Goal: Task Accomplishment & Management: Manage account settings

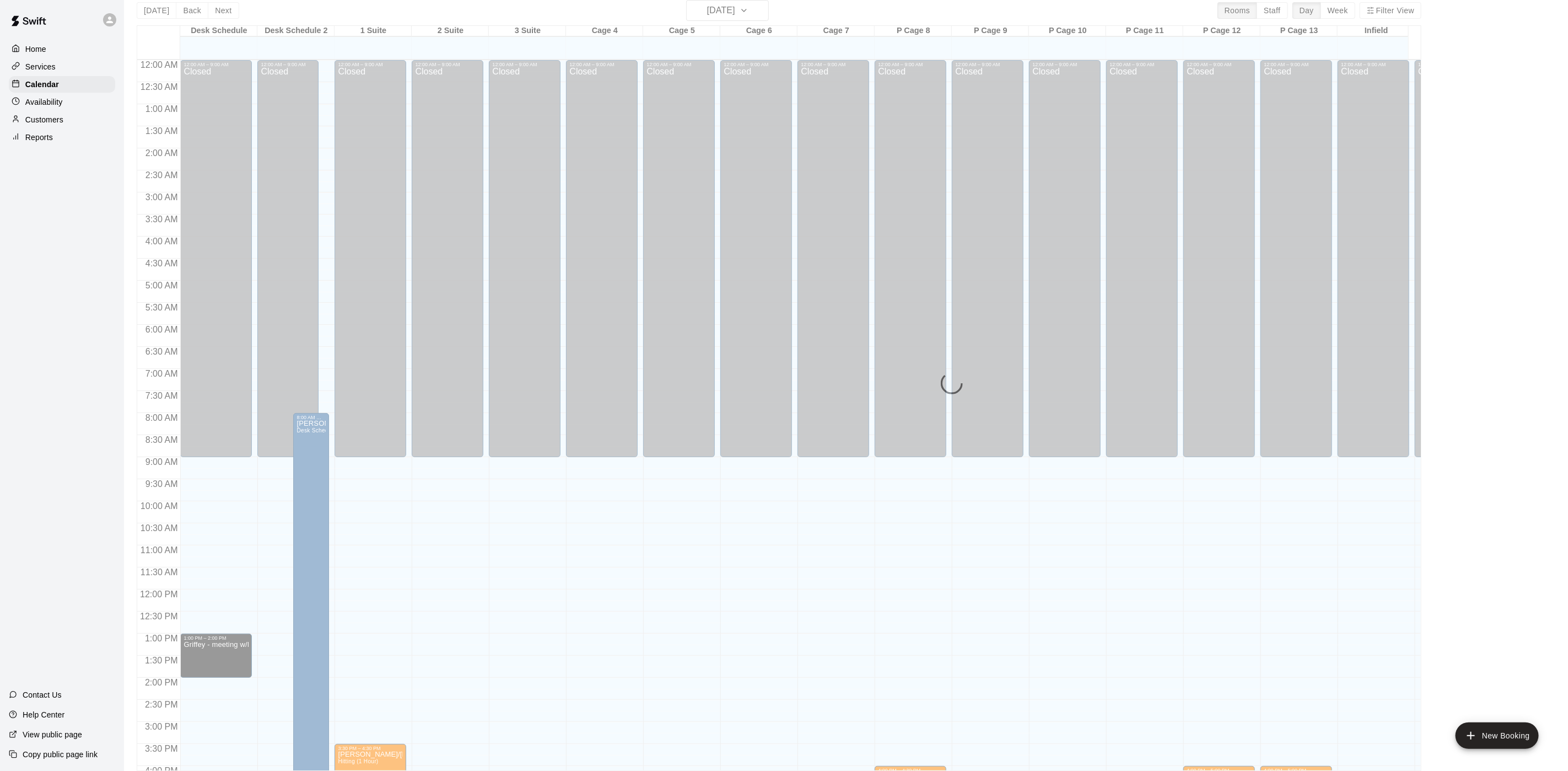
scroll to position [361, 0]
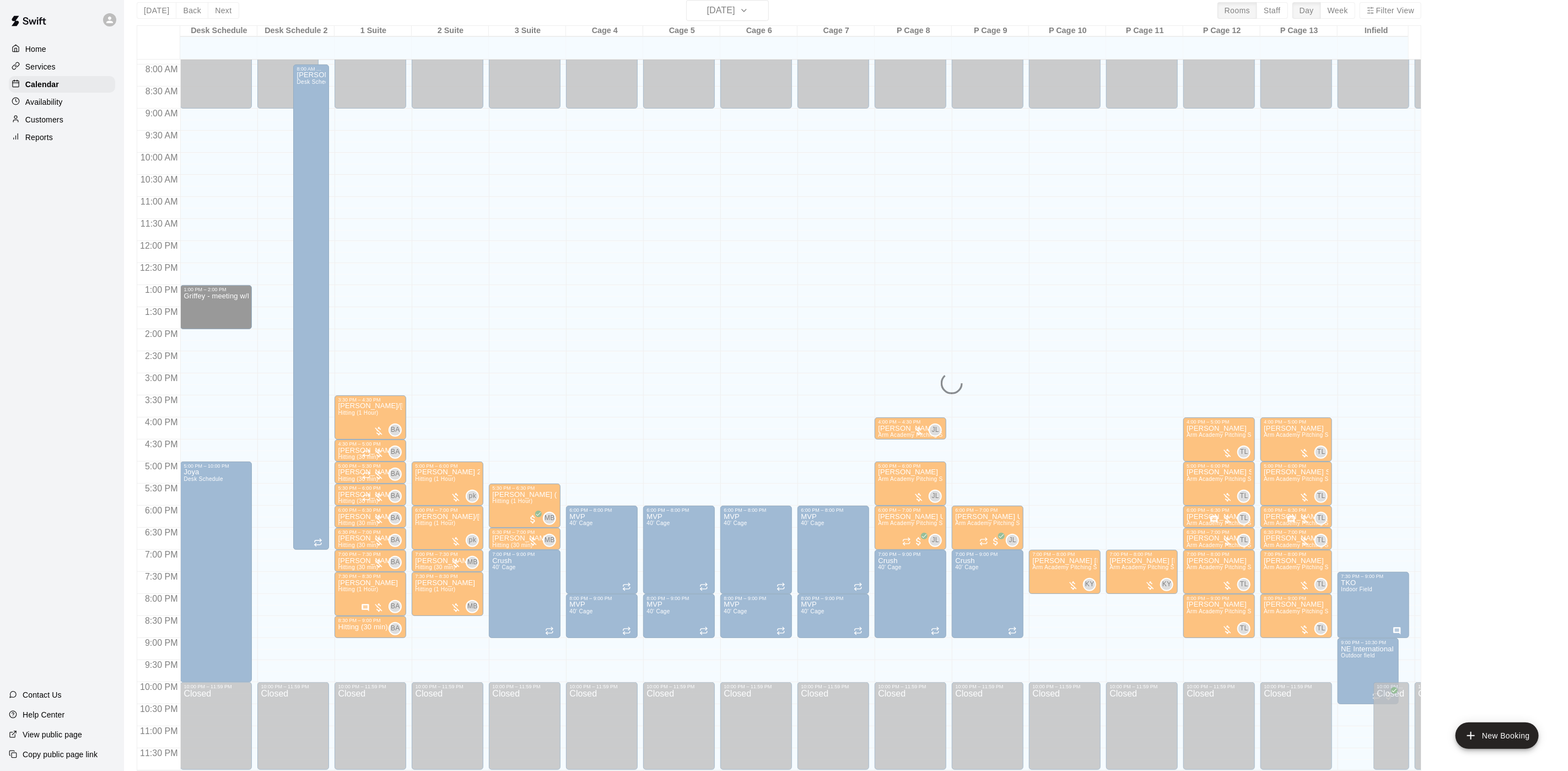
click at [152, 10] on div "Today Back Next Wednesday Sep 10 Rooms Staff Day Week Filter View Desk Schedule…" at bounding box center [779, 385] width 1285 height 771
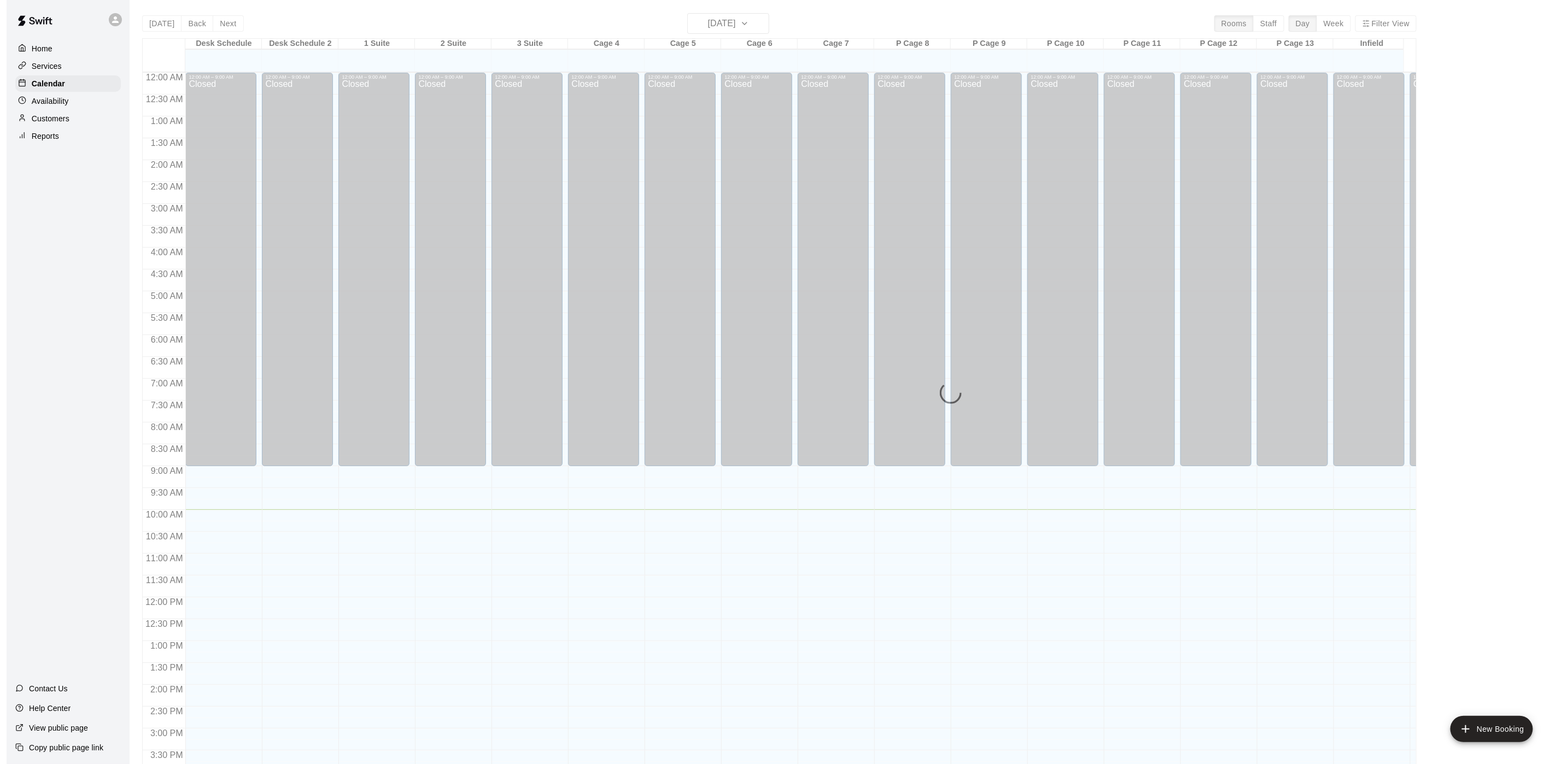
scroll to position [313, 0]
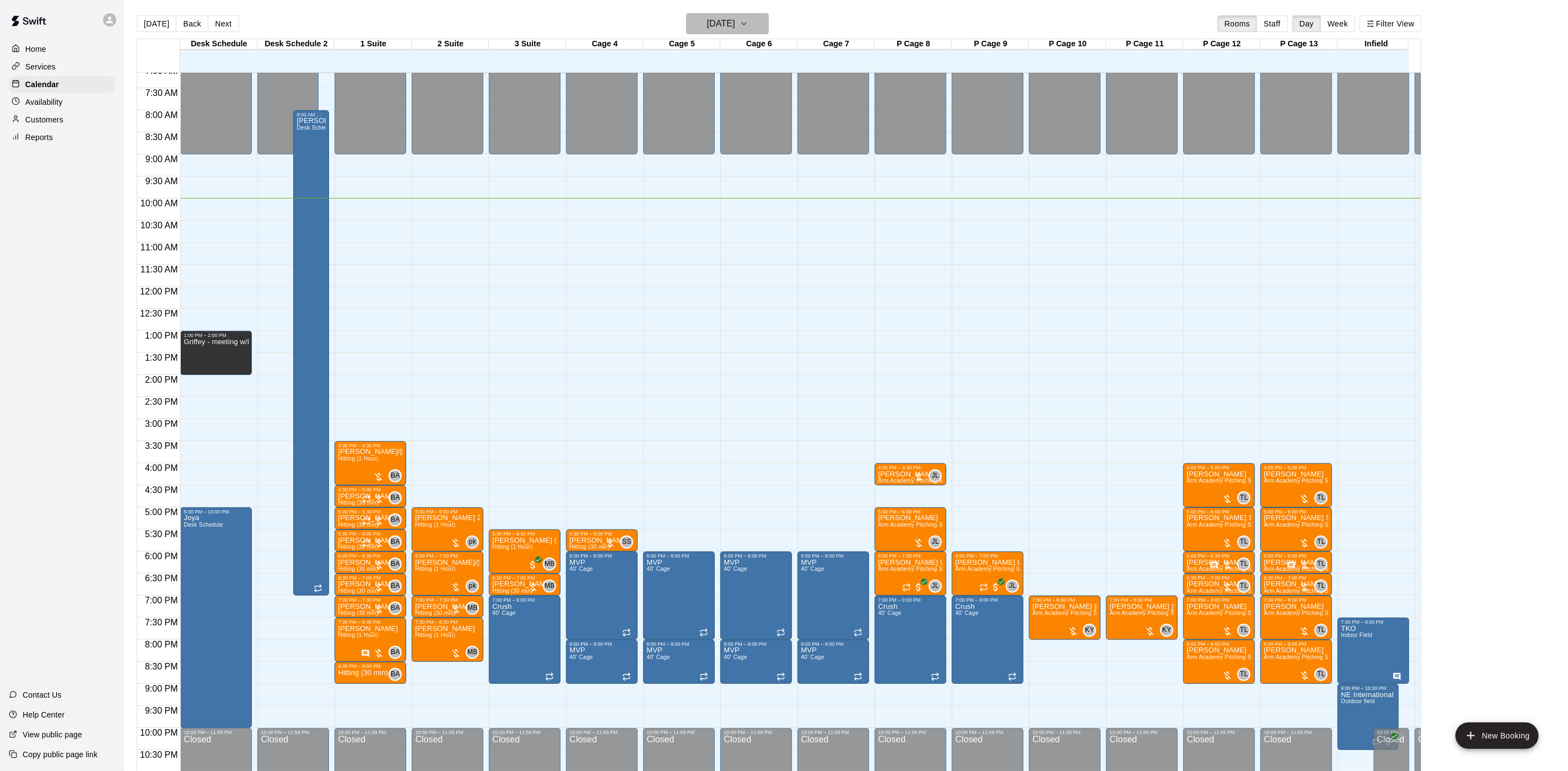
click at [707, 26] on h6 "[DATE]" at bounding box center [721, 24] width 28 height 15
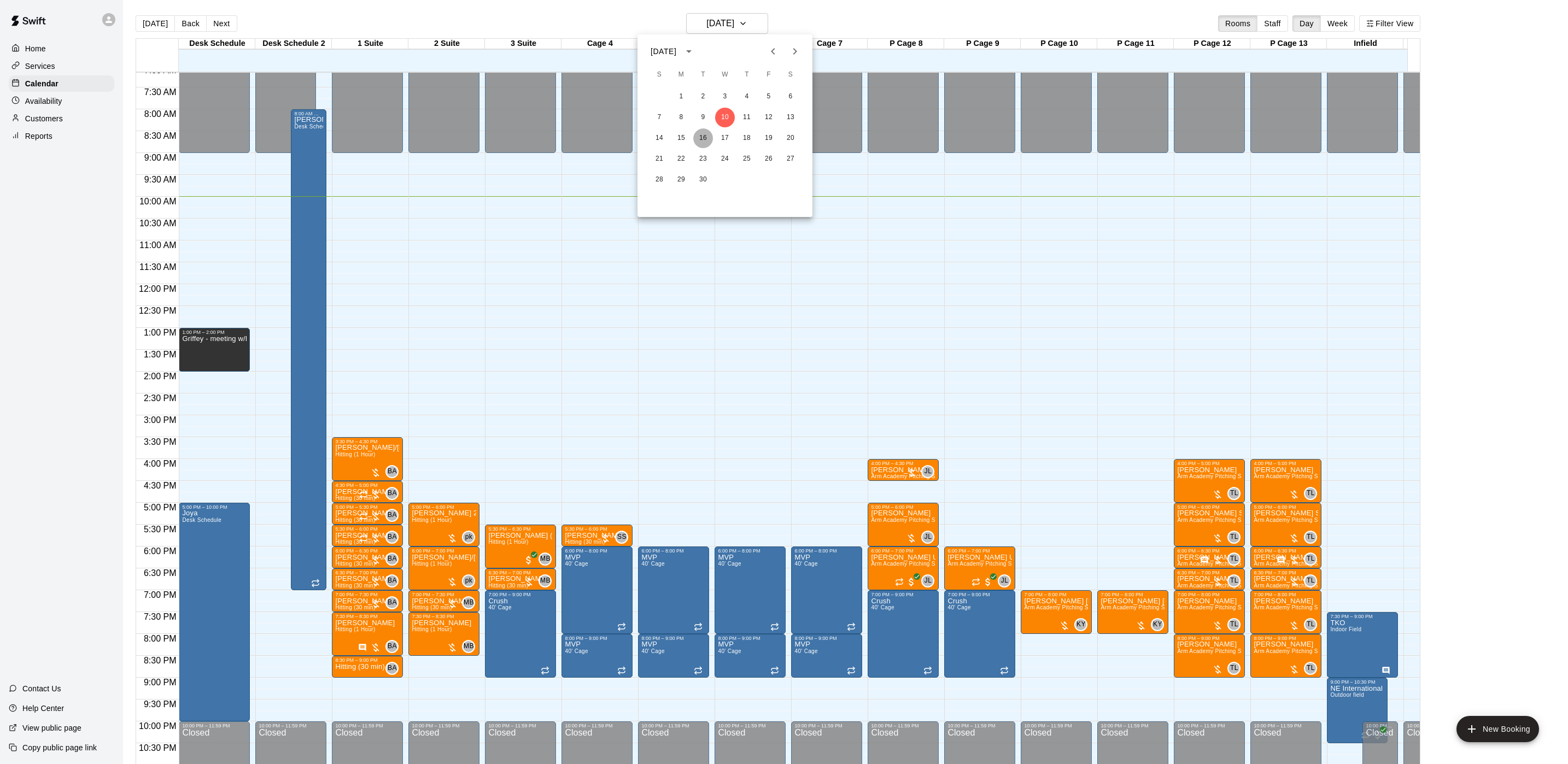
click at [705, 142] on button "16" at bounding box center [703, 138] width 20 height 20
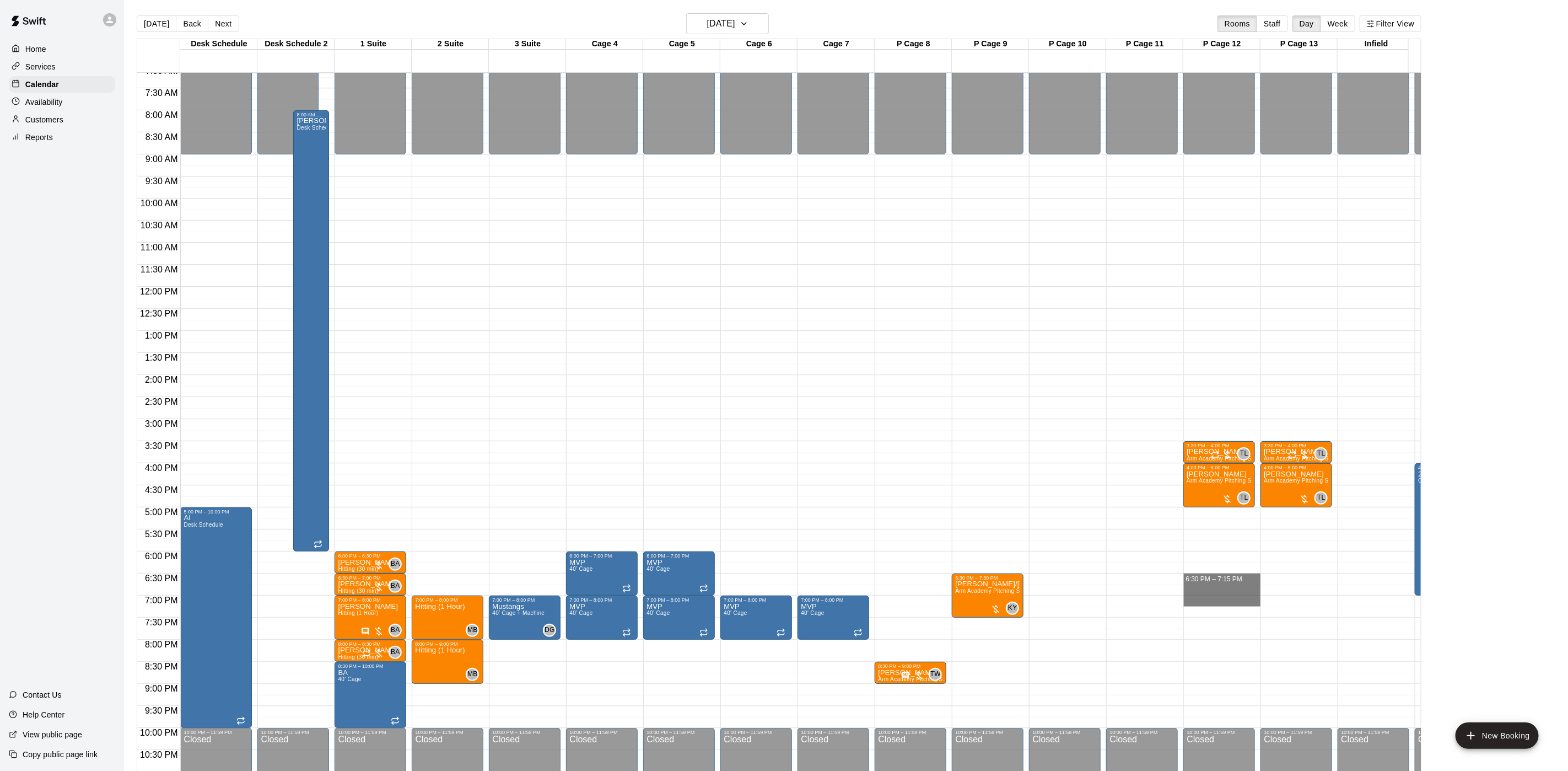
drag, startPoint x: 1204, startPoint y: 579, endPoint x: 1204, endPoint y: 602, distance: 23.0
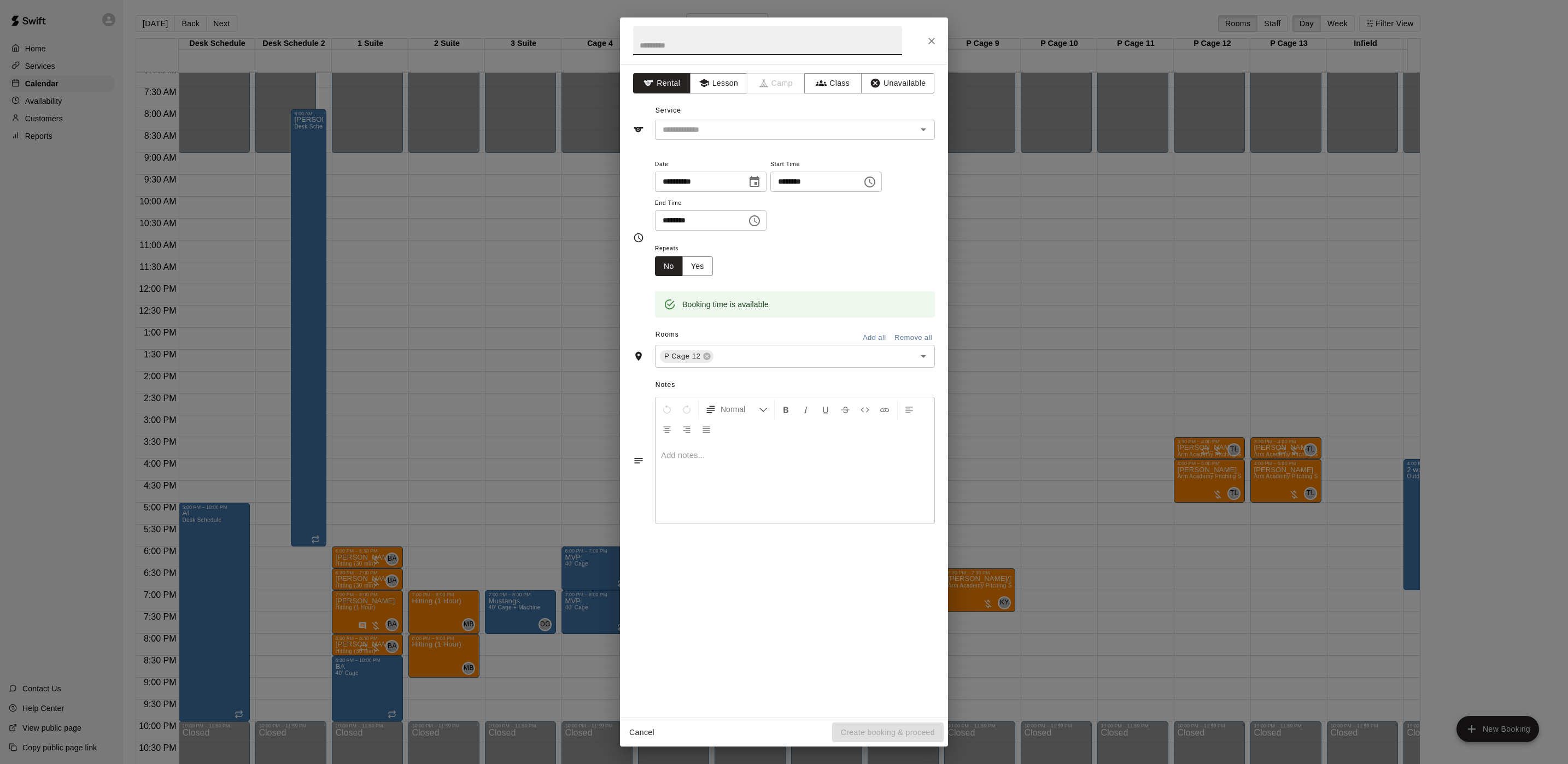
click at [1188, 592] on div "**********" at bounding box center [784, 382] width 1568 height 764
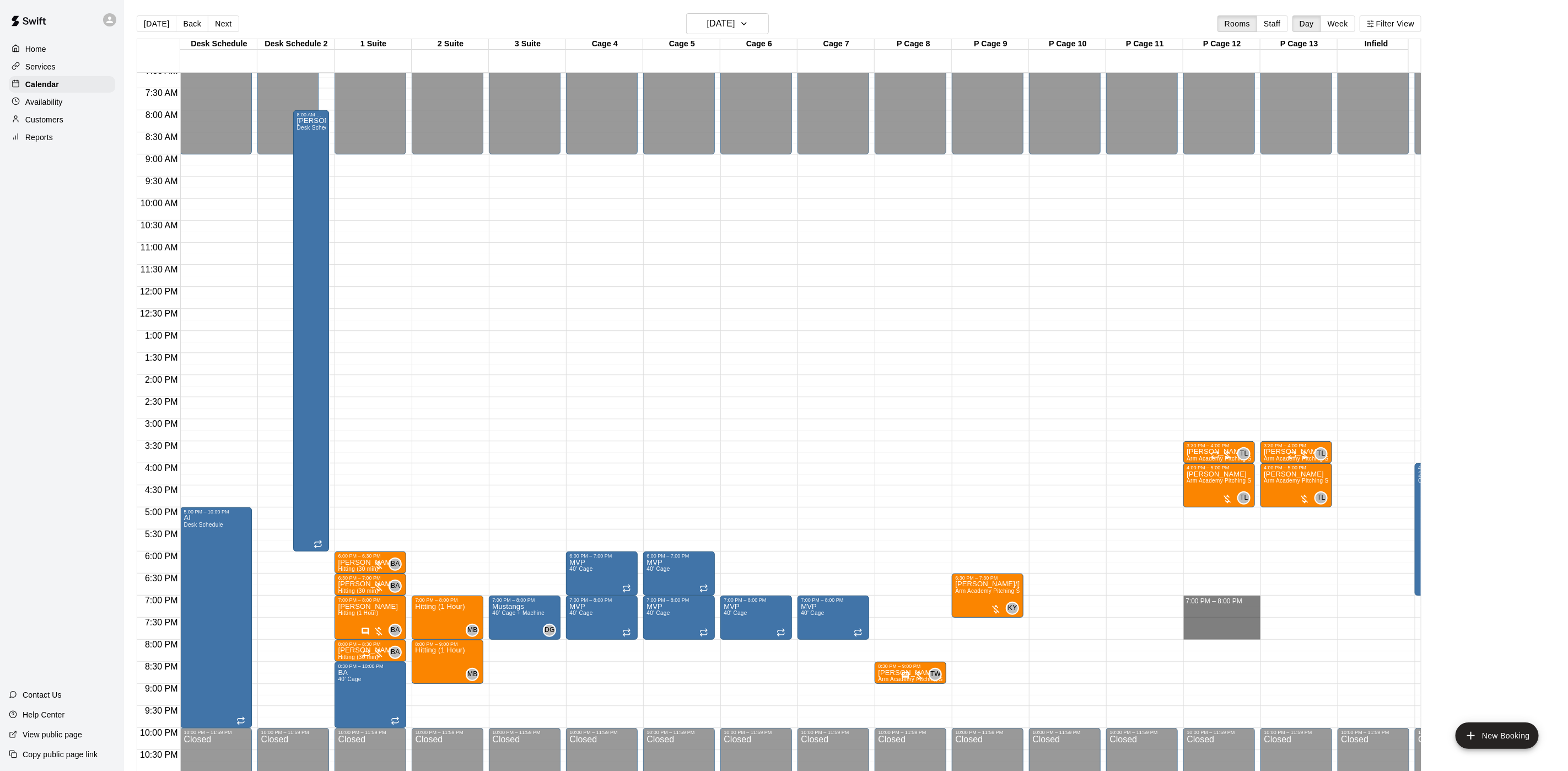
drag, startPoint x: 1201, startPoint y: 597, endPoint x: 1203, endPoint y: 634, distance: 37.1
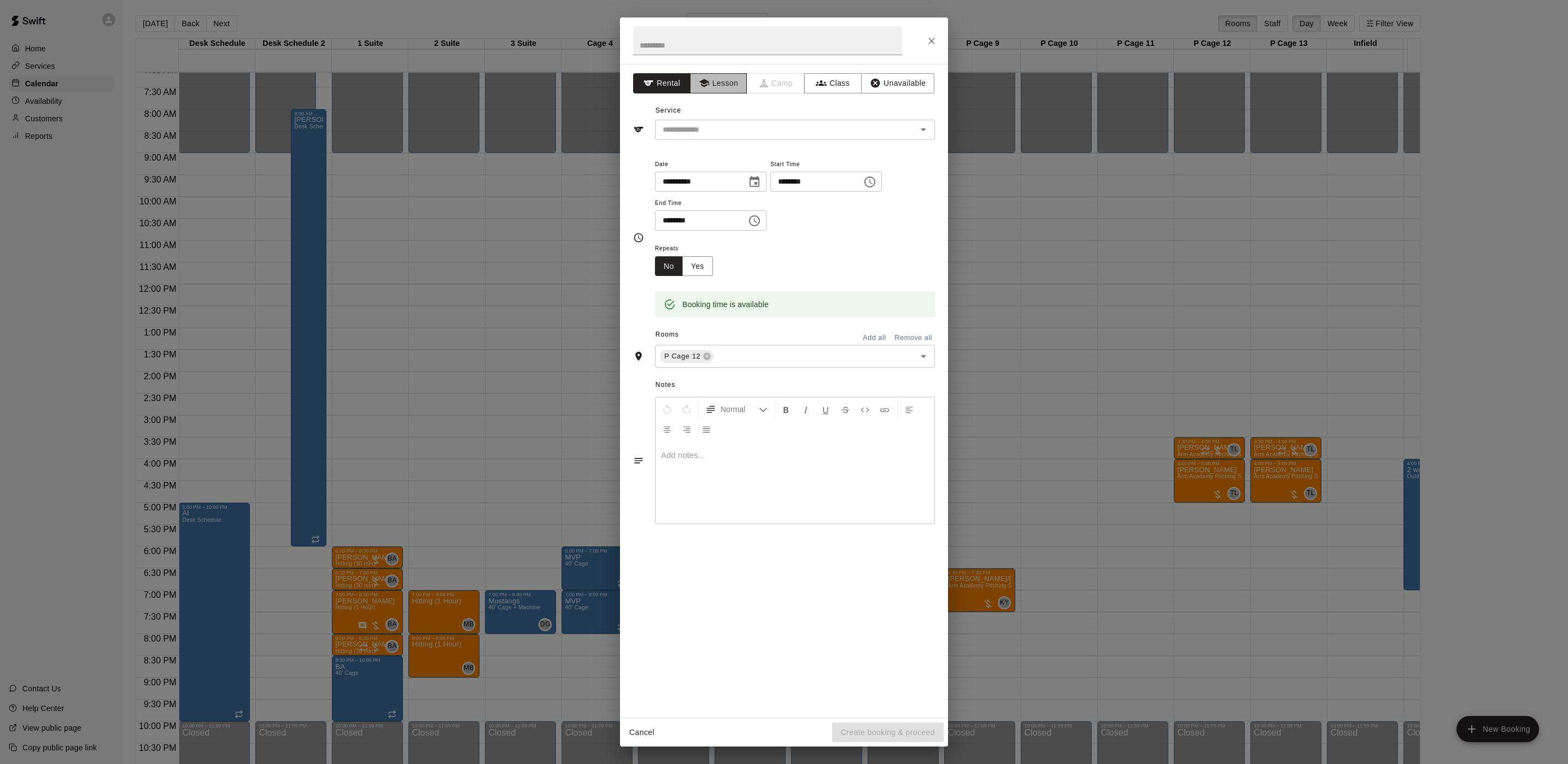
click at [707, 90] on button "Lesson" at bounding box center [719, 83] width 57 height 20
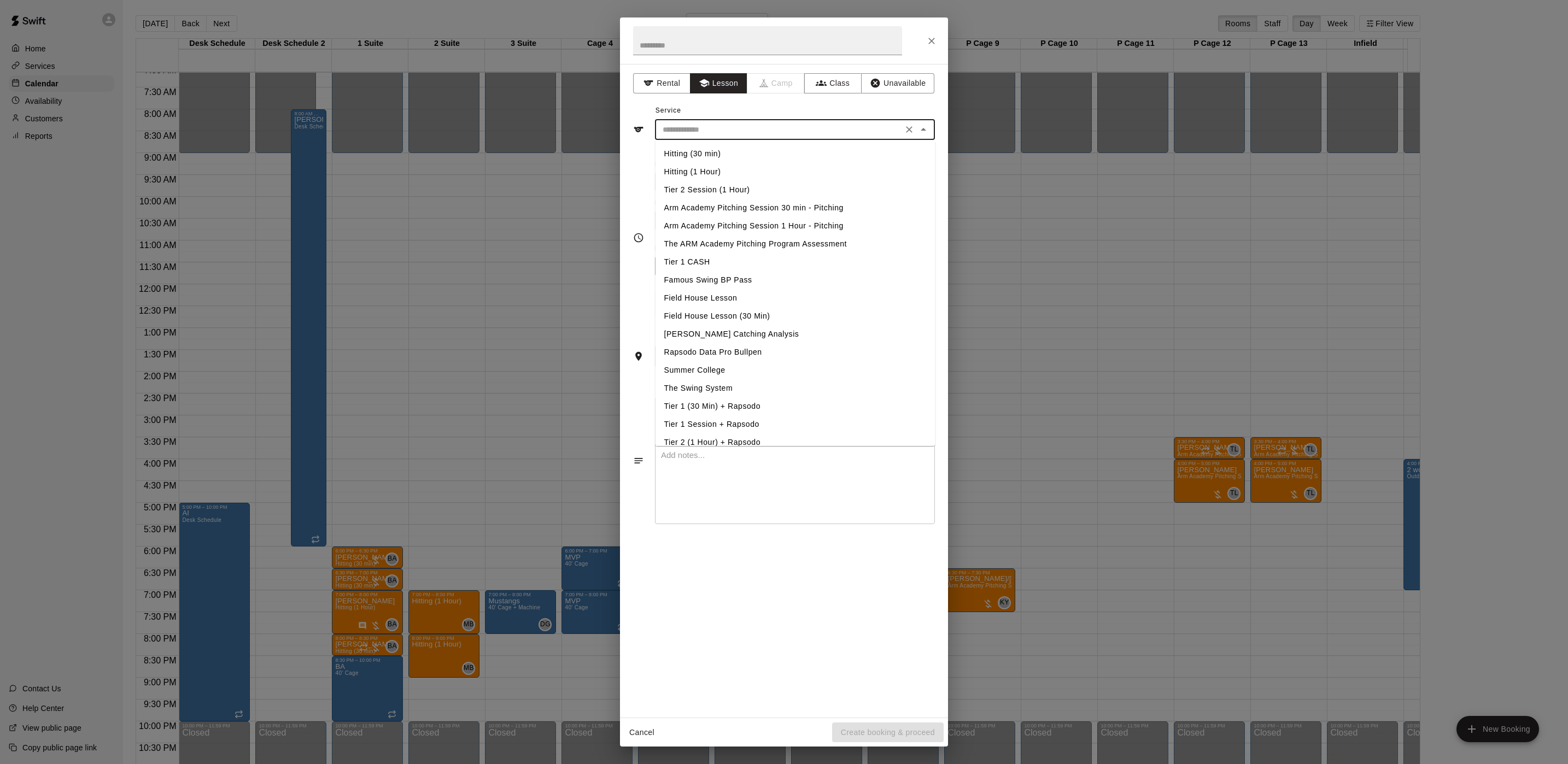
click at [707, 131] on input "text" at bounding box center [778, 130] width 241 height 14
click at [743, 225] on li "Arm Academy Pitching Session 1 Hour - Pitching" at bounding box center [795, 226] width 280 height 18
type input "**********"
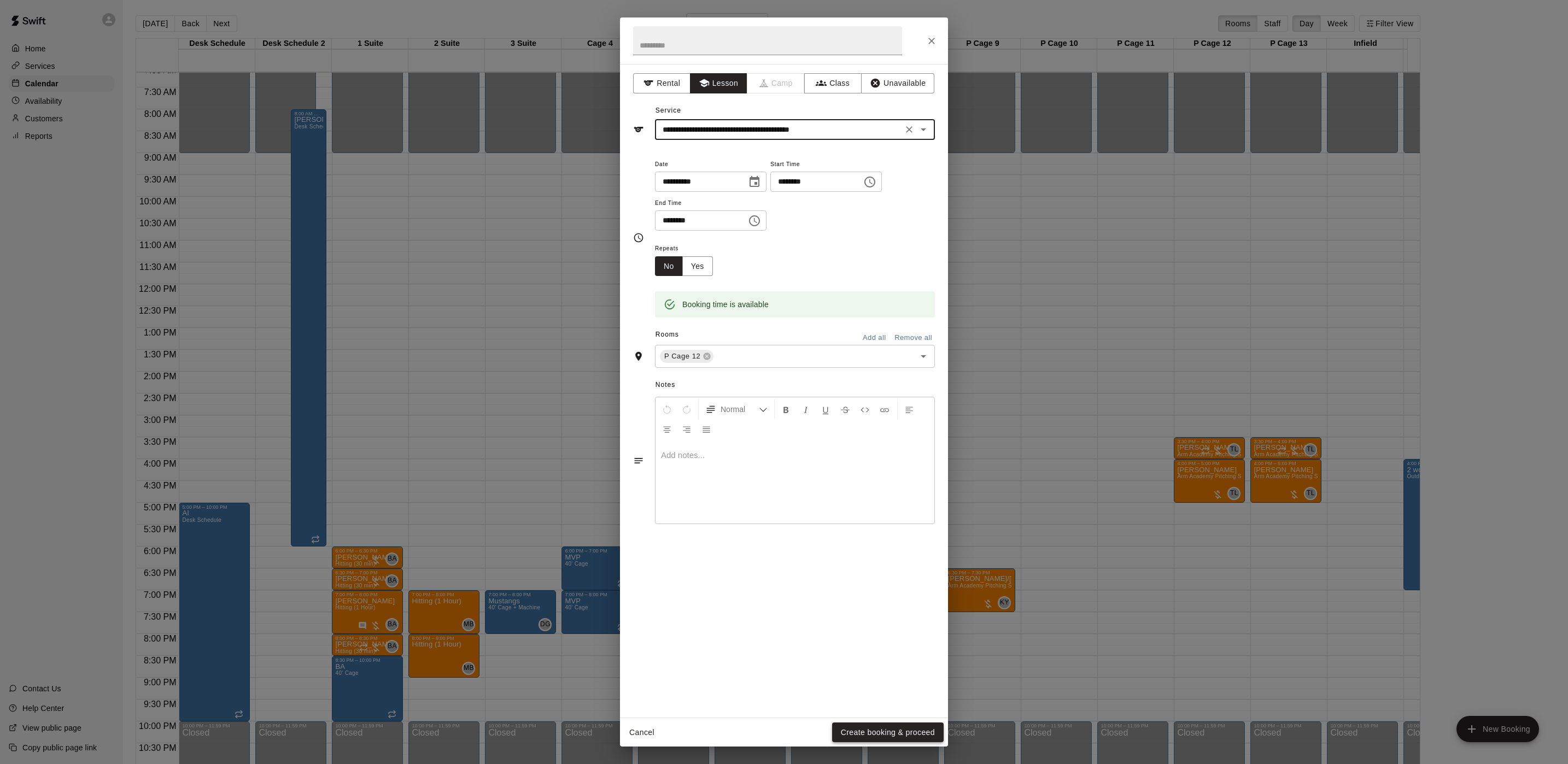
click at [916, 732] on button "Create booking & proceed" at bounding box center [888, 733] width 112 height 20
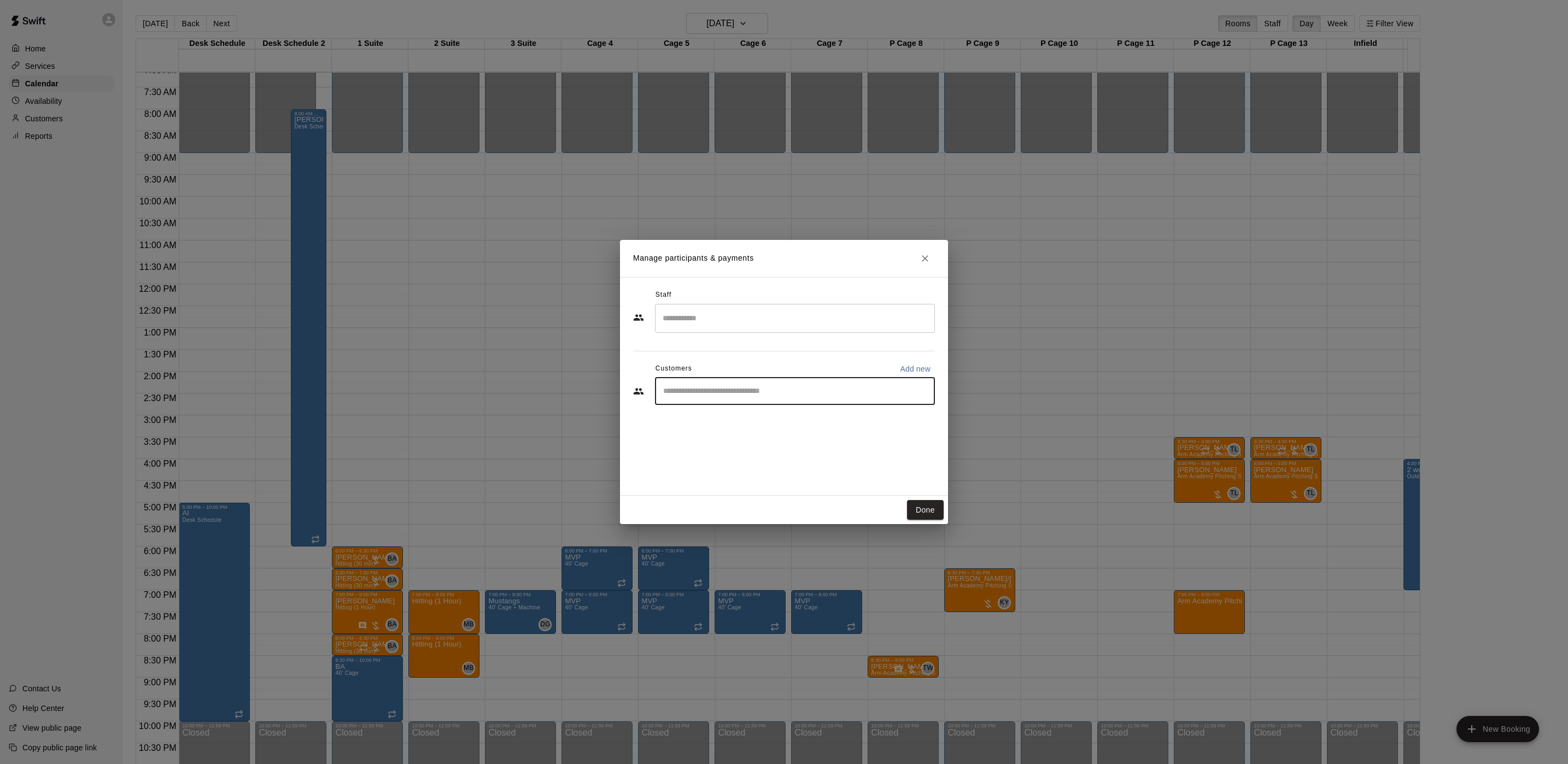
click at [779, 389] on input "Start typing to search customers..." at bounding box center [795, 391] width 270 height 11
click at [666, 389] on input "*****" at bounding box center [787, 391] width 253 height 11
type input "****"
click at [732, 410] on div "Haze [PERSON_NAME] [EMAIL_ADDRESS][DOMAIN_NAME]" at bounding box center [795, 422] width 280 height 35
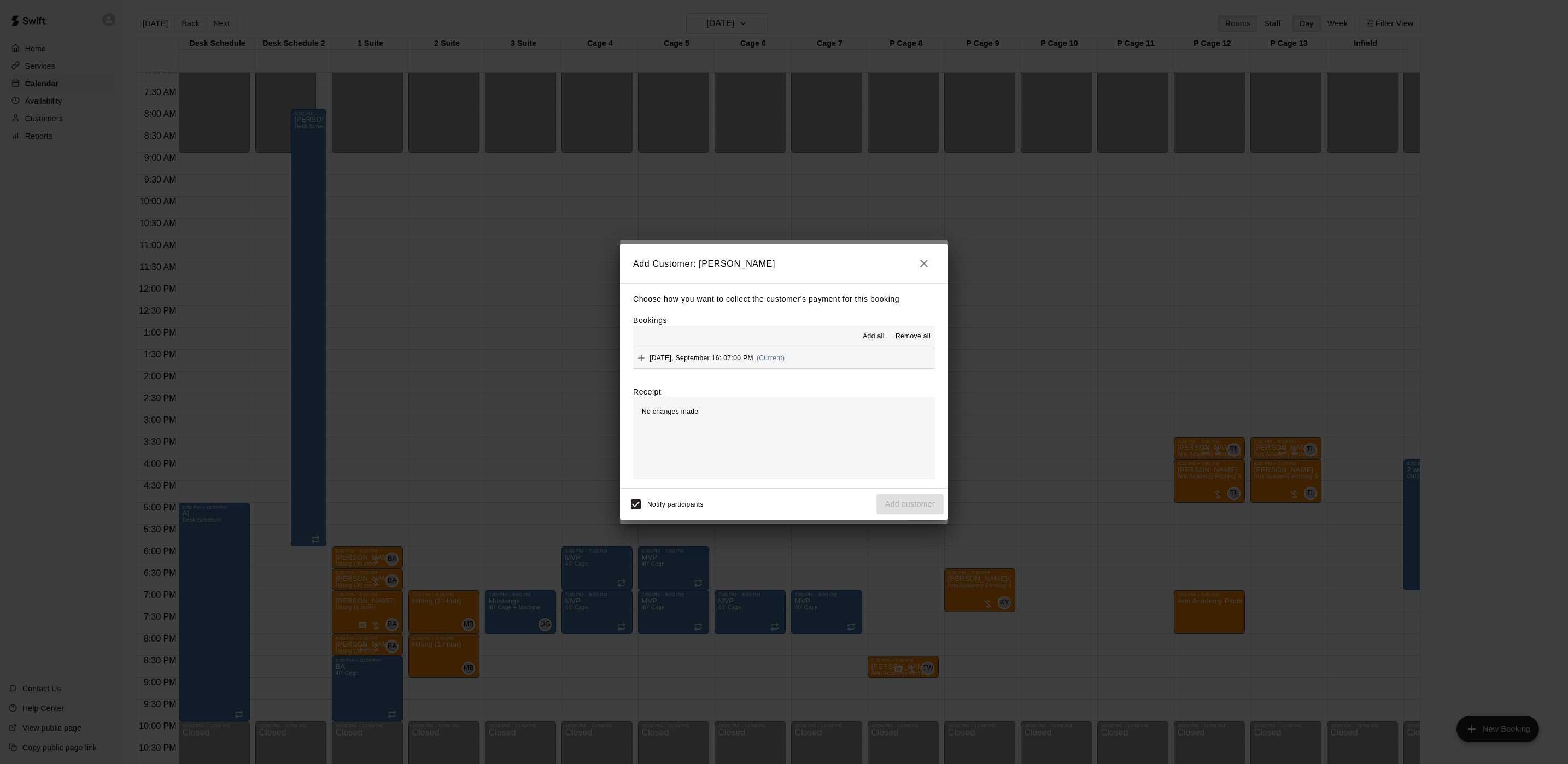
click at [778, 366] on div "[DATE], September 16: 07:00 PM (Current)" at bounding box center [708, 358] width 151 height 17
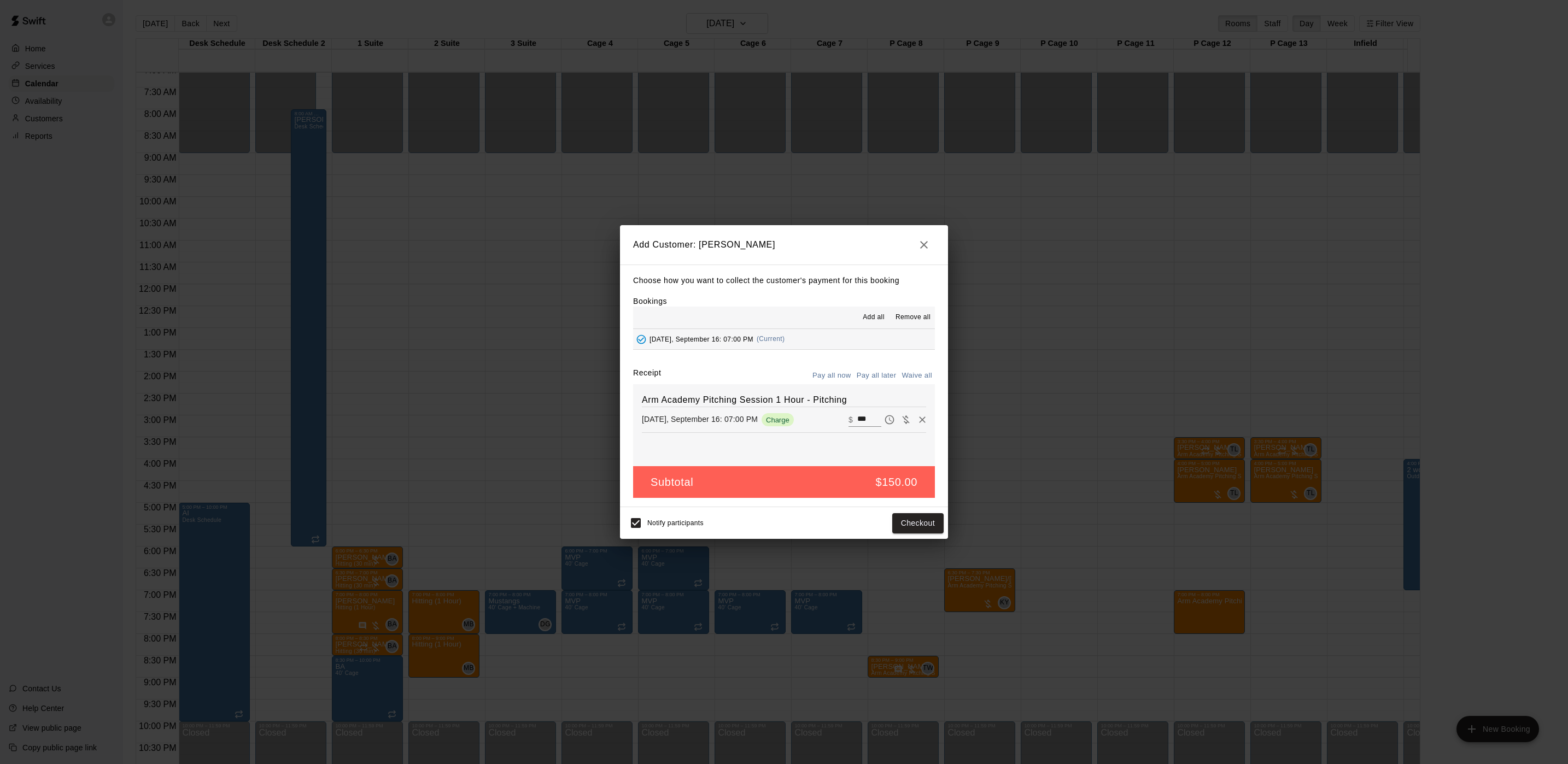
click at [881, 370] on button "Pay all later" at bounding box center [876, 375] width 45 height 17
click at [892, 525] on button "Add customer" at bounding box center [910, 523] width 67 height 20
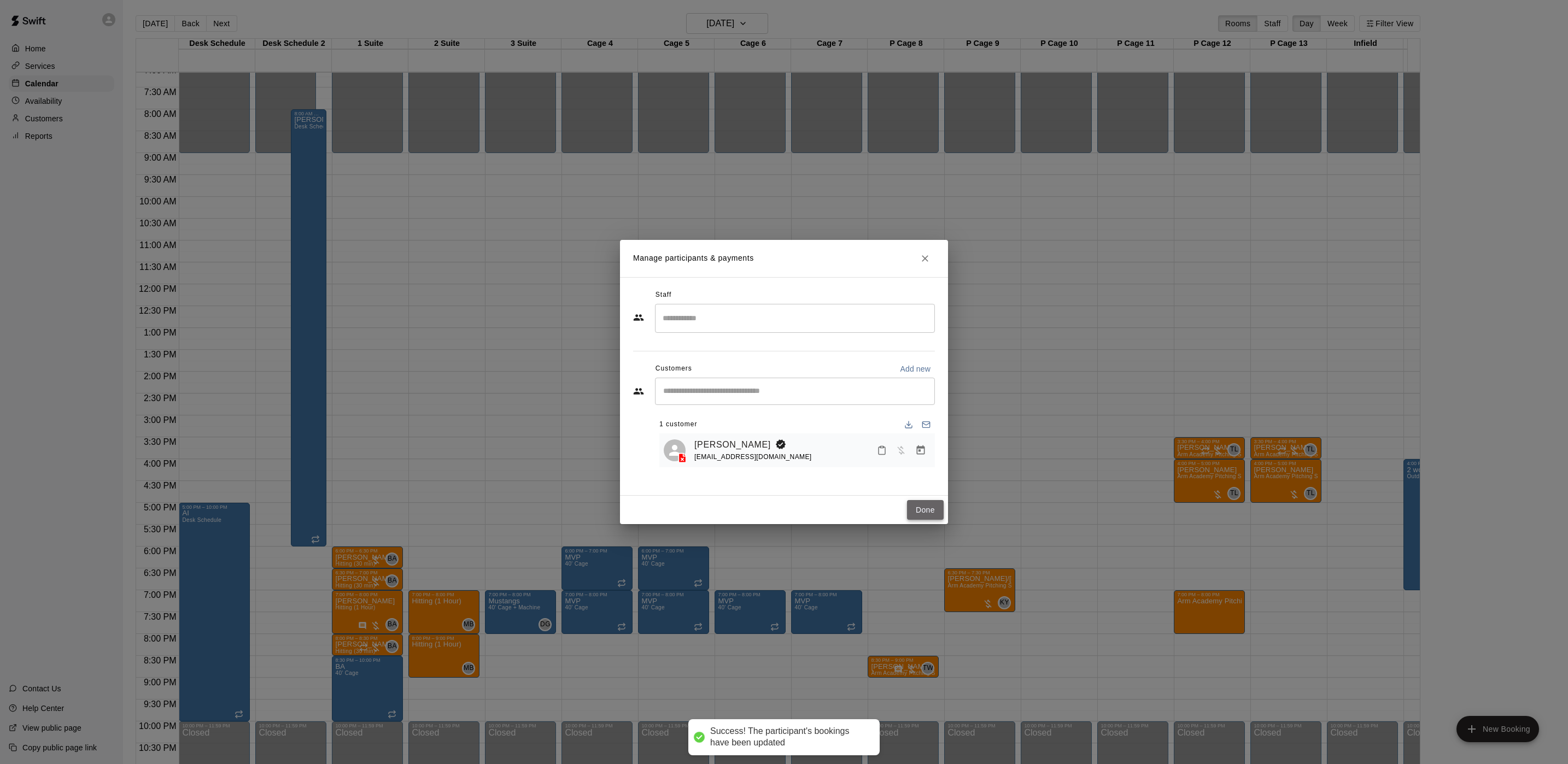
click at [926, 514] on button "Done" at bounding box center [926, 510] width 37 height 20
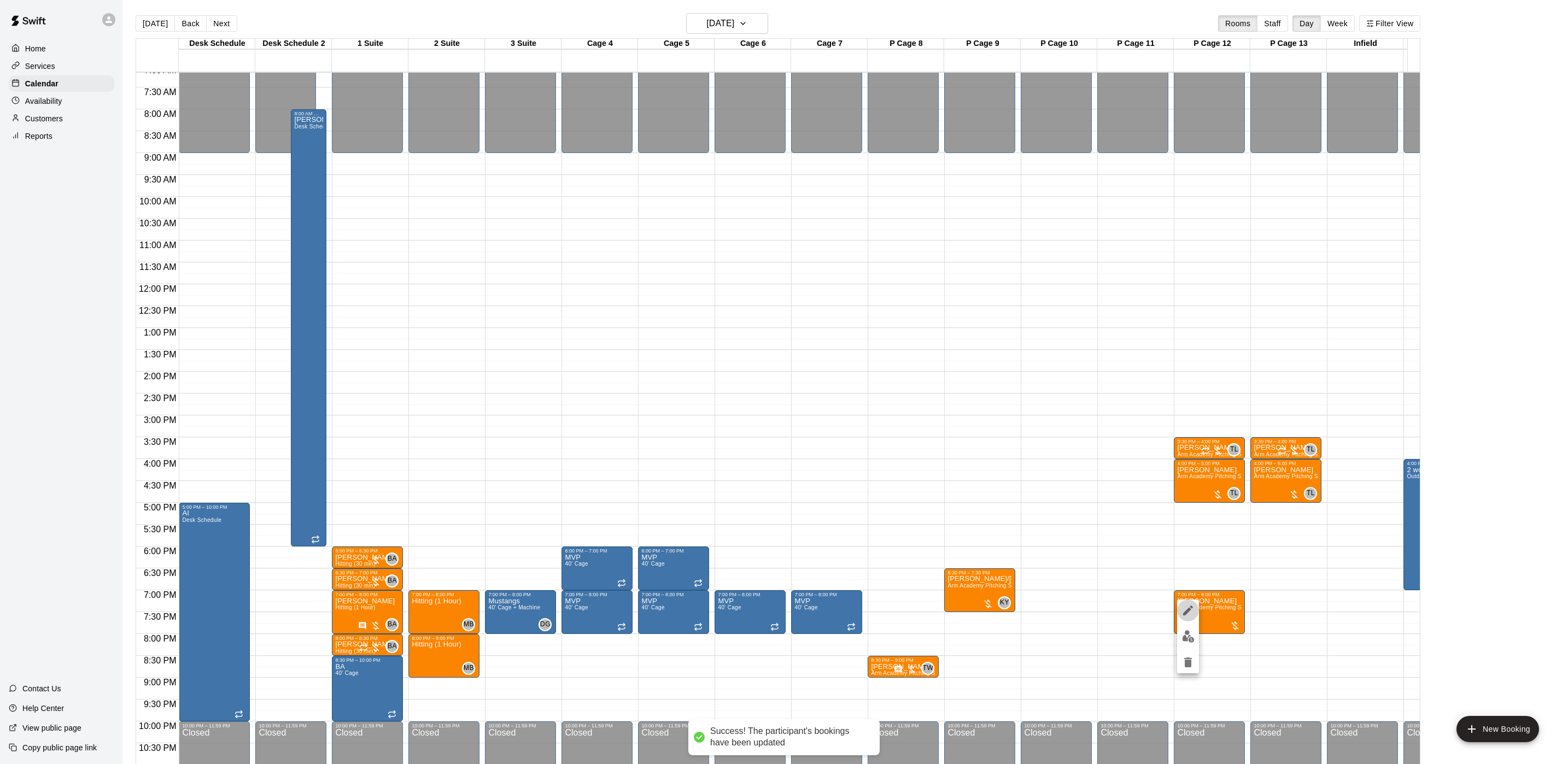
click at [1196, 603] on button "edit" at bounding box center [1188, 610] width 22 height 22
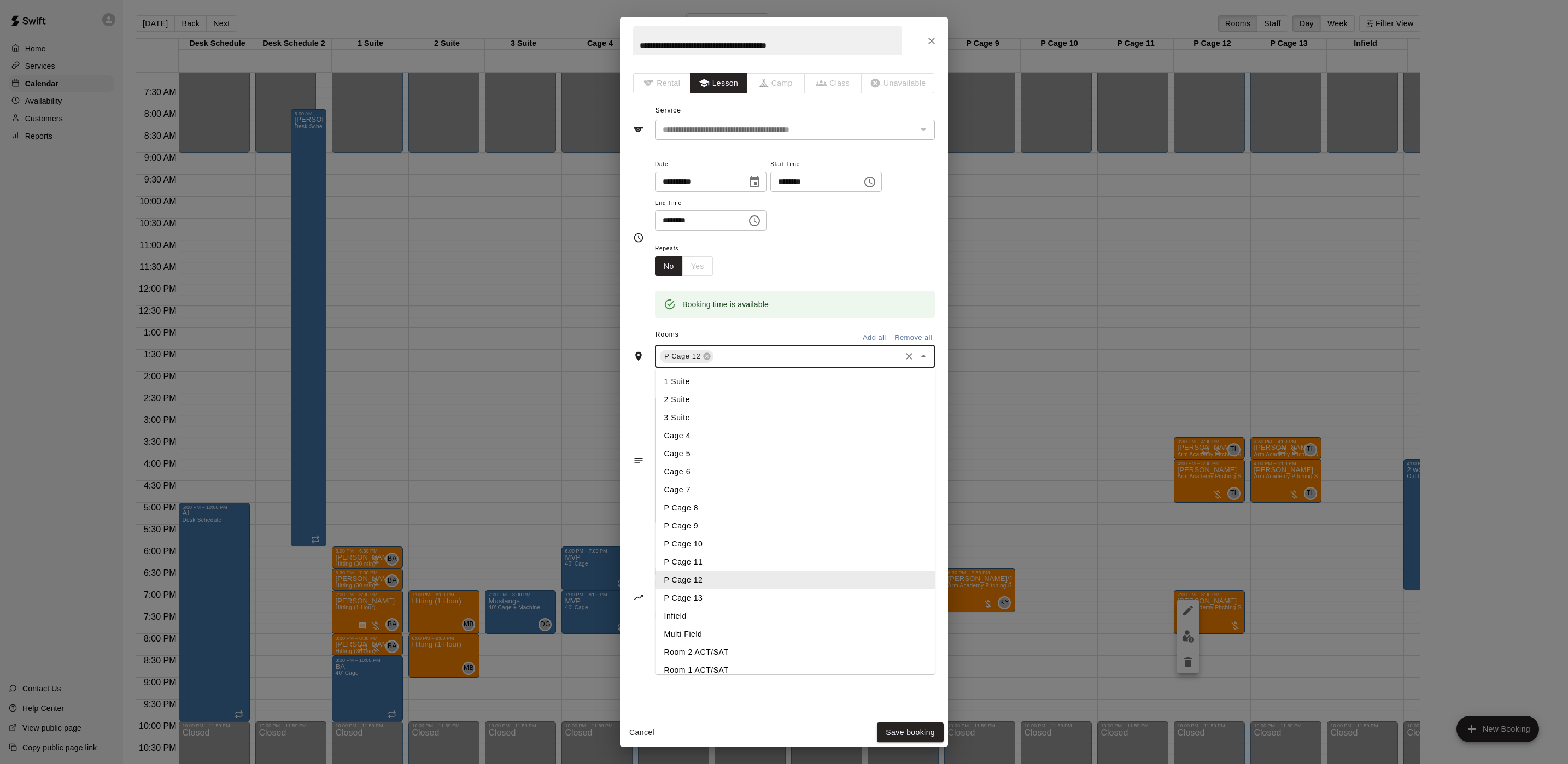
click at [766, 363] on input "text" at bounding box center [807, 357] width 184 height 14
click at [715, 595] on li "P Cage 13" at bounding box center [795, 598] width 280 height 18
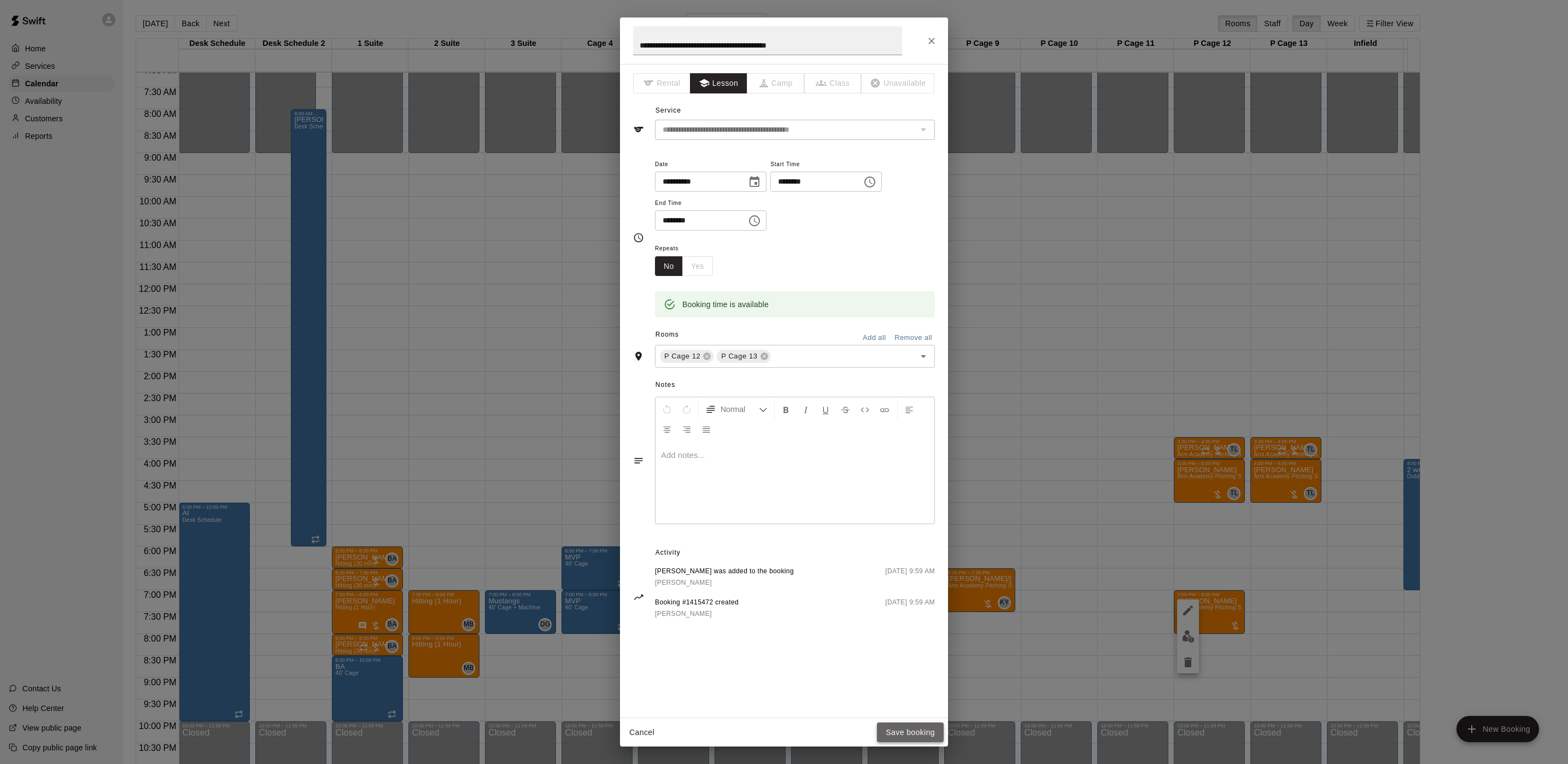
click at [891, 733] on button "Save booking" at bounding box center [910, 733] width 67 height 20
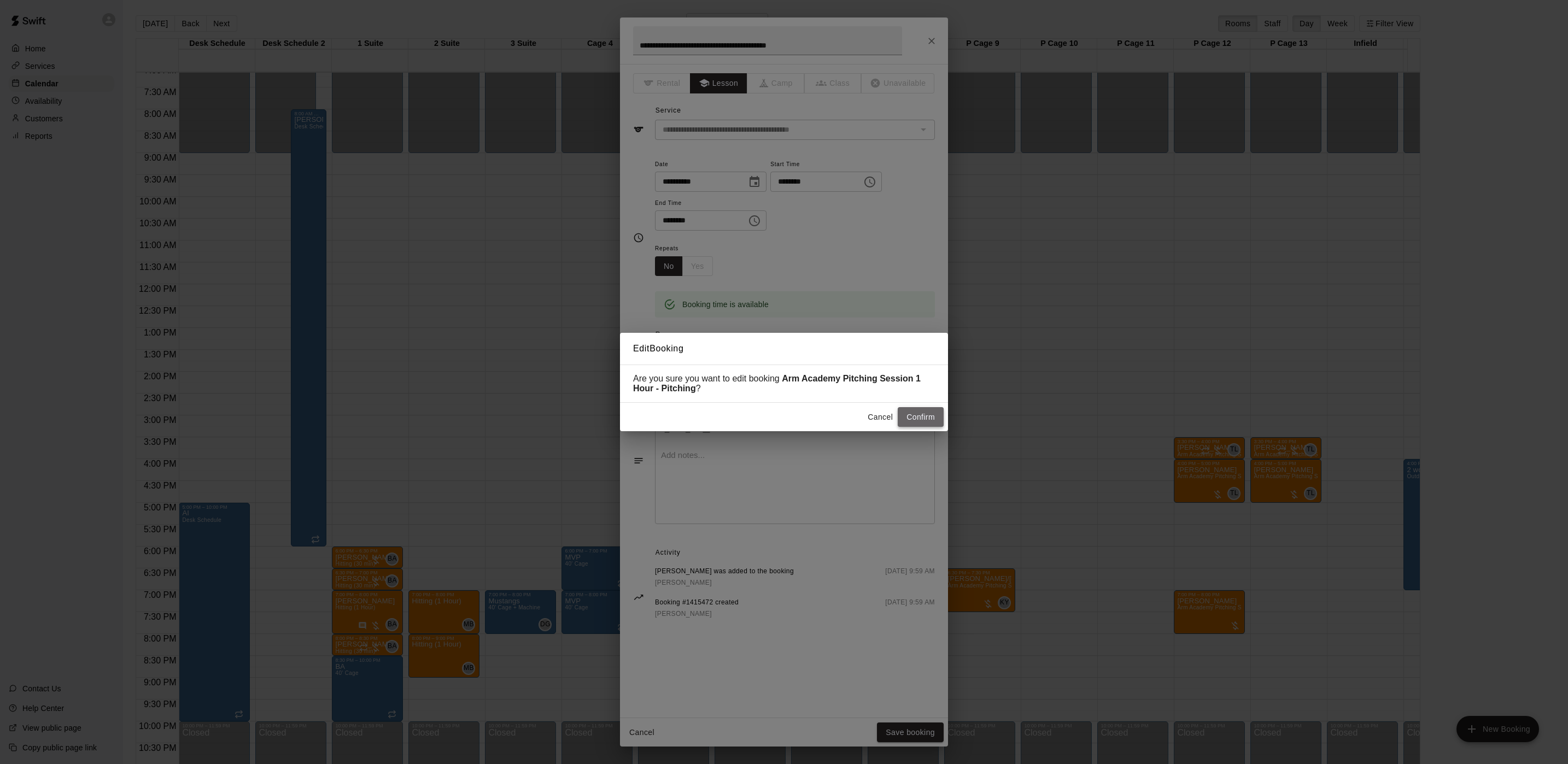
click at [921, 415] on button "Confirm" at bounding box center [921, 417] width 46 height 20
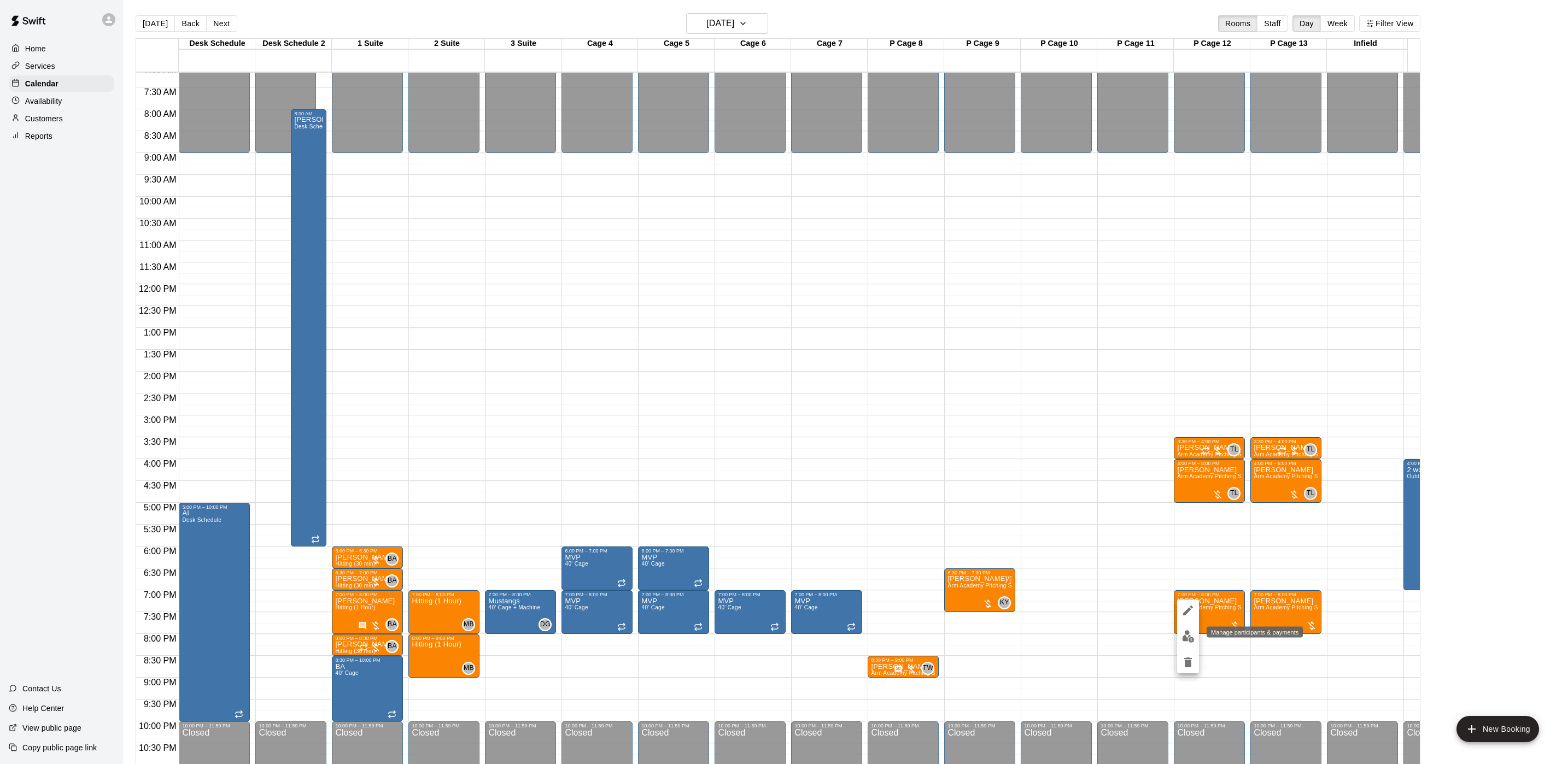
click at [1193, 636] on img "edit" at bounding box center [1188, 636] width 13 height 13
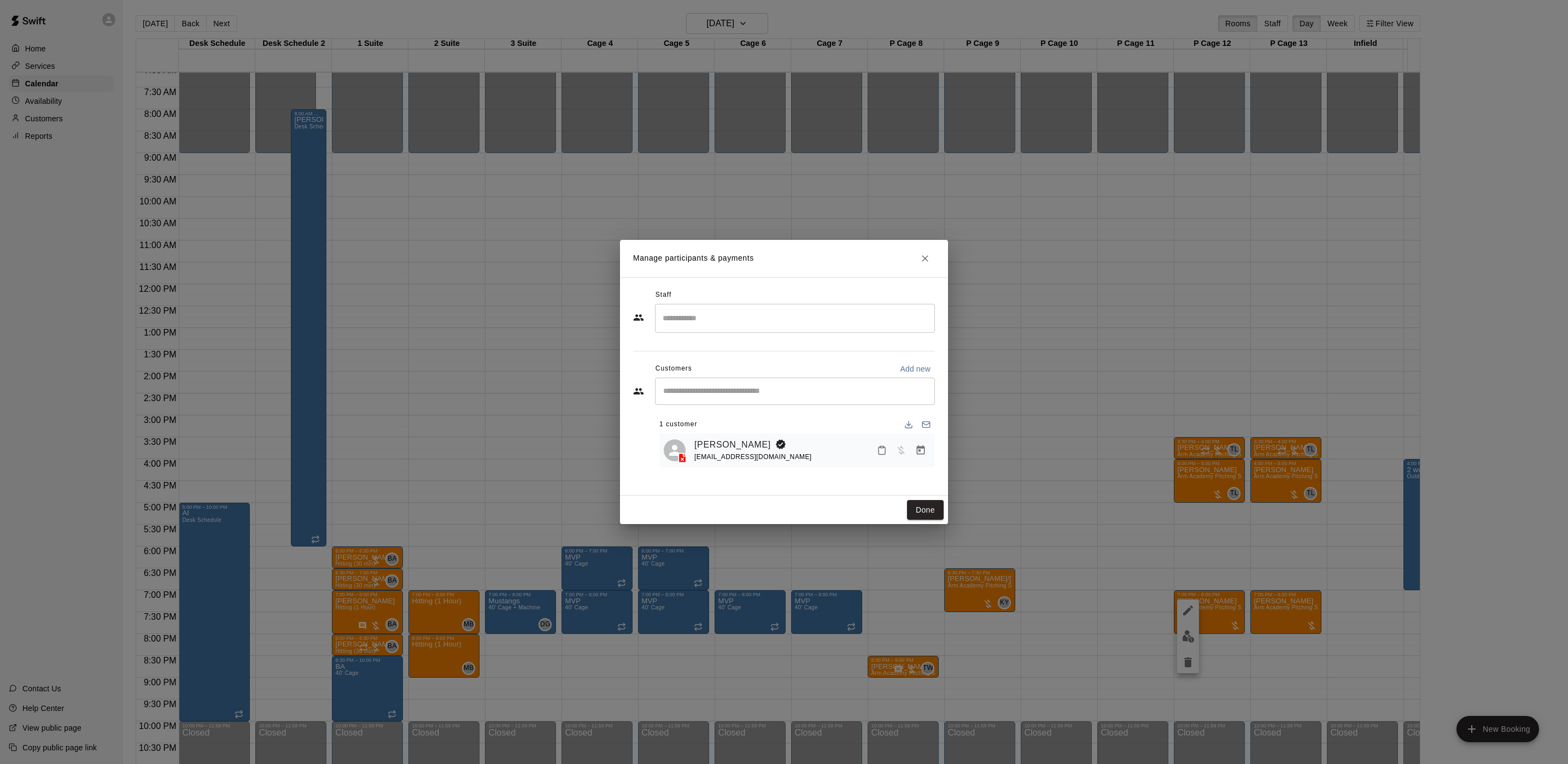
click at [789, 315] on input "Search staff" at bounding box center [795, 318] width 270 height 19
click at [738, 347] on div "[PERSON_NAME] Staff" at bounding box center [805, 356] width 243 height 22
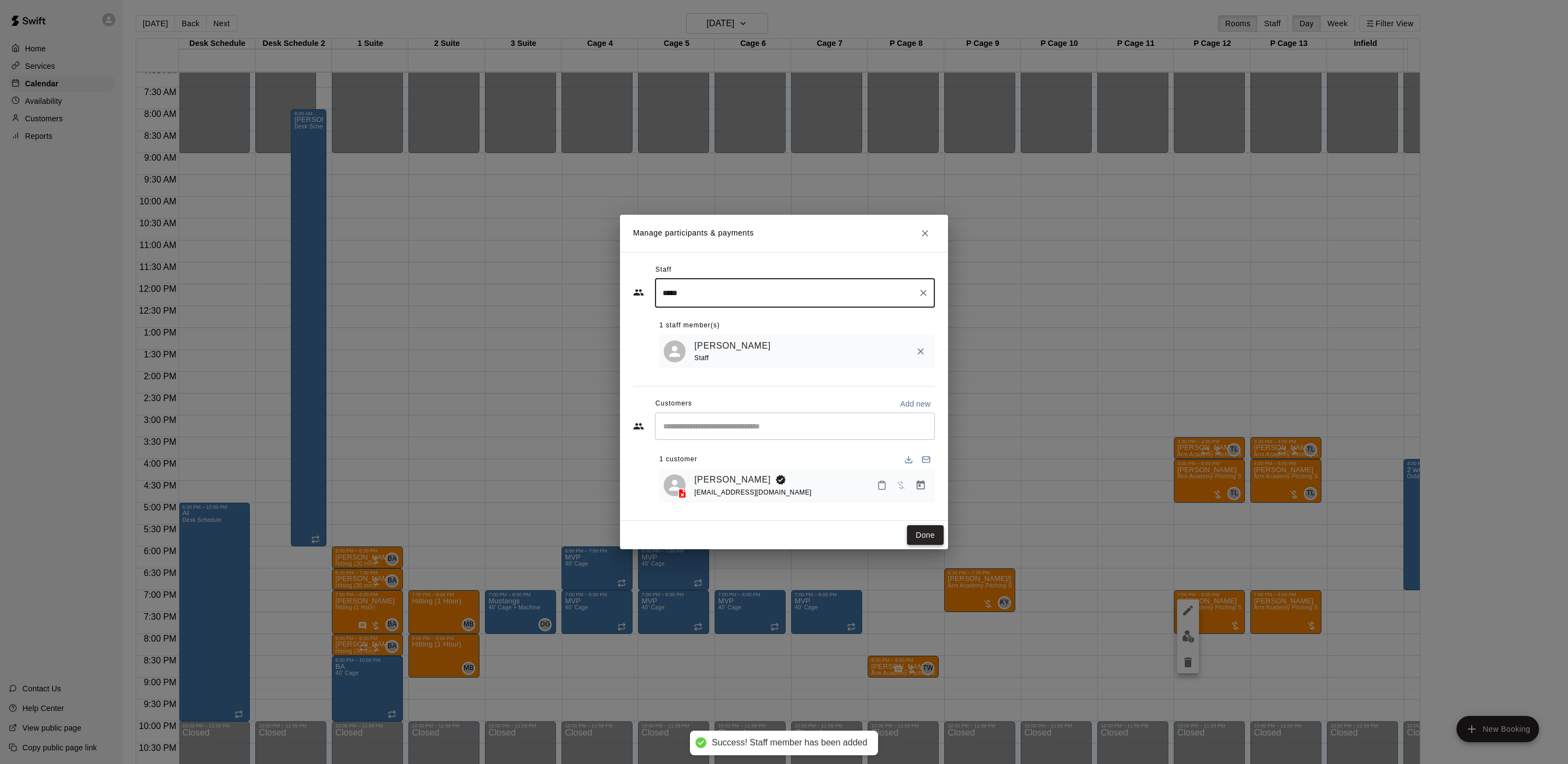
type input "*****"
drag, startPoint x: 907, startPoint y: 537, endPoint x: 904, endPoint y: 523, distance: 14.3
click at [907, 537] on button "Done" at bounding box center [926, 535] width 37 height 20
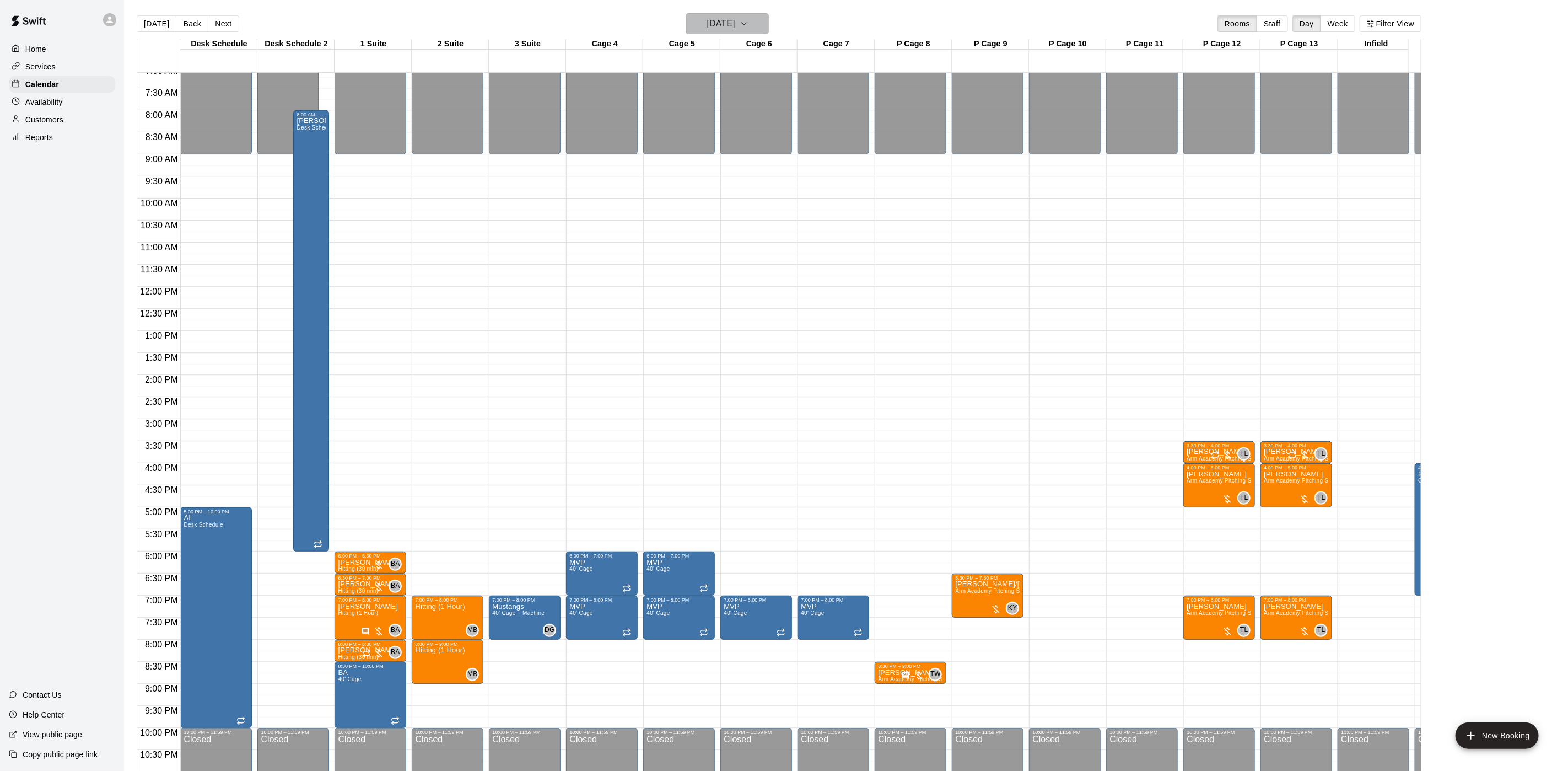
click at [724, 14] on button "[DATE]" at bounding box center [727, 24] width 83 height 21
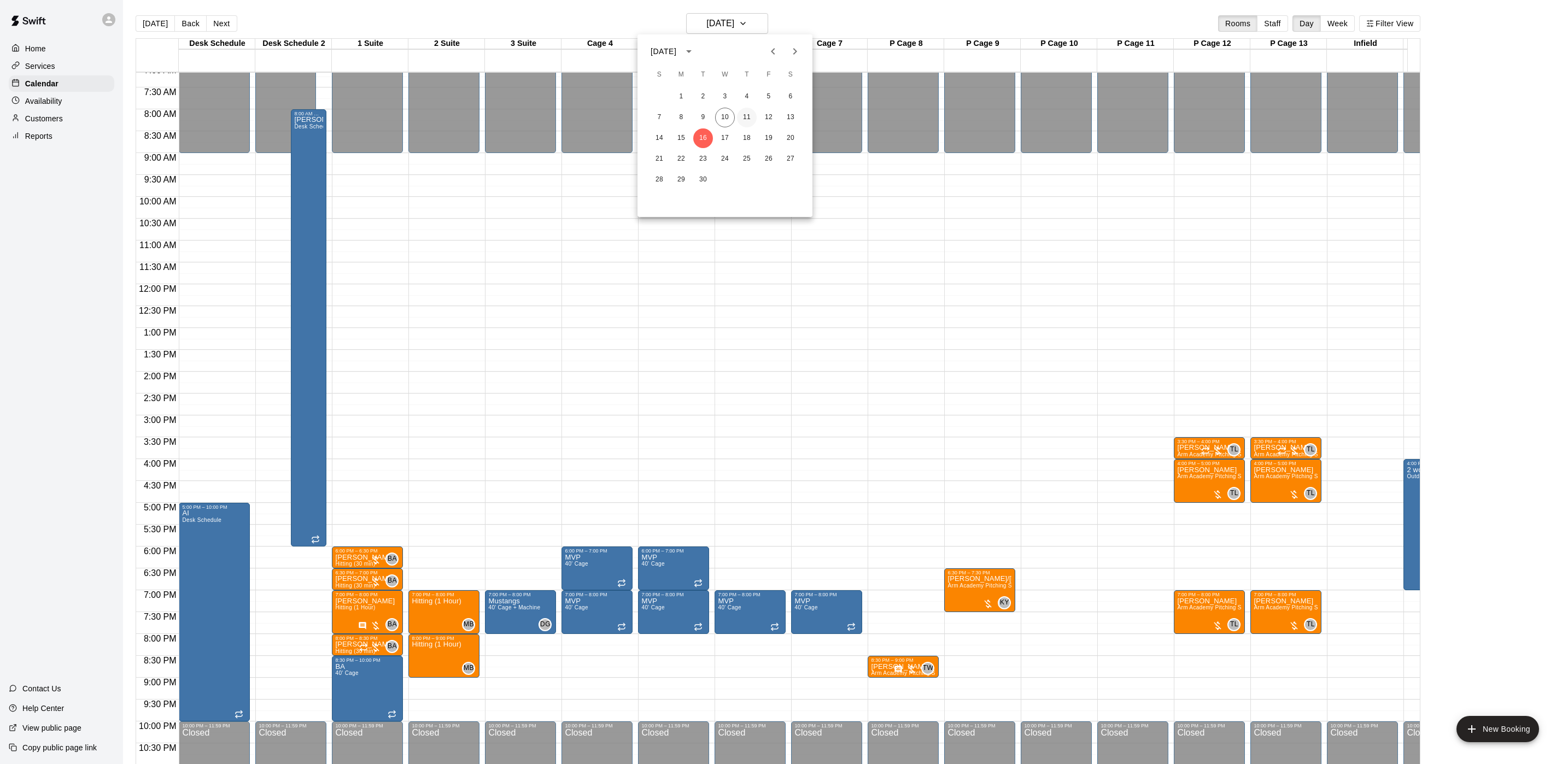
drag, startPoint x: 747, startPoint y: 116, endPoint x: 597, endPoint y: 48, distance: 164.7
click at [747, 116] on button "11" at bounding box center [747, 117] width 20 height 20
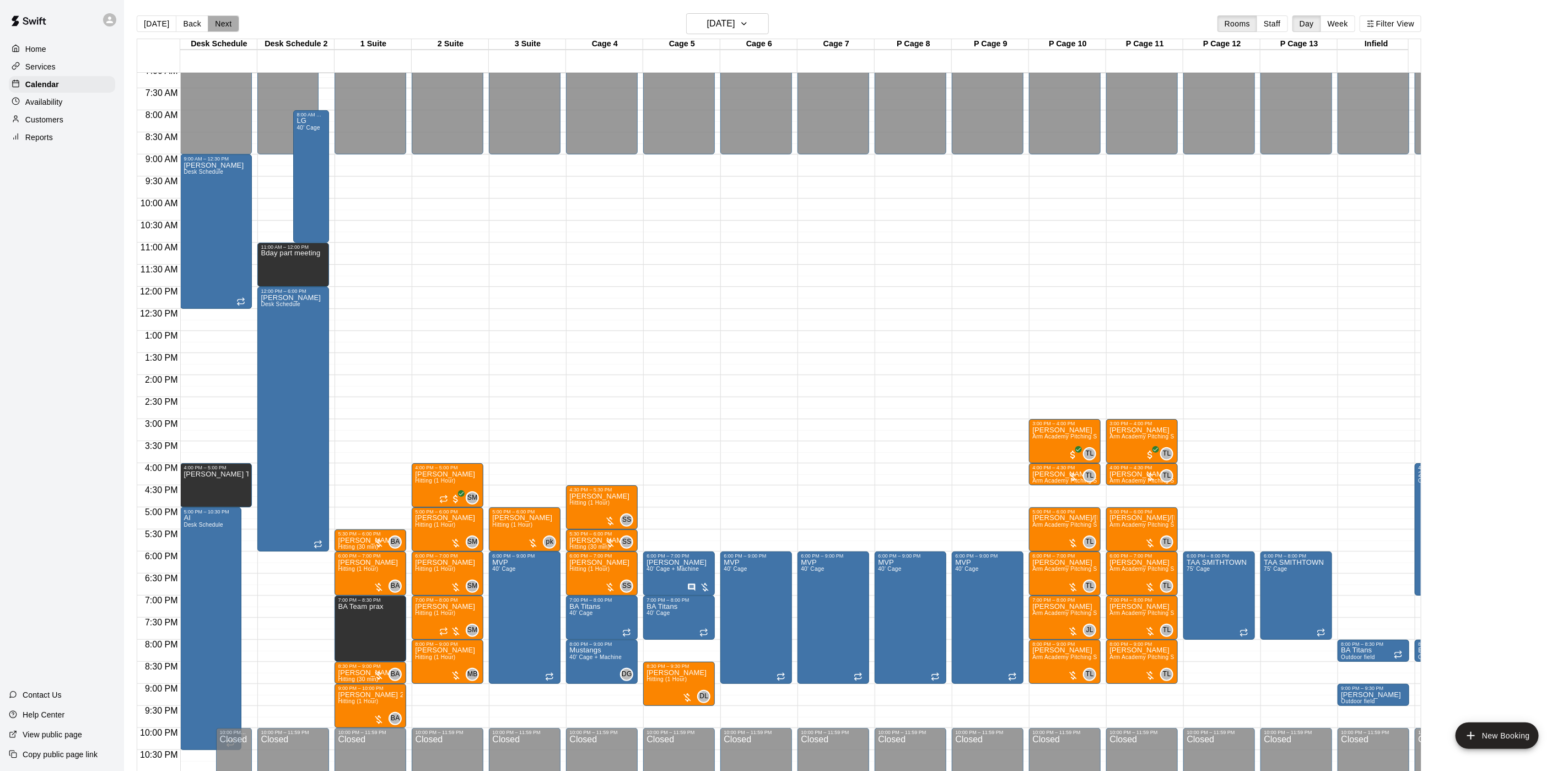
click at [208, 26] on button "Next" at bounding box center [223, 24] width 31 height 17
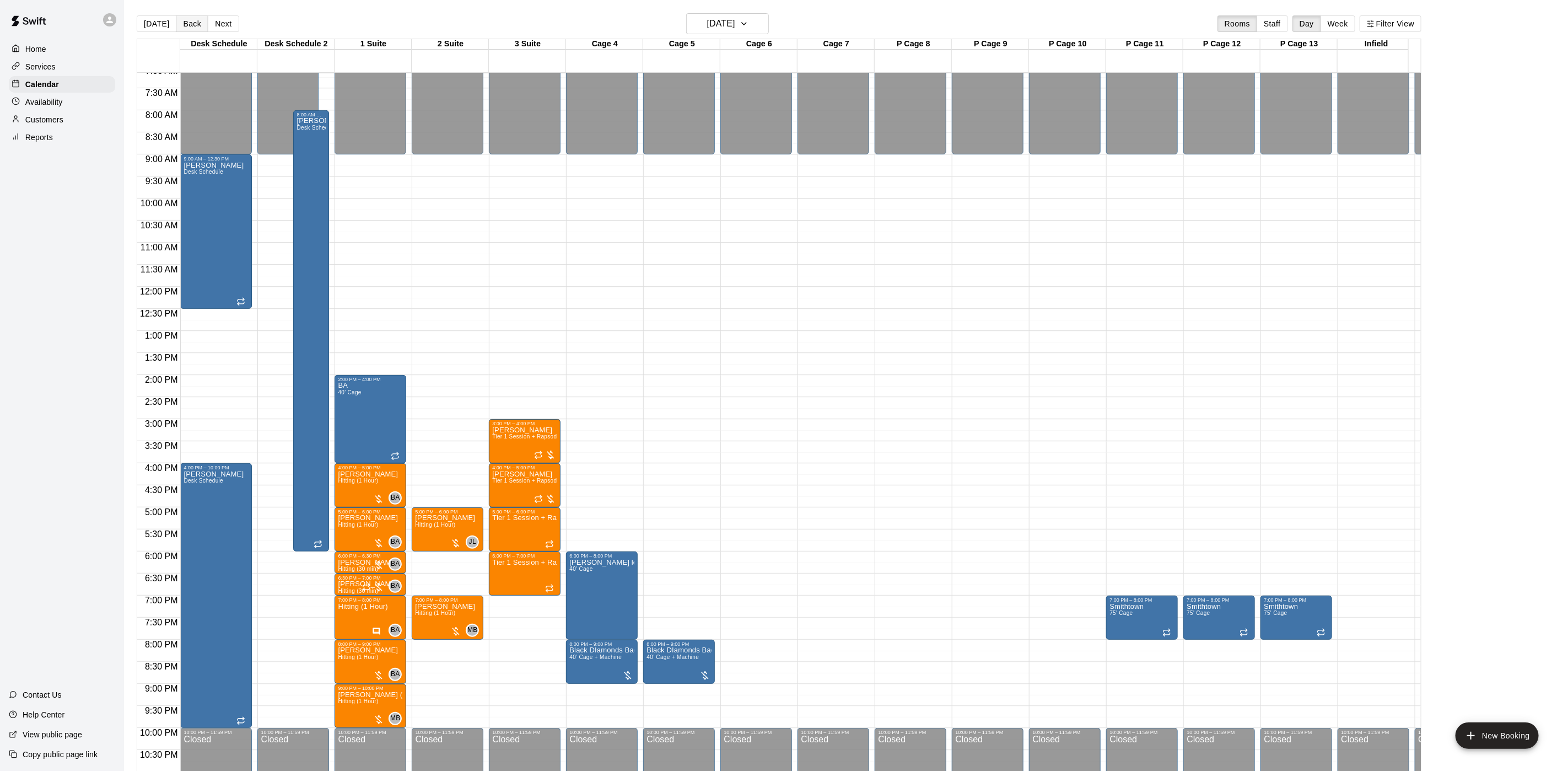
click at [177, 24] on button "Back" at bounding box center [192, 24] width 33 height 17
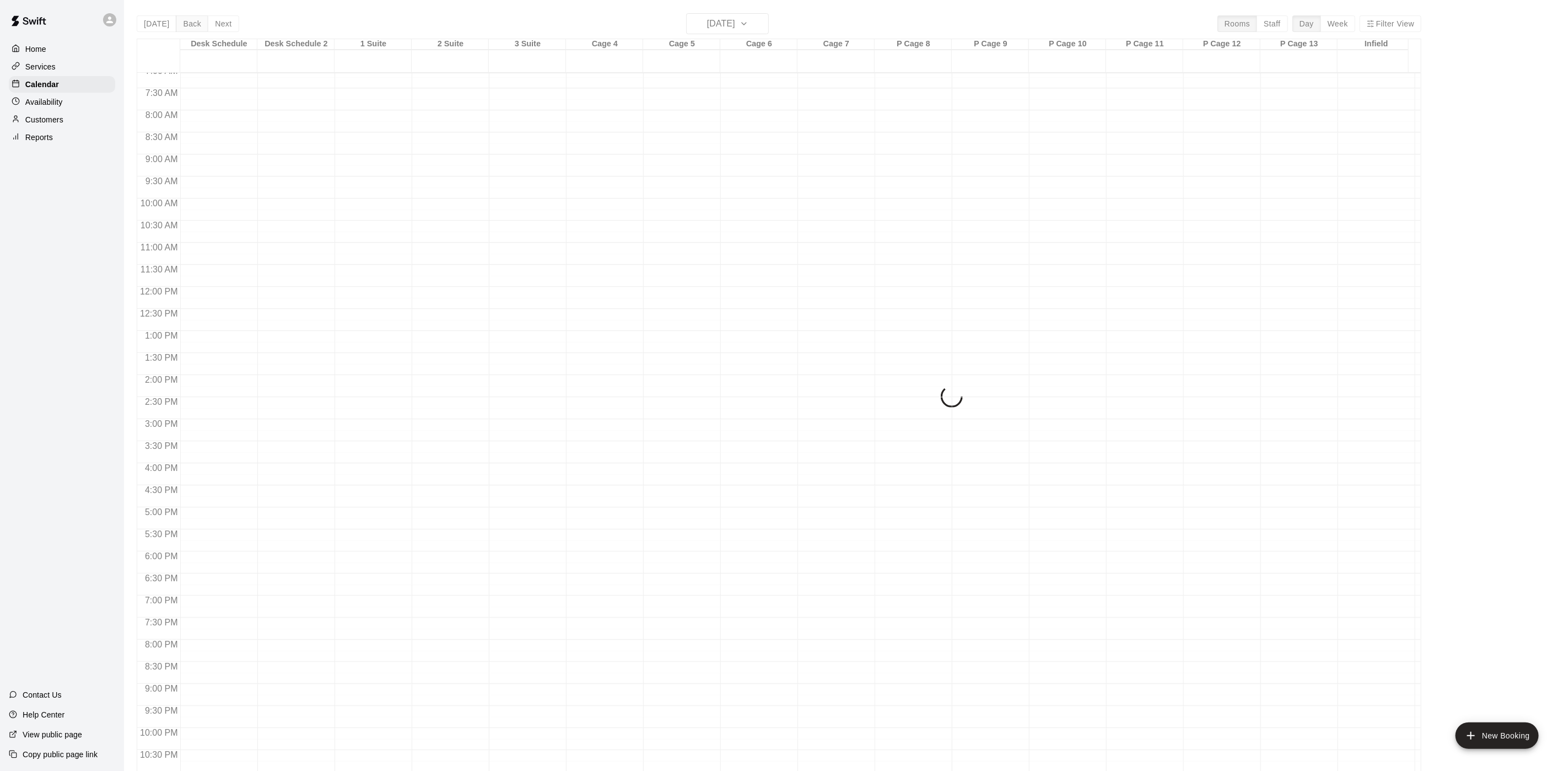
click at [177, 24] on div "[DATE] Back [DATE][DATE] Rooms Staff Day Week Filter View Desk Schedule 11 Thu …" at bounding box center [779, 399] width 1285 height 771
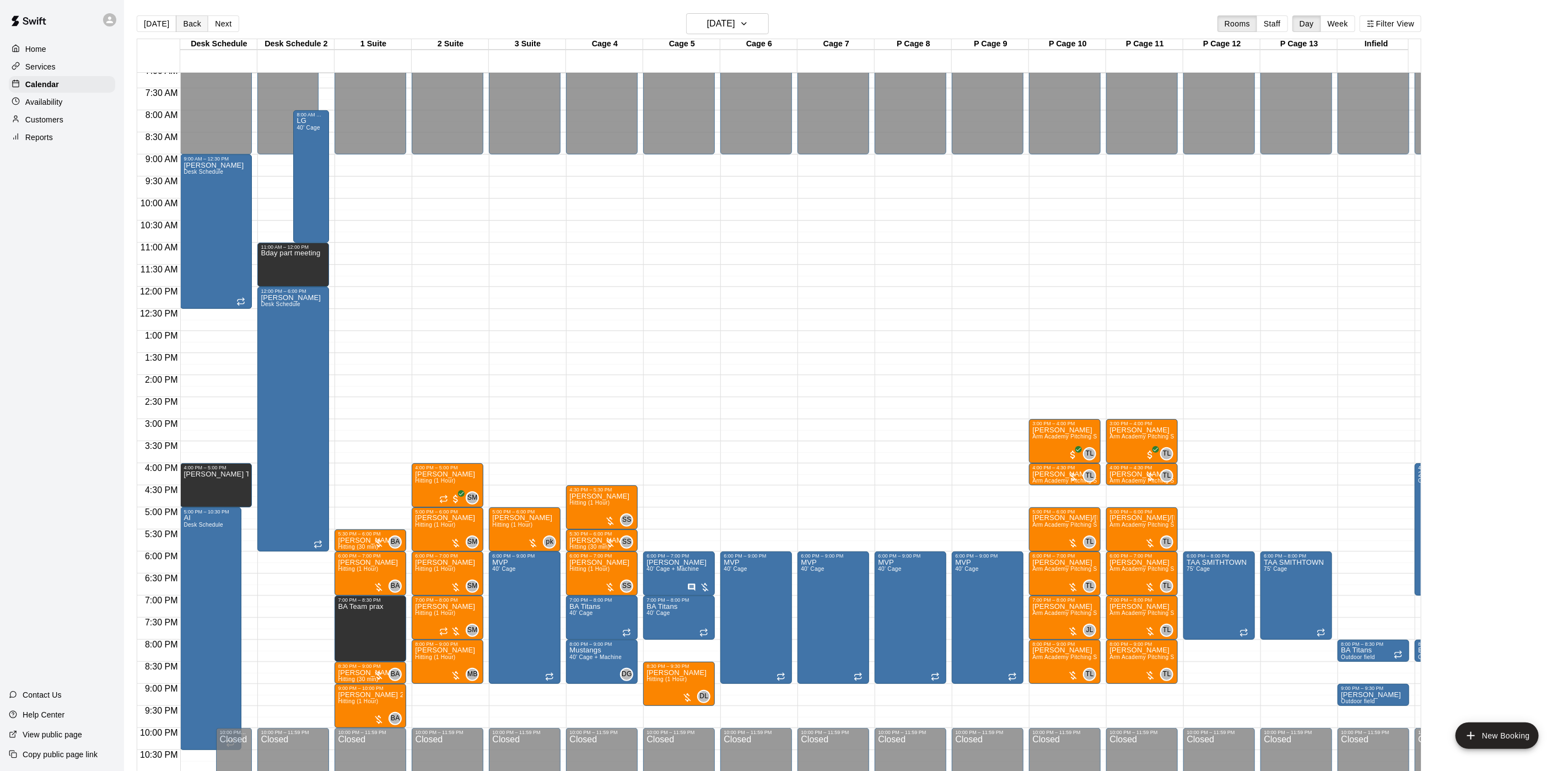
click at [177, 24] on button "Back" at bounding box center [192, 24] width 33 height 17
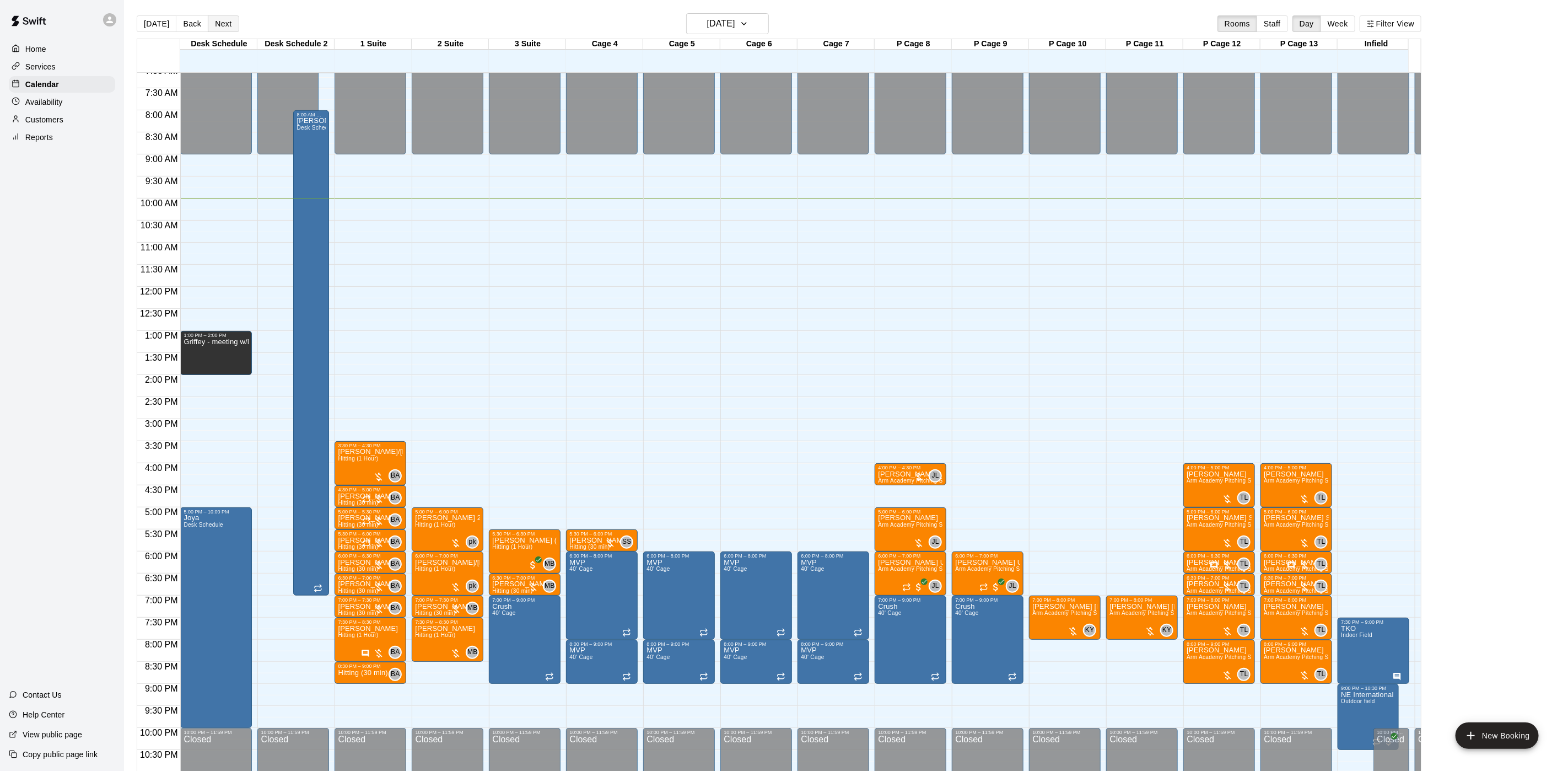
click at [211, 19] on button "Next" at bounding box center [223, 24] width 31 height 17
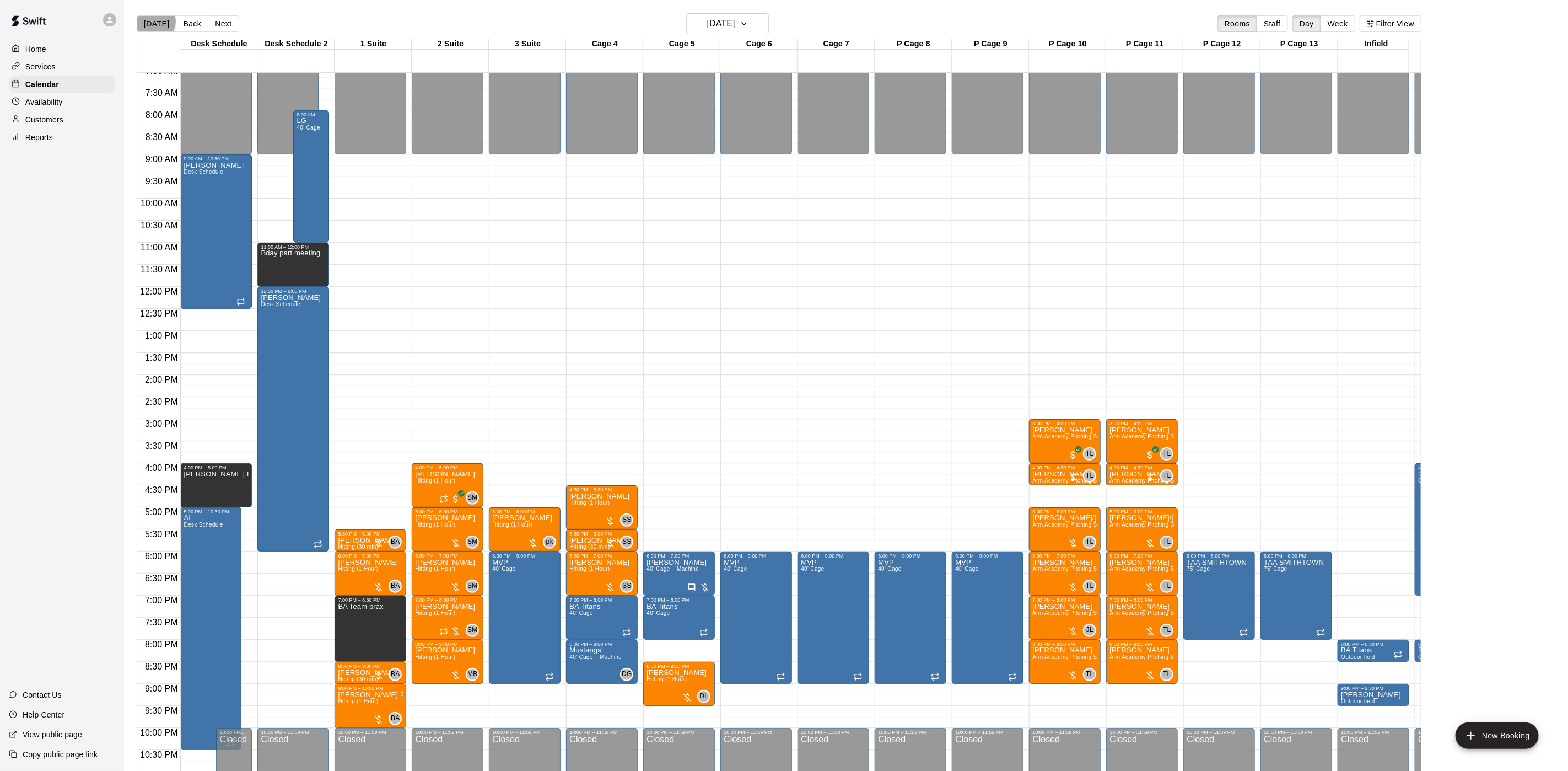
click at [154, 22] on button "[DATE]" at bounding box center [156, 24] width 40 height 17
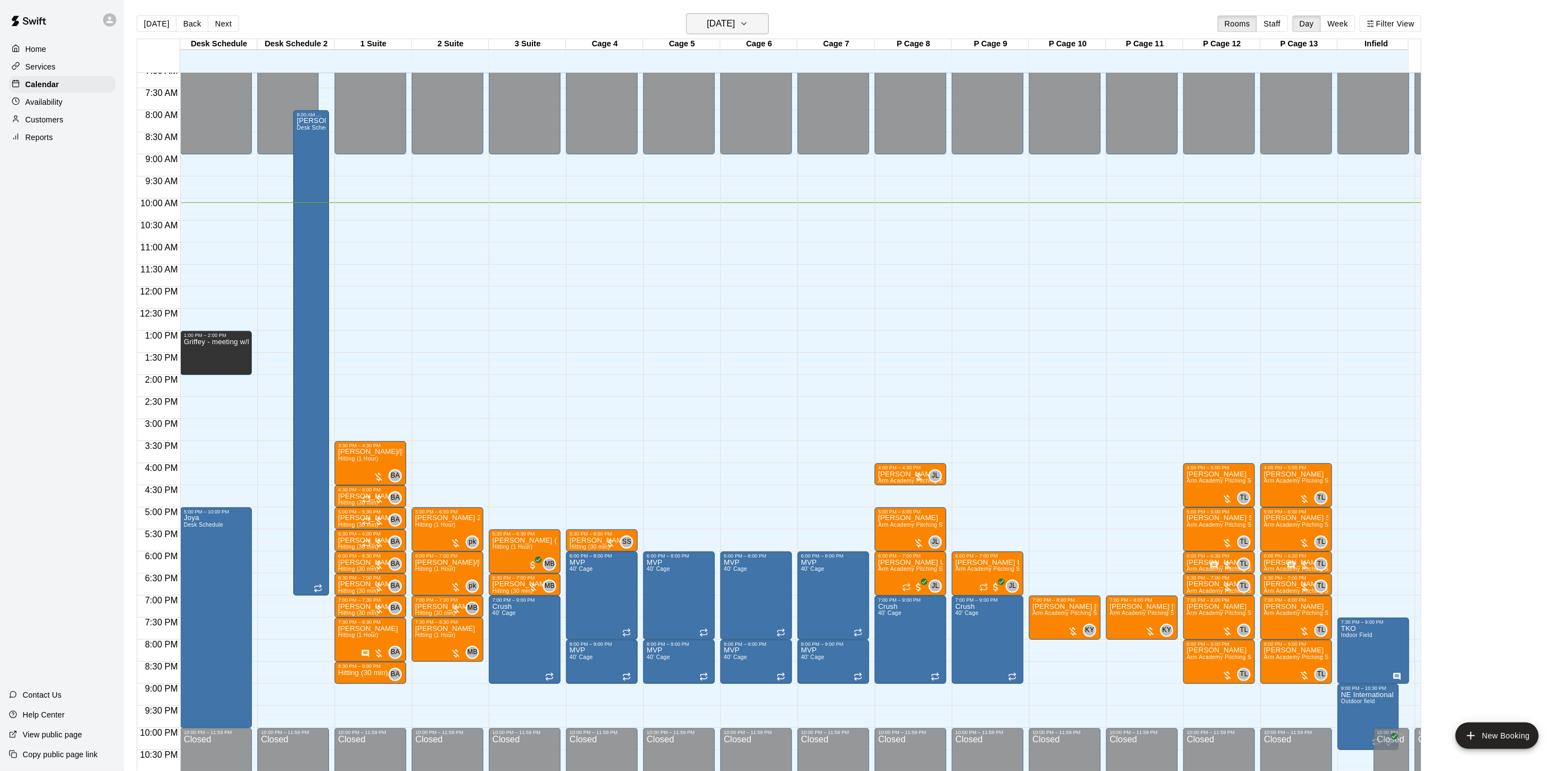
click at [717, 22] on h6 "[DATE]" at bounding box center [721, 24] width 28 height 15
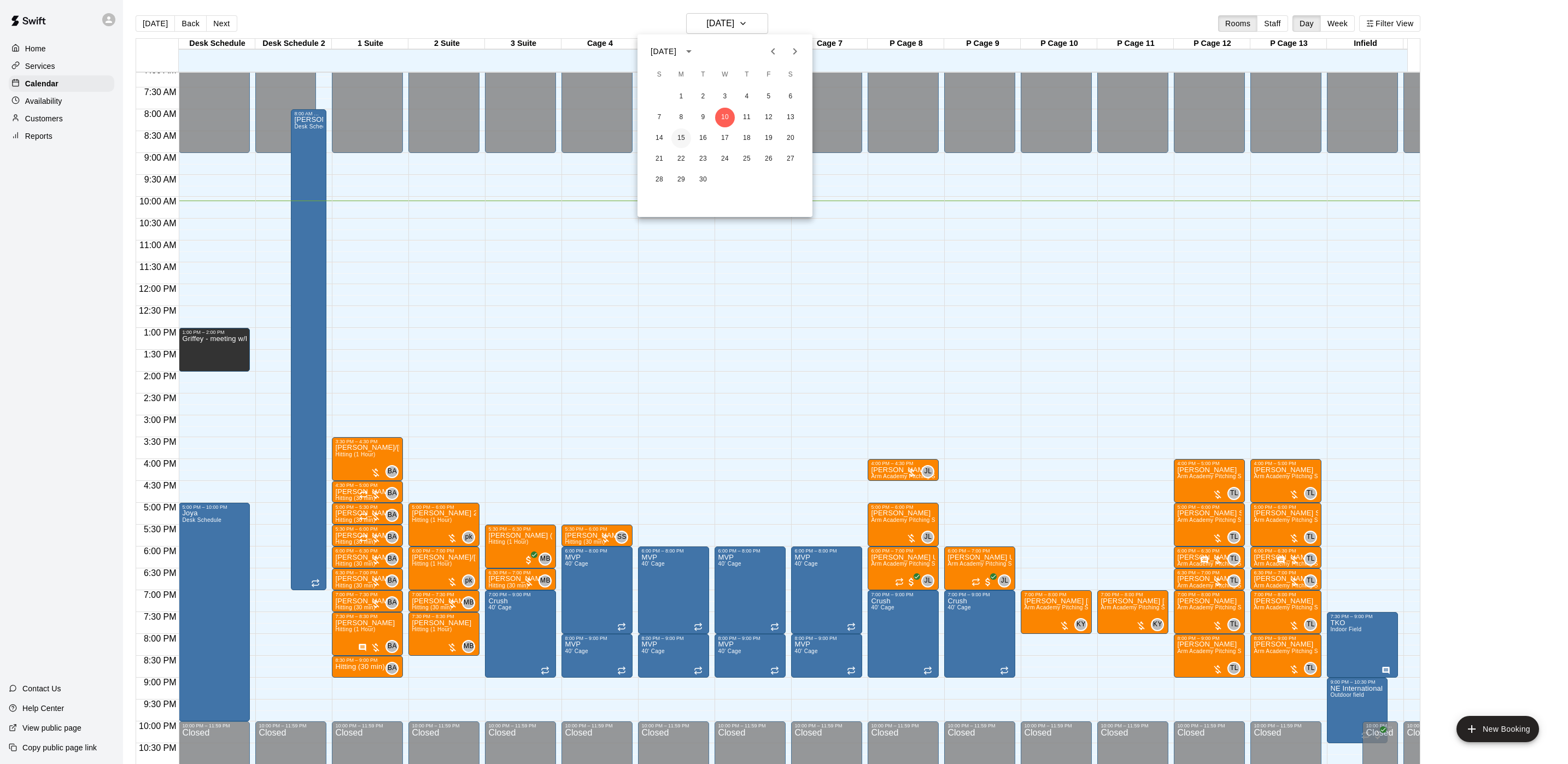
click at [683, 139] on button "15" at bounding box center [681, 138] width 20 height 20
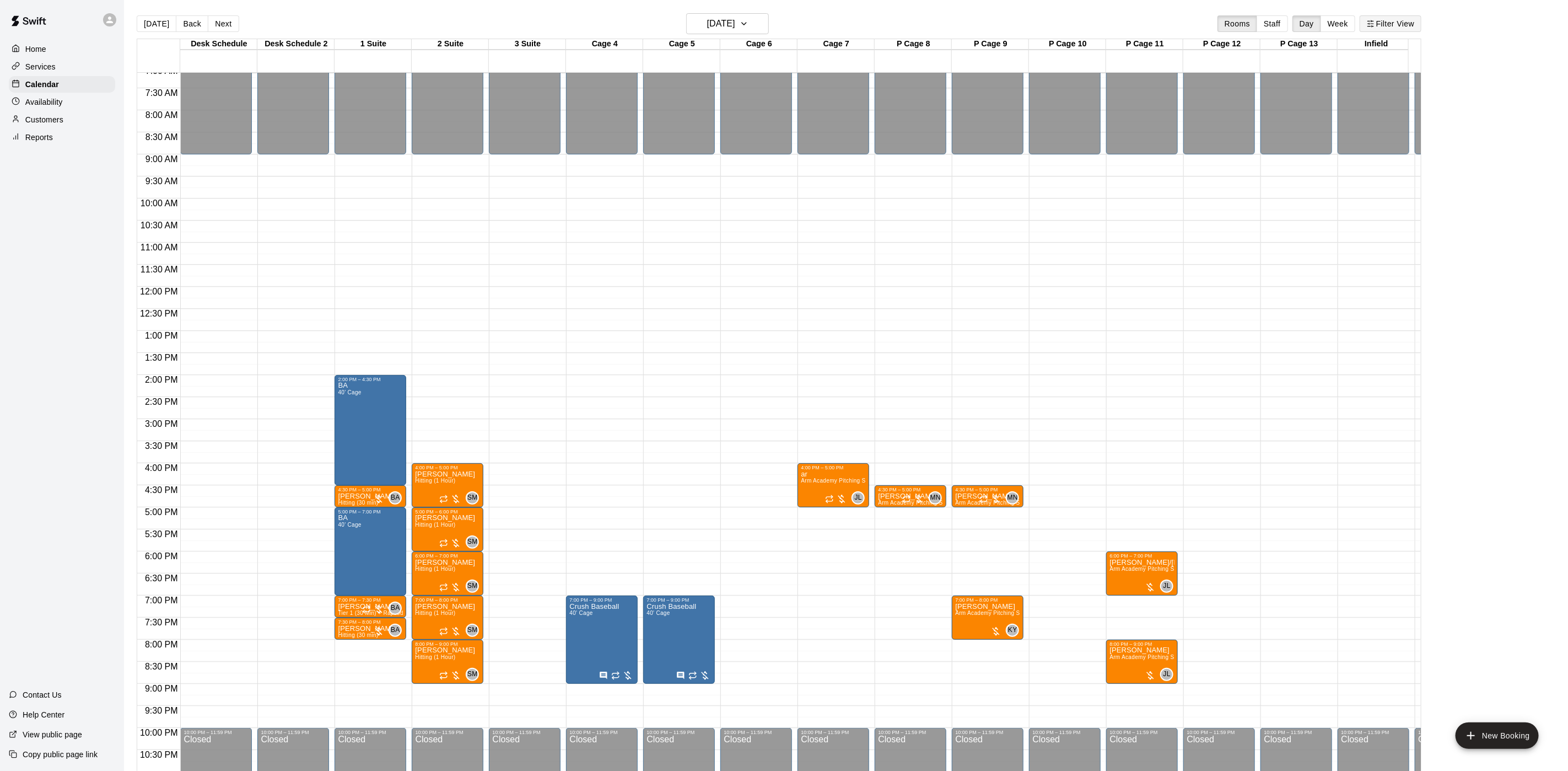
click at [1375, 26] on icon "button" at bounding box center [1371, 24] width 8 height 8
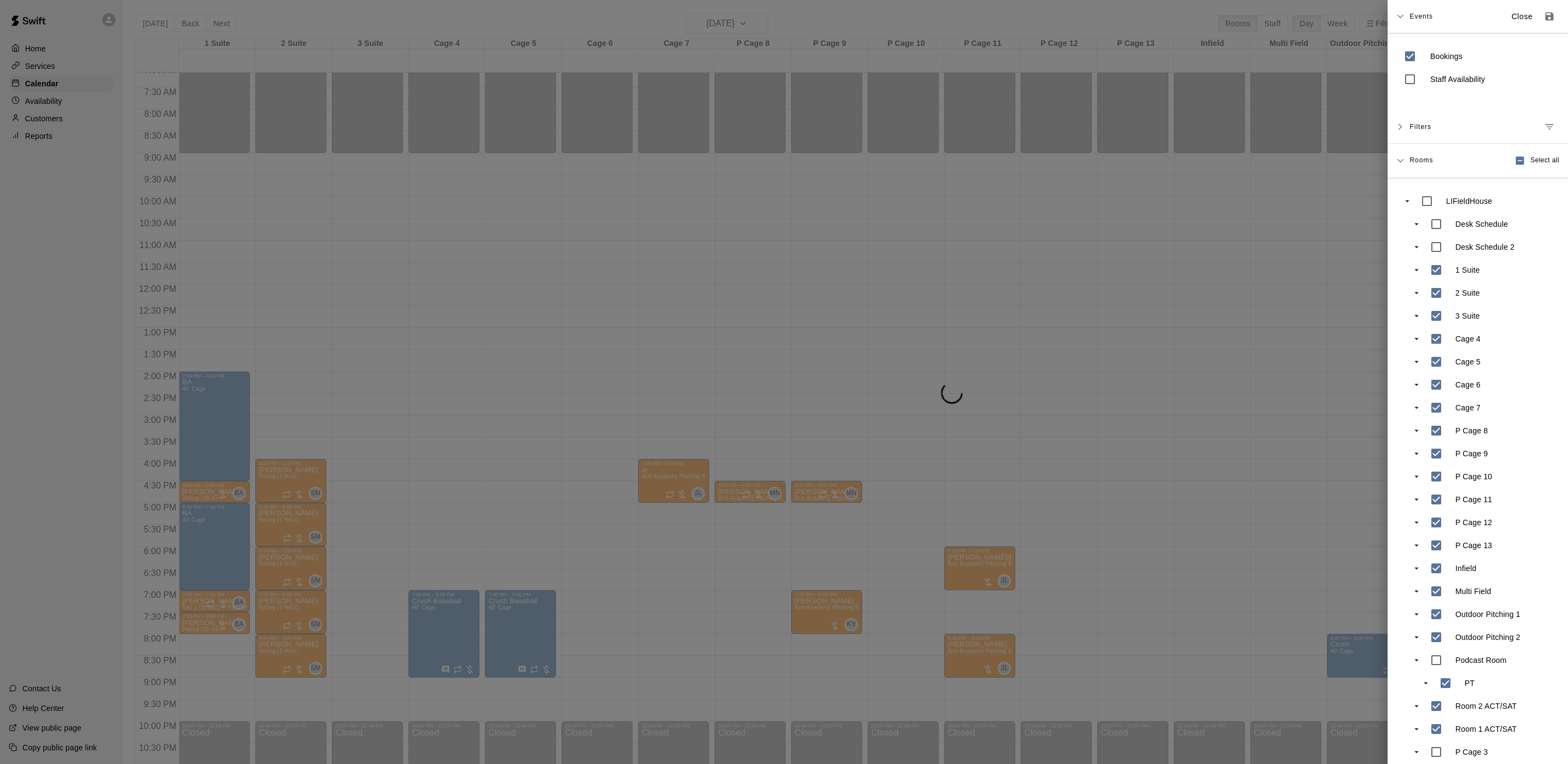
click at [689, 269] on div at bounding box center [784, 382] width 1568 height 764
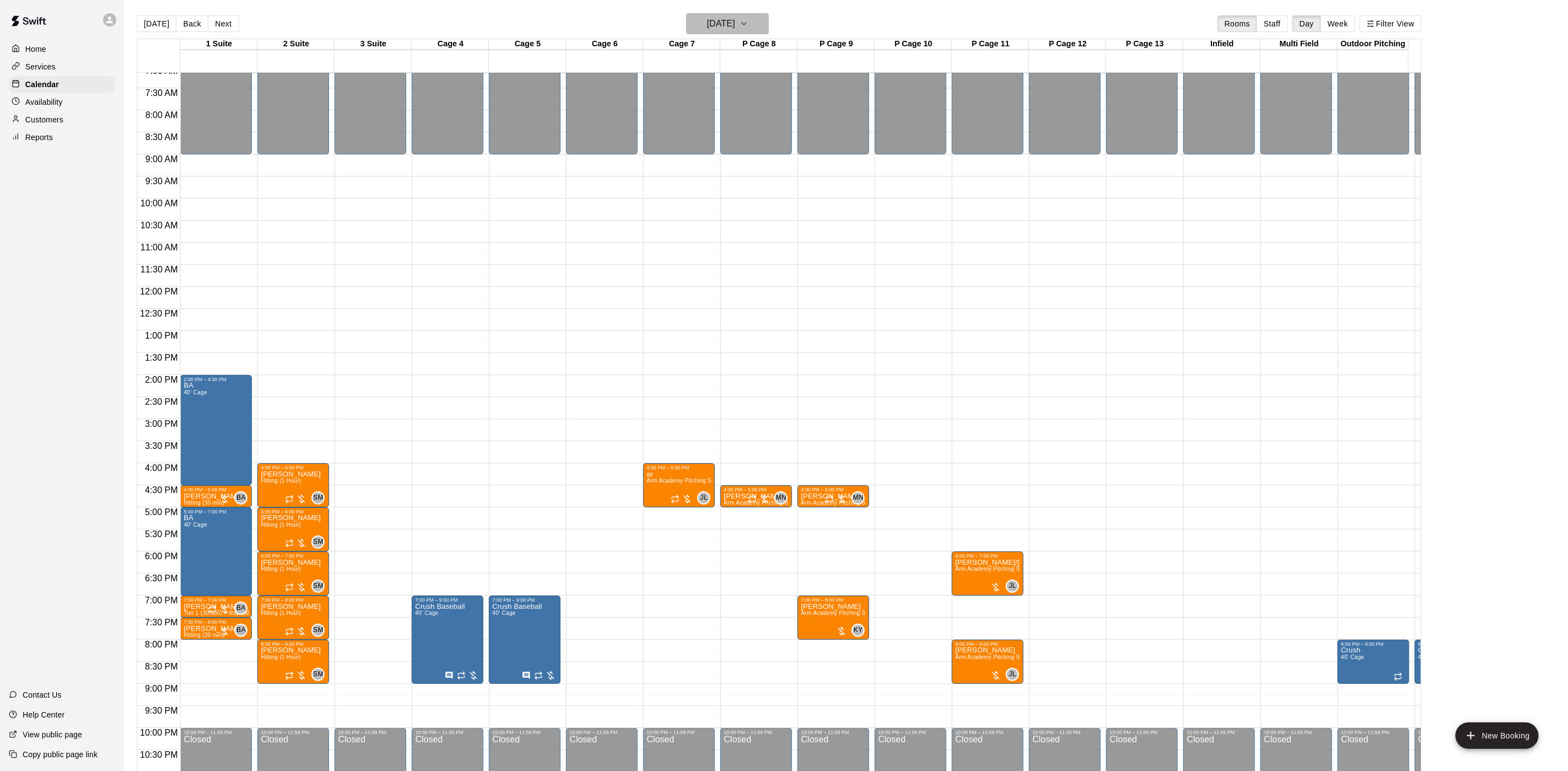
click at [734, 26] on h6 "[DATE]" at bounding box center [721, 24] width 28 height 15
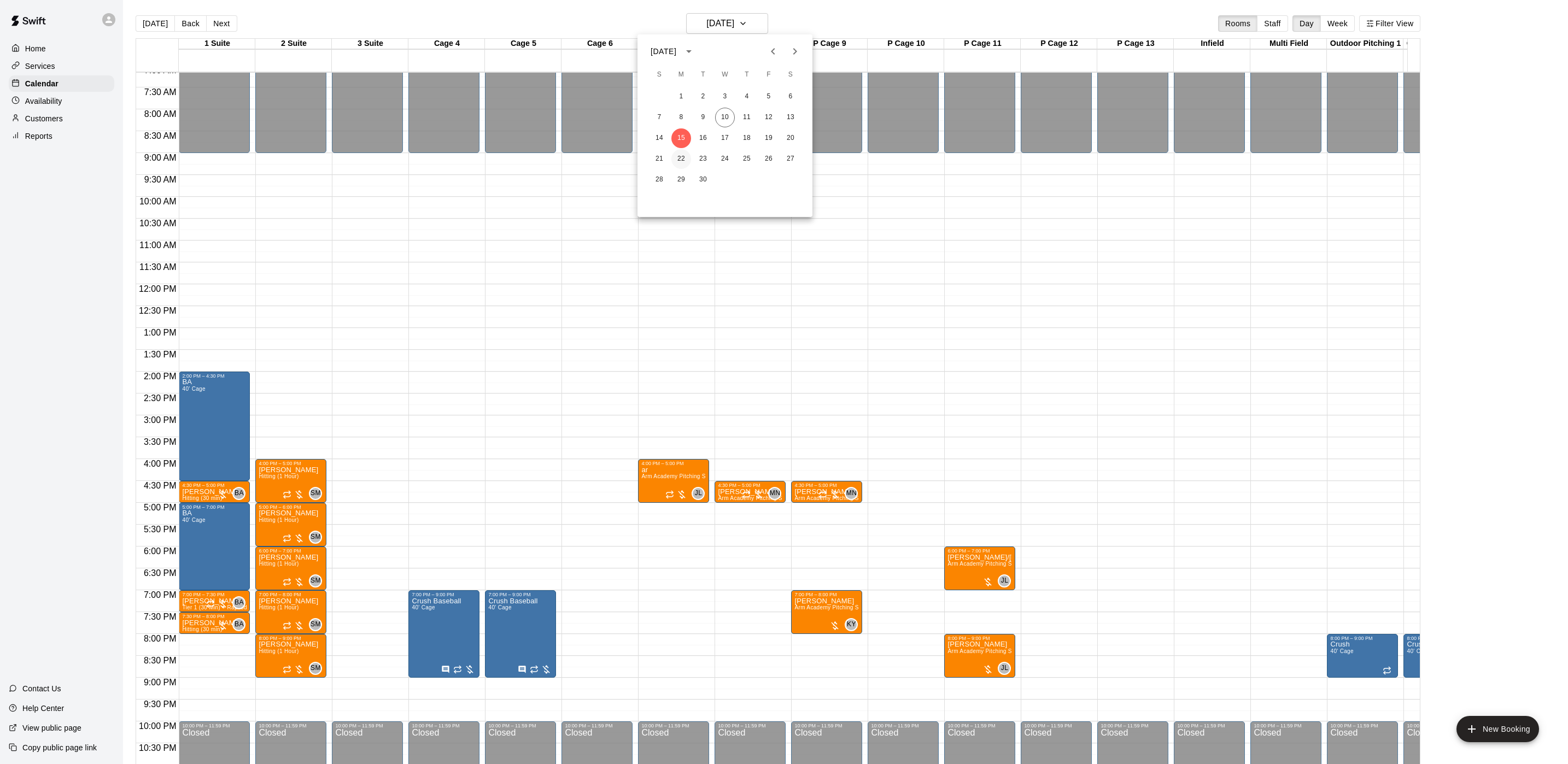
click at [684, 150] on button "22" at bounding box center [681, 159] width 20 height 20
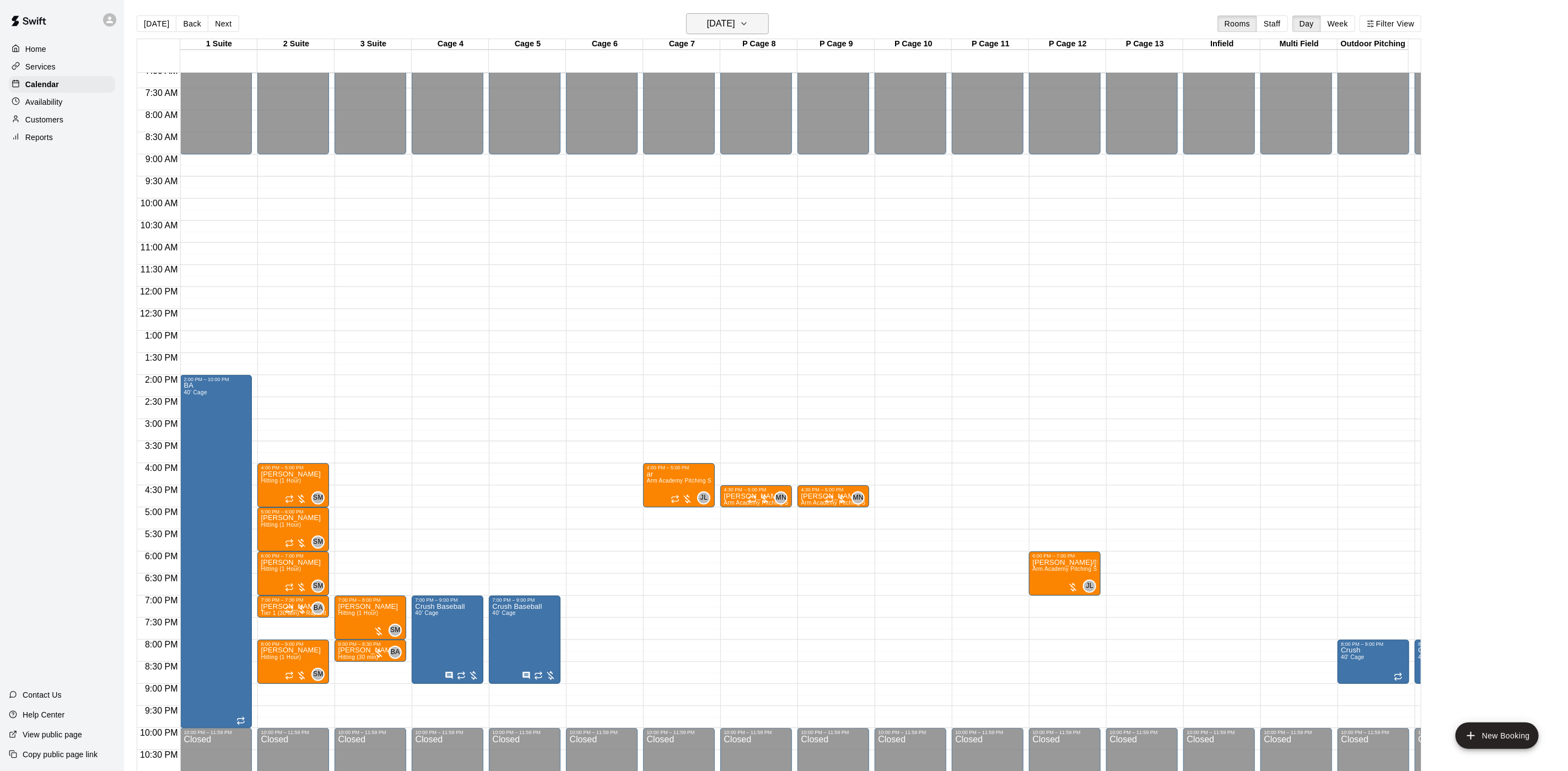
click at [719, 22] on h6 "[DATE]" at bounding box center [721, 24] width 28 height 15
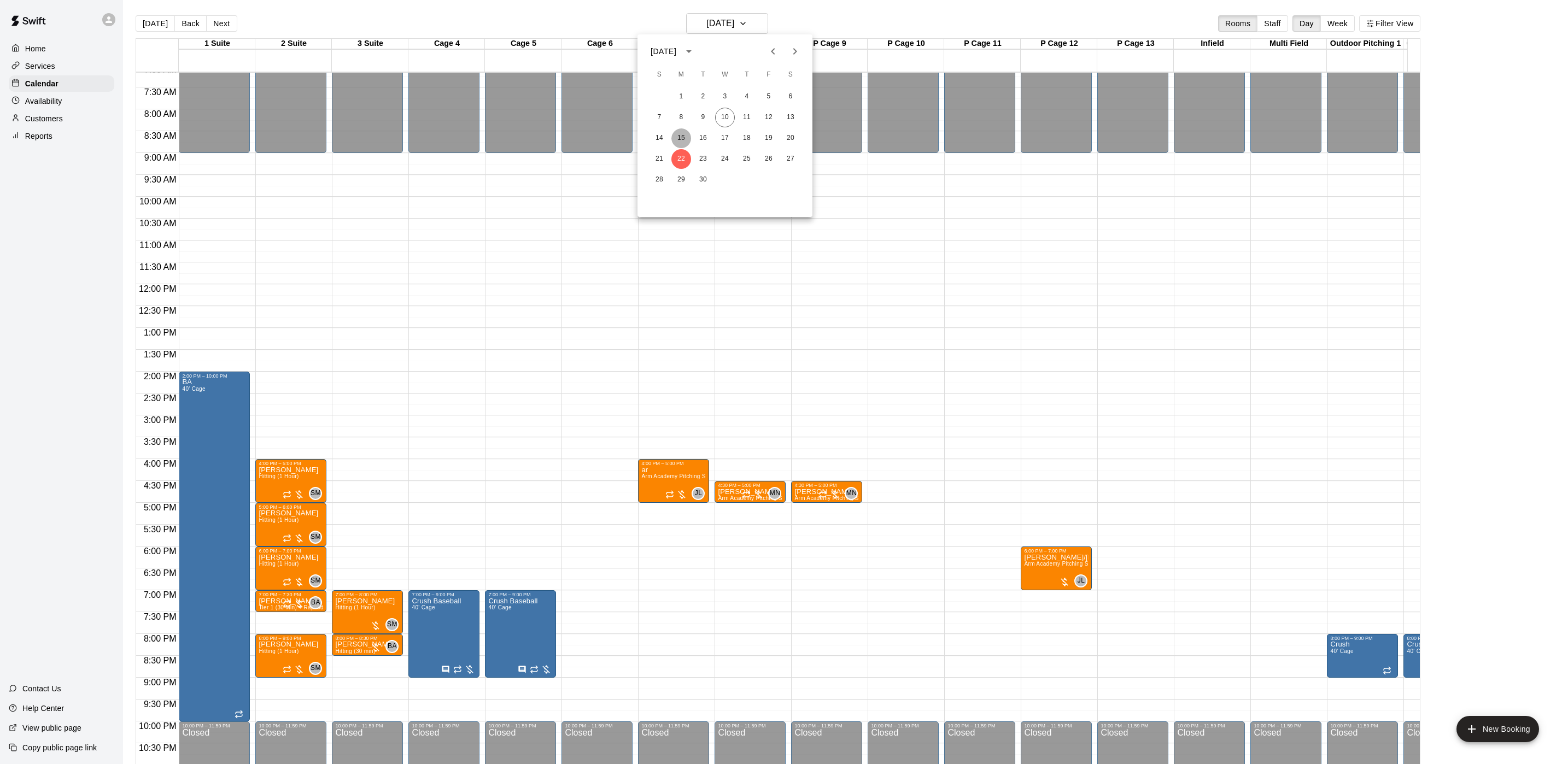
click at [681, 133] on button "15" at bounding box center [681, 138] width 20 height 20
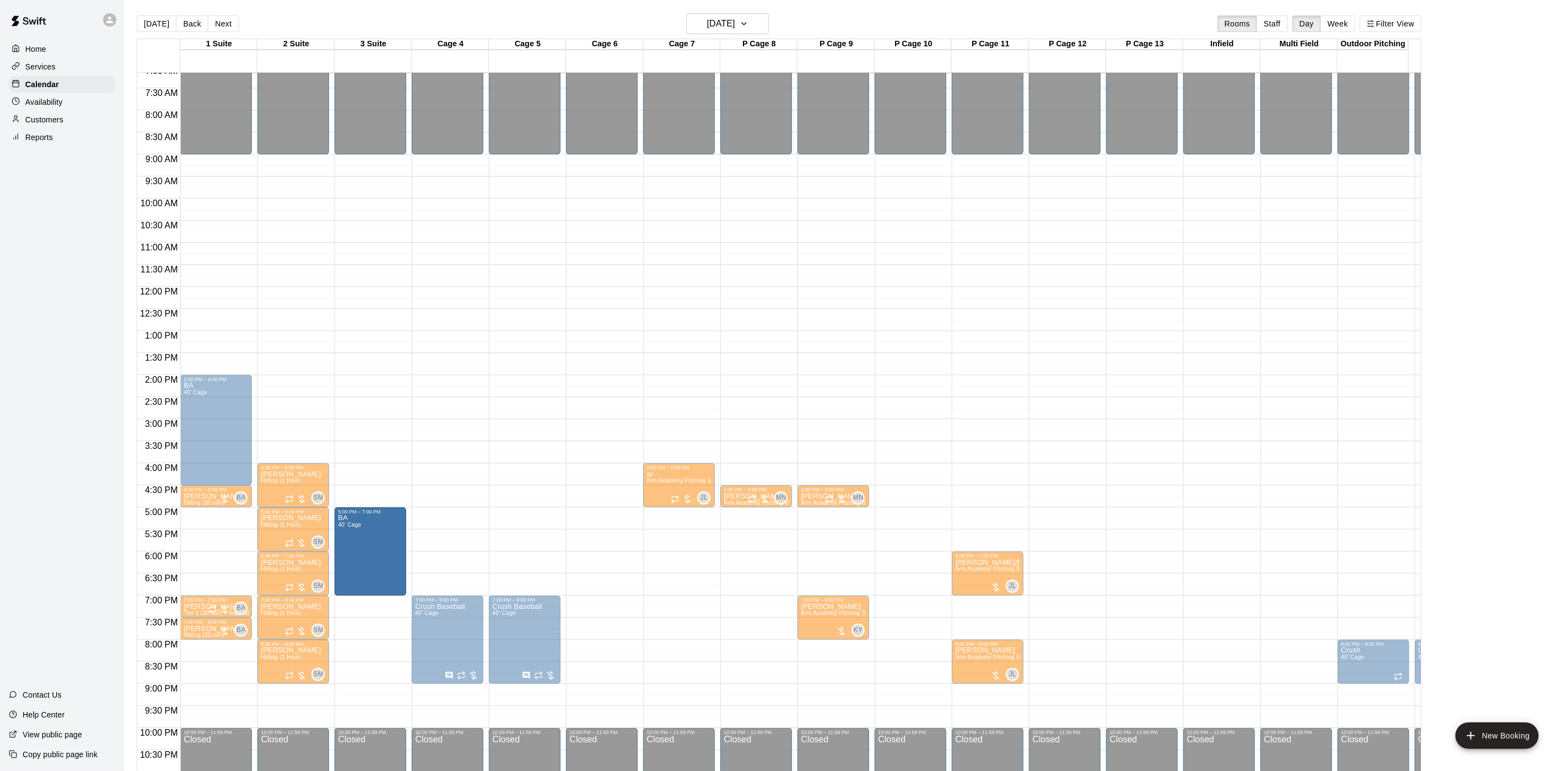
drag, startPoint x: 187, startPoint y: 550, endPoint x: 347, endPoint y: 553, distance: 160.0
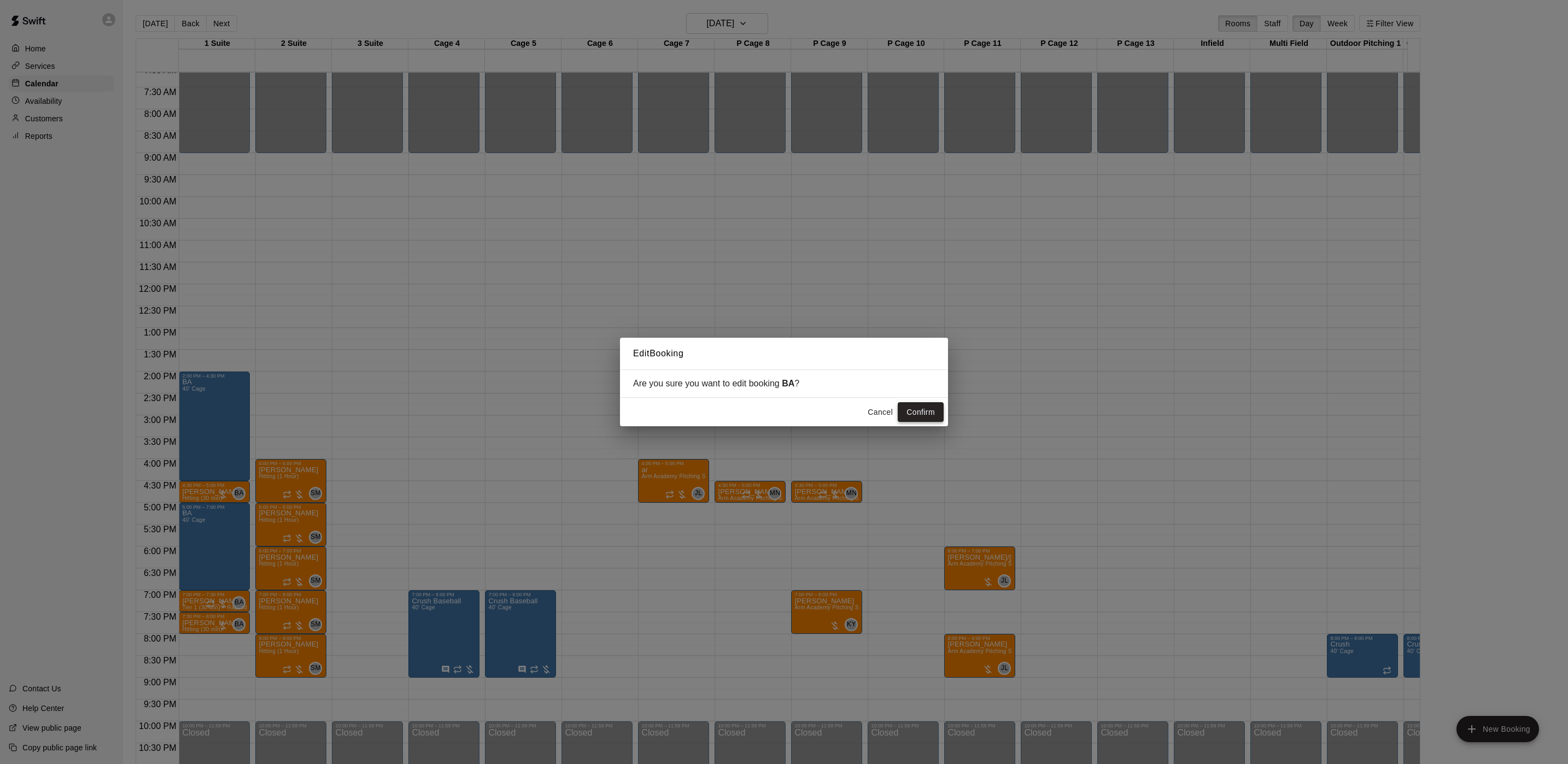
click at [924, 415] on button "Confirm" at bounding box center [921, 412] width 46 height 20
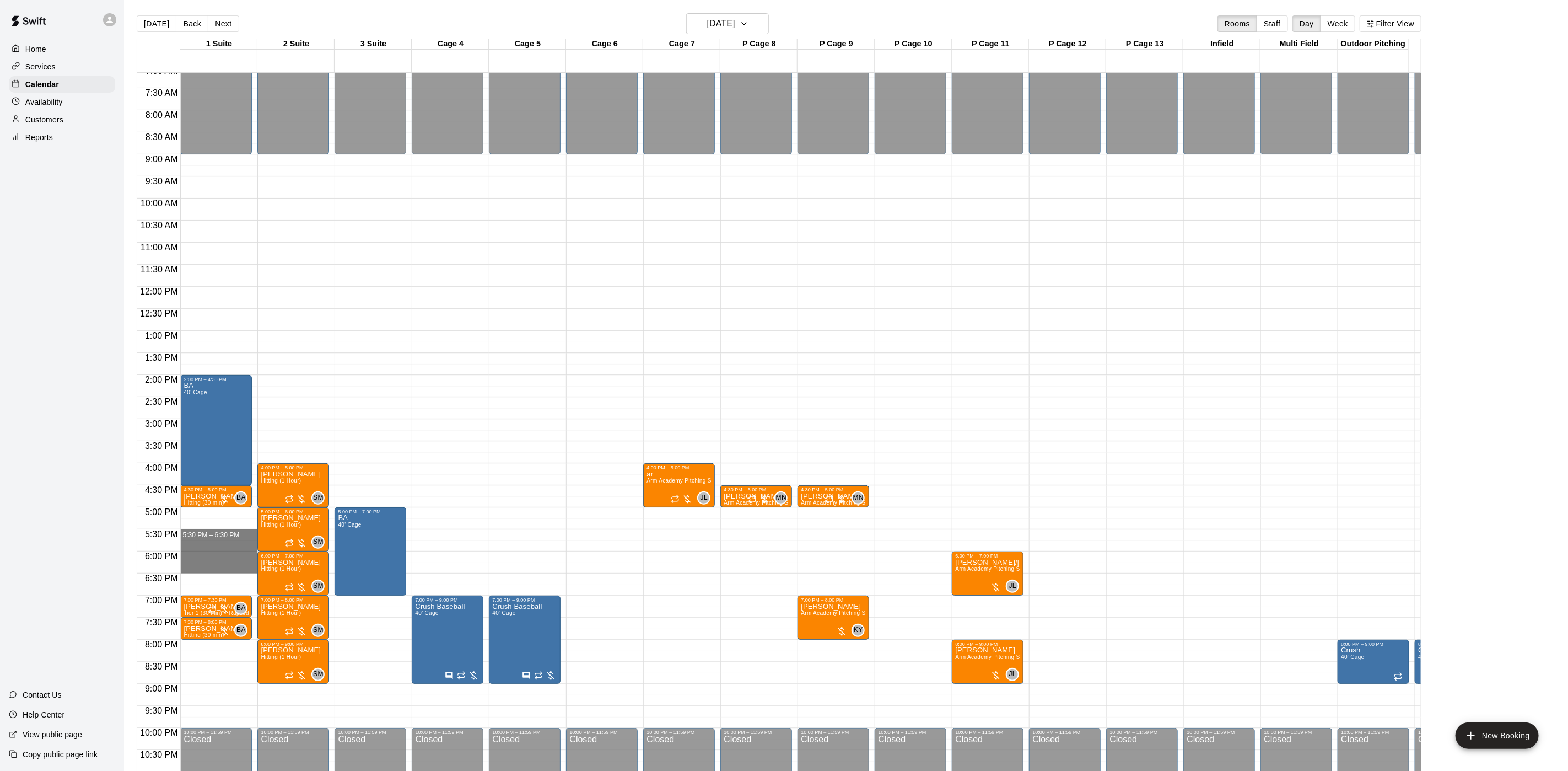
drag, startPoint x: 204, startPoint y: 531, endPoint x: 202, endPoint y: 574, distance: 43.0
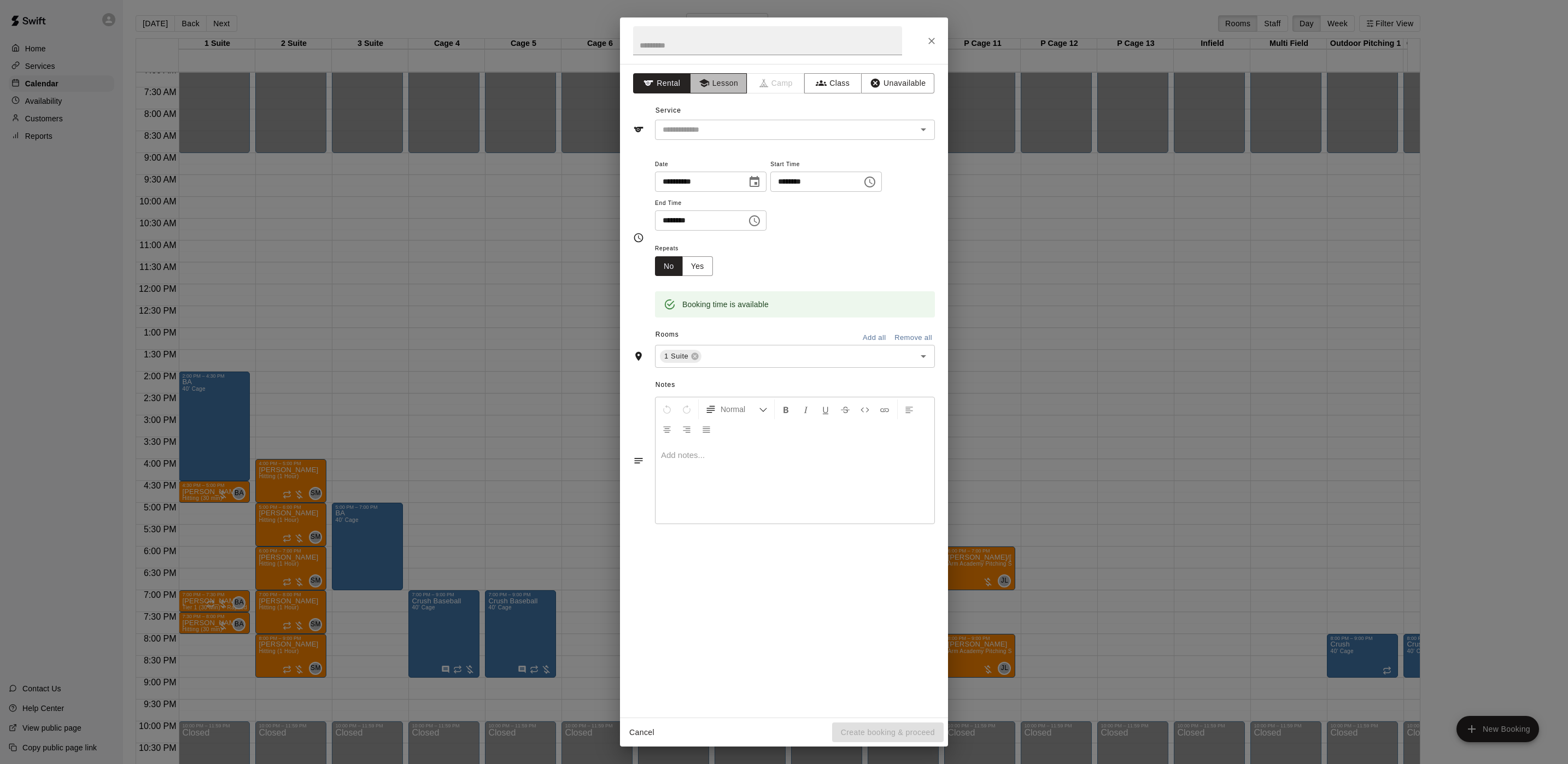
click at [719, 84] on button "Lesson" at bounding box center [719, 83] width 57 height 20
click at [709, 124] on input "text" at bounding box center [778, 130] width 241 height 14
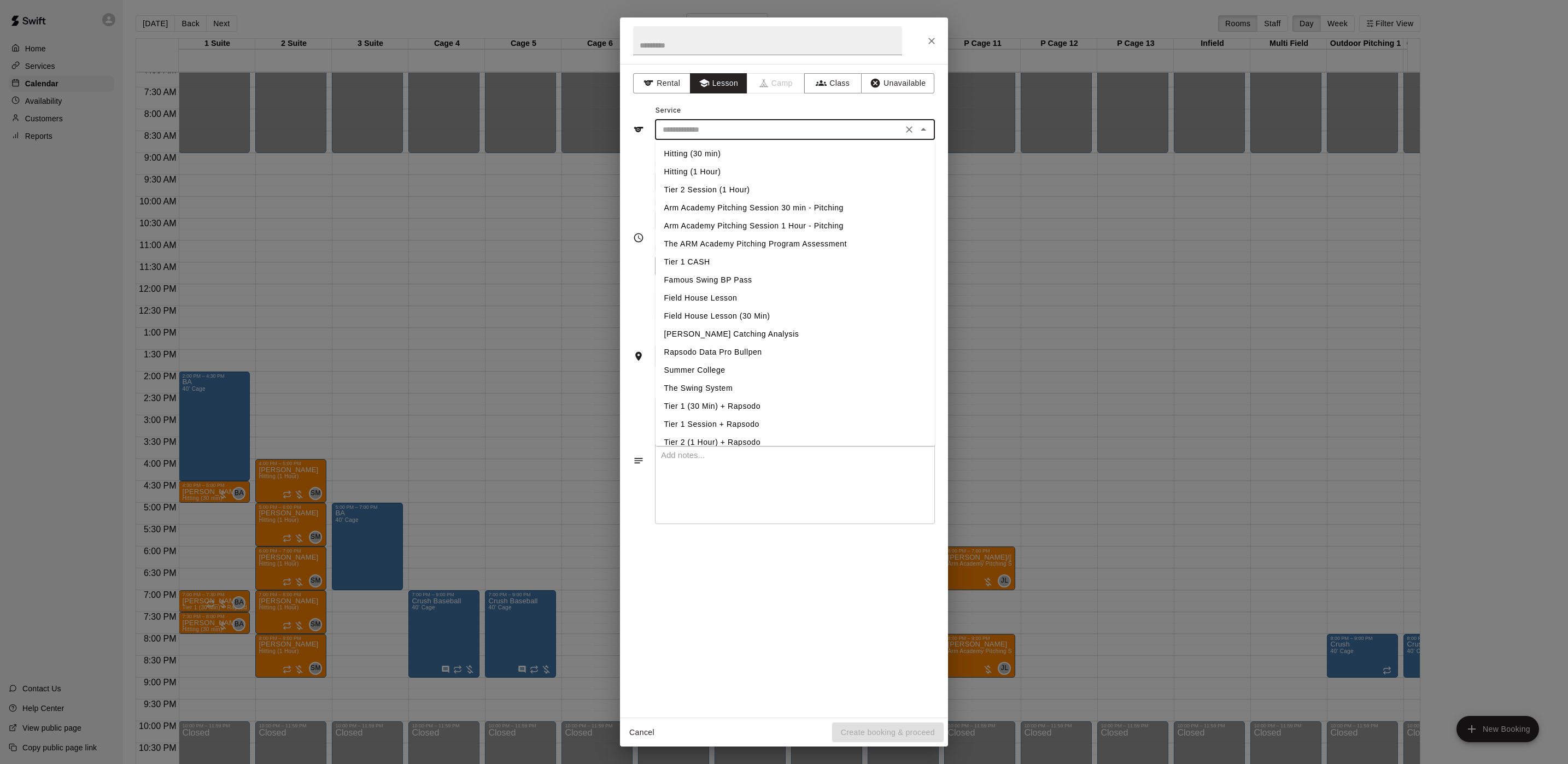
click at [691, 168] on li "Hitting (1 Hour)" at bounding box center [795, 171] width 280 height 18
type input "**********"
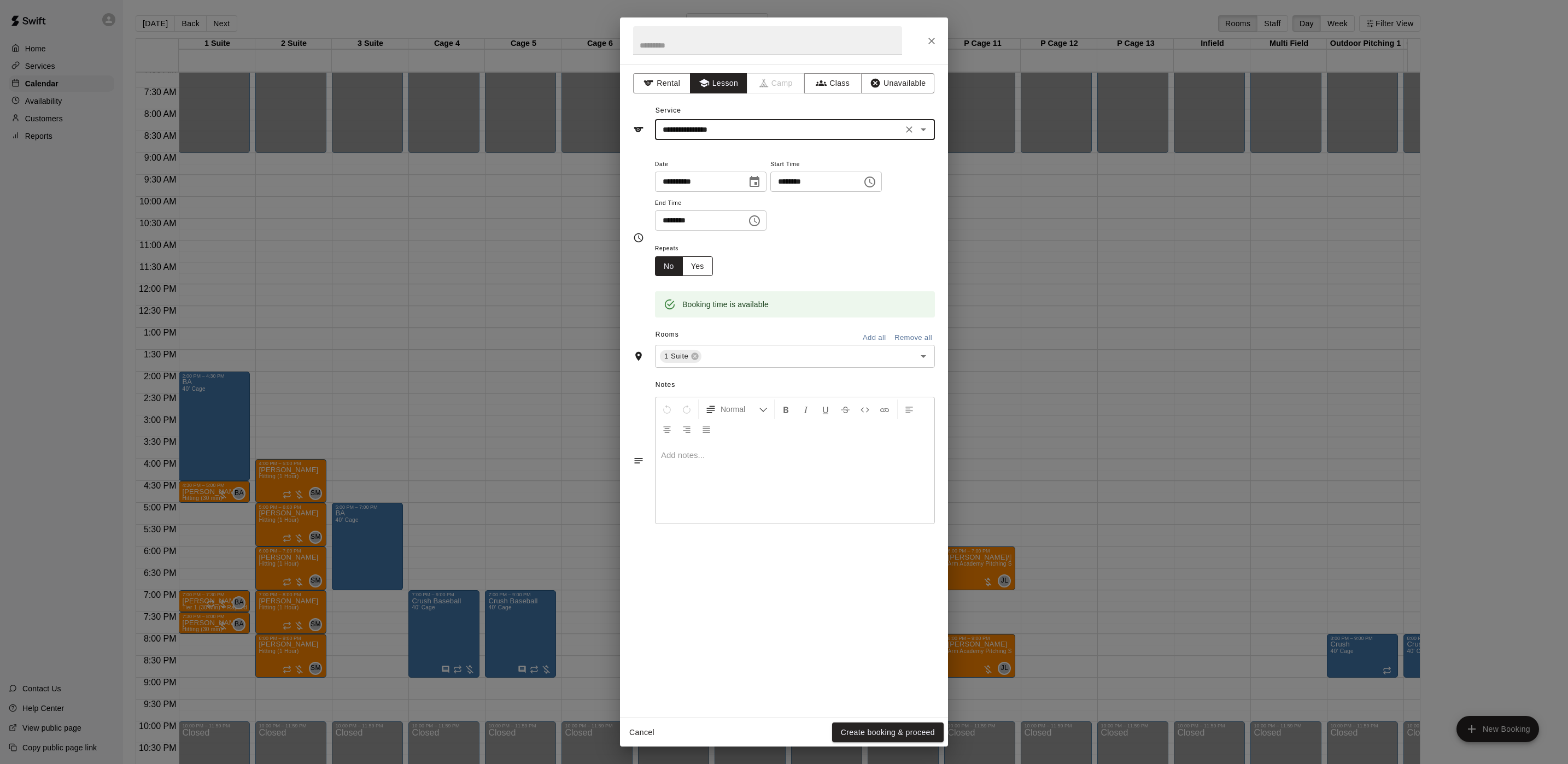
click at [706, 265] on button "Yes" at bounding box center [698, 267] width 30 height 20
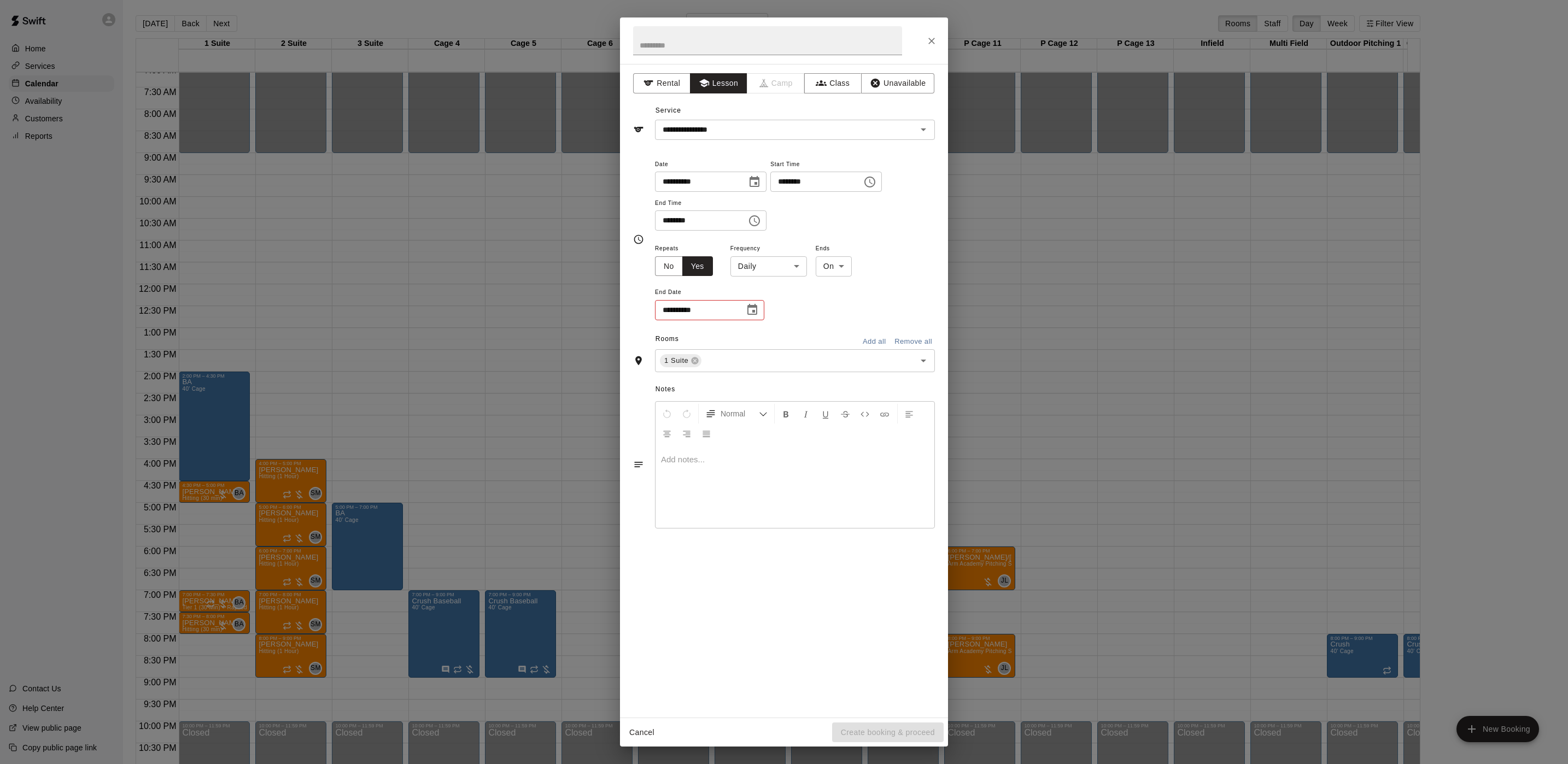
click at [770, 265] on body "Home Services Calendar Availability Customers Reports Contact Us Help Center Vi…" at bounding box center [784, 391] width 1568 height 781
click at [748, 314] on li "Weekly [DATE]" at bounding box center [769, 309] width 137 height 18
type input "******"
click at [853, 276] on body "Home Services Calendar Availability Customers Reports Contact Us Help Center Vi…" at bounding box center [784, 391] width 1568 height 781
click at [855, 318] on ul "On After" at bounding box center [851, 299] width 35 height 45
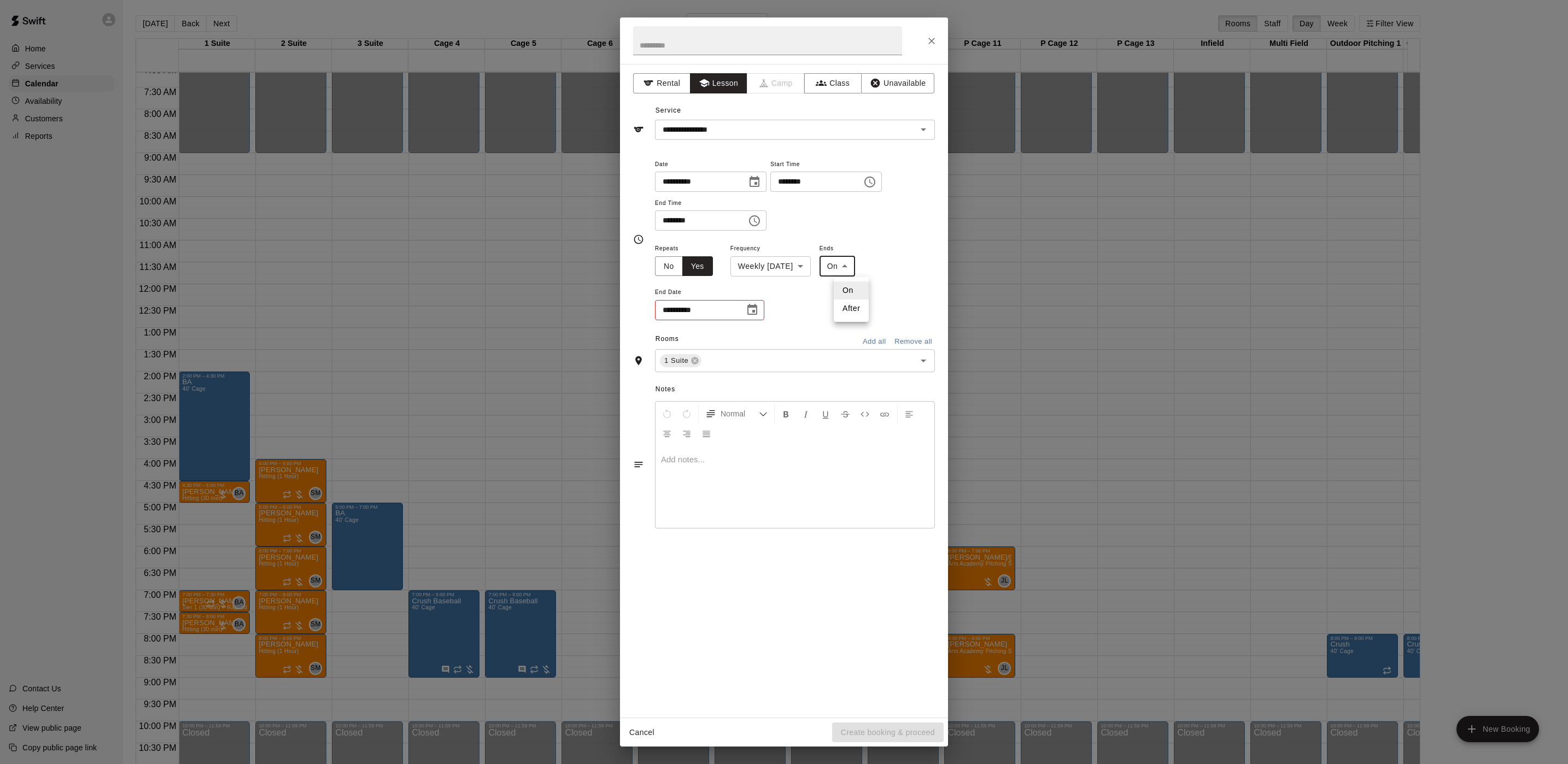
click at [855, 315] on li "After" at bounding box center [851, 309] width 35 height 18
type input "*****"
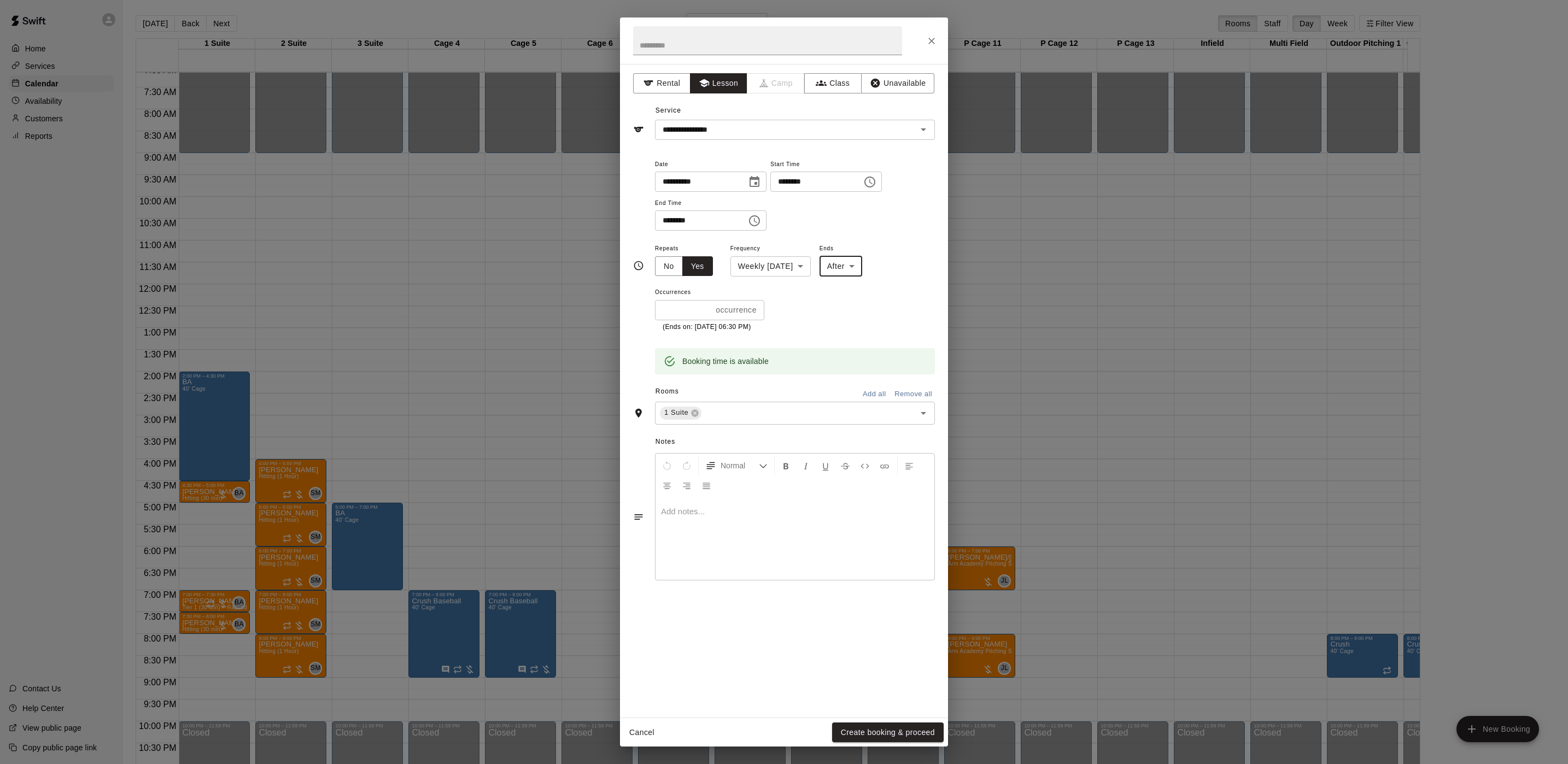
click at [700, 305] on input "*" at bounding box center [683, 310] width 57 height 20
type input "*"
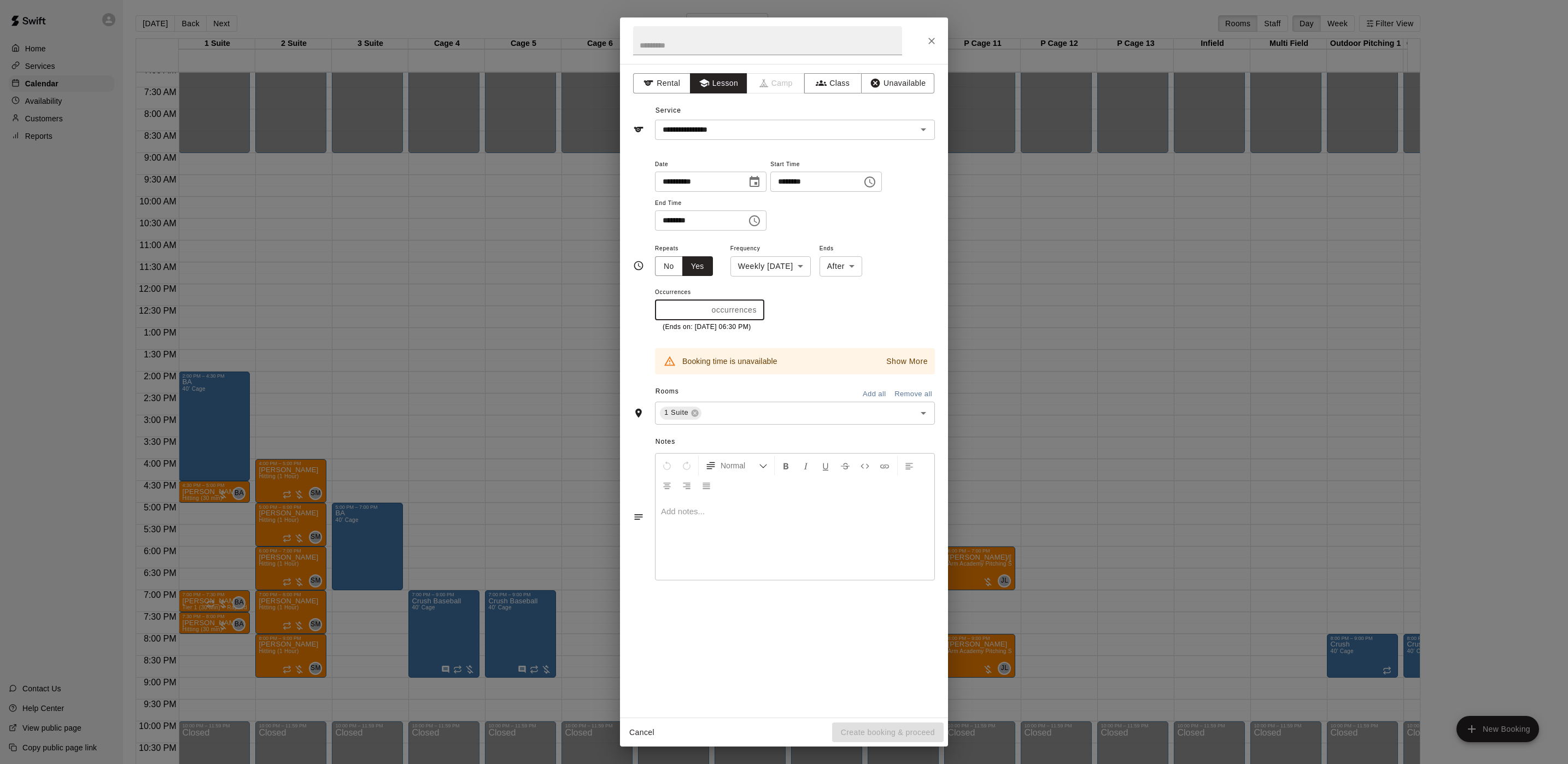
click at [906, 356] on button "Show More" at bounding box center [907, 361] width 47 height 16
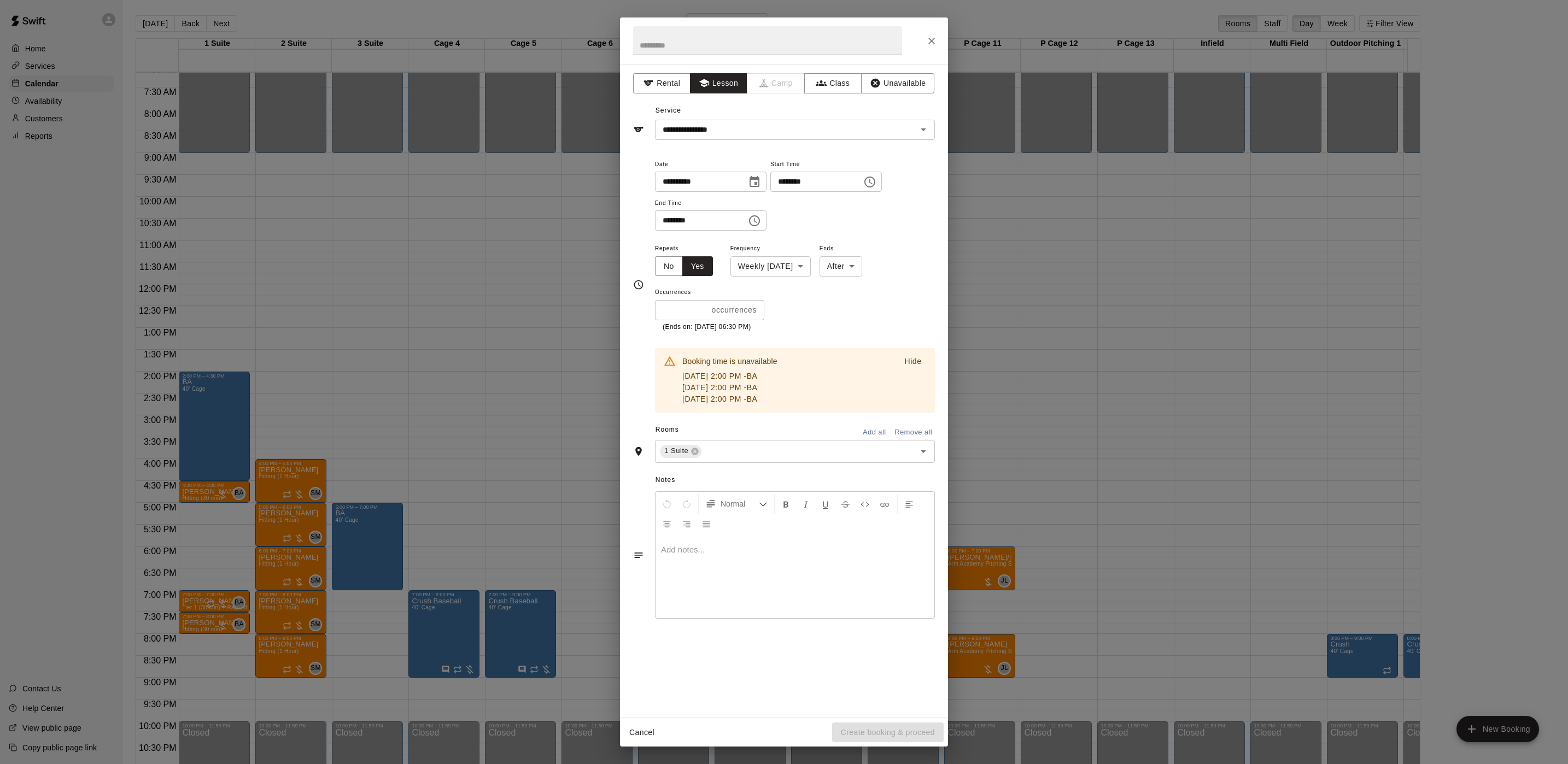
click at [1002, 352] on div "**********" at bounding box center [784, 382] width 1568 height 764
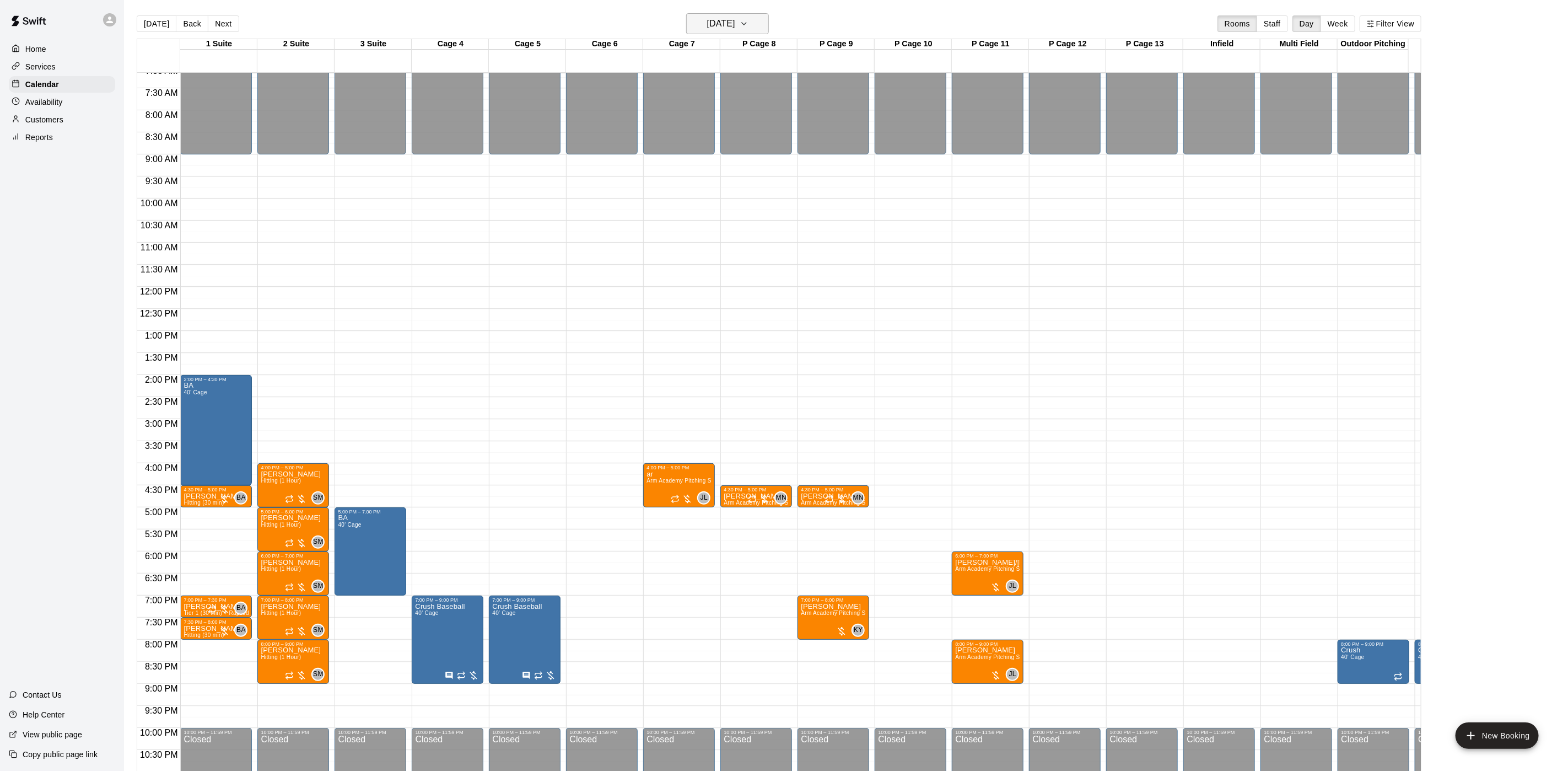
click at [718, 22] on h6 "[DATE]" at bounding box center [721, 24] width 28 height 15
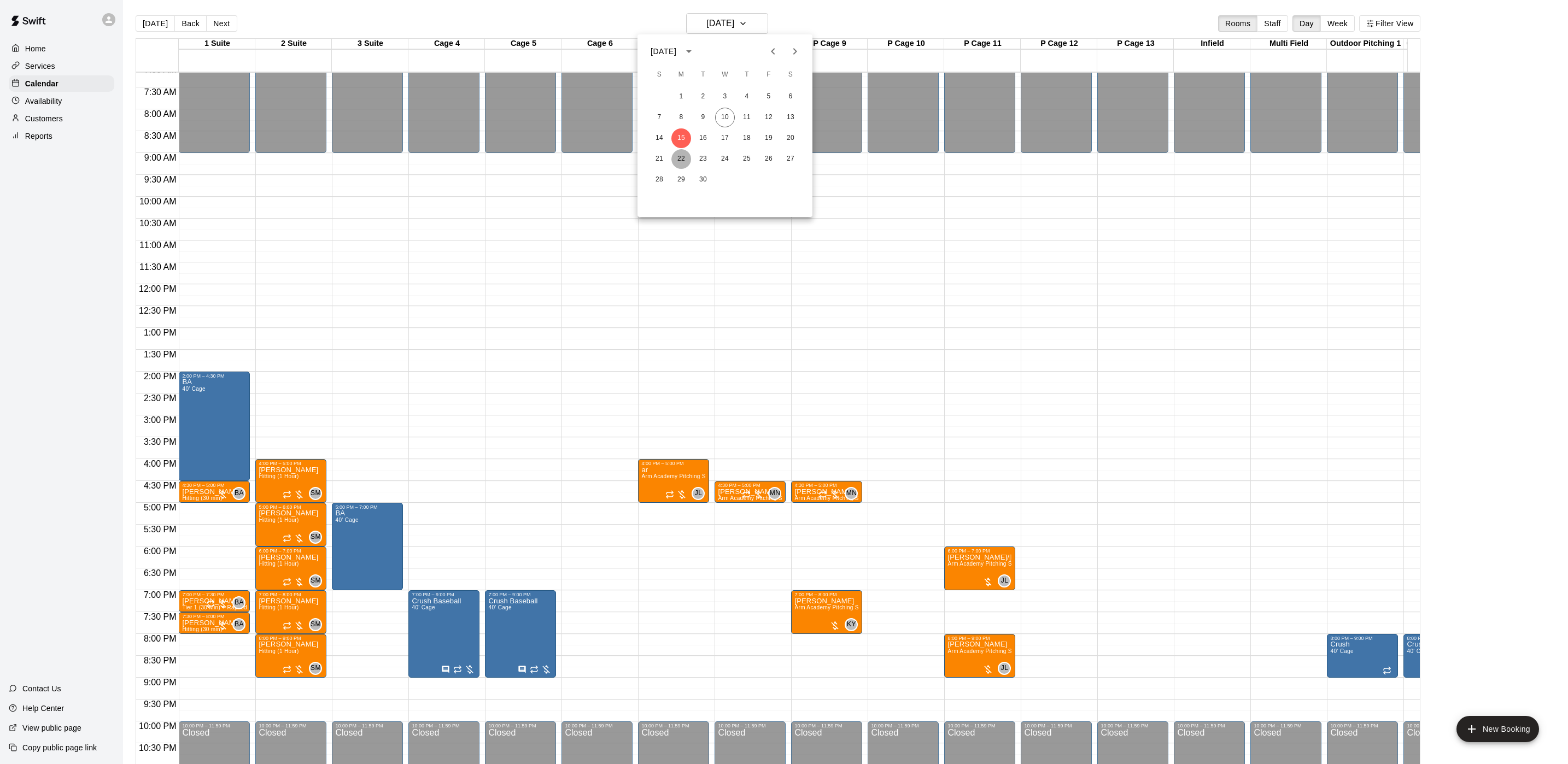
click at [678, 156] on button "22" at bounding box center [681, 159] width 20 height 20
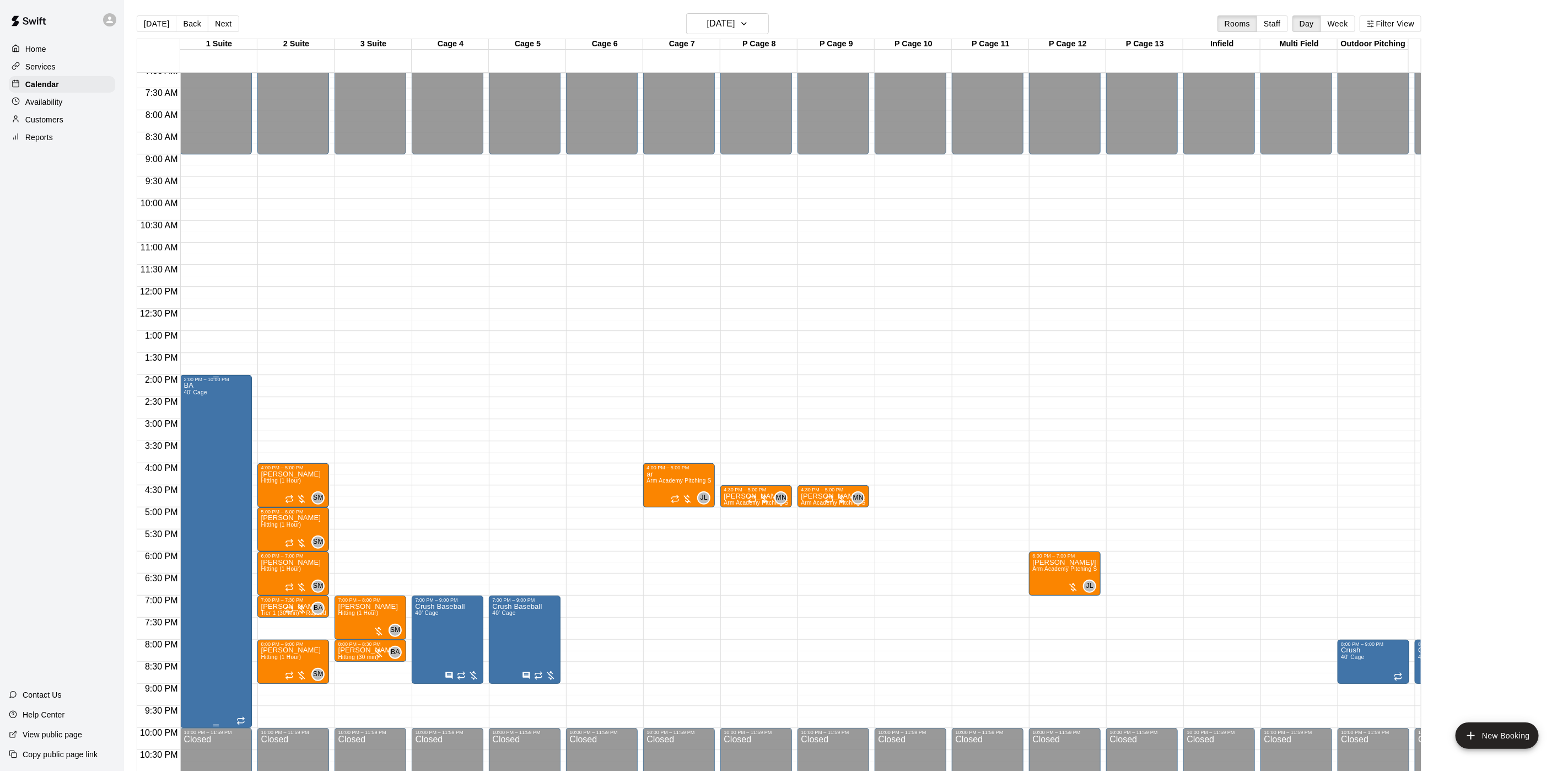
click at [195, 556] on div "BA 40' Cage" at bounding box center [195, 767] width 23 height 771
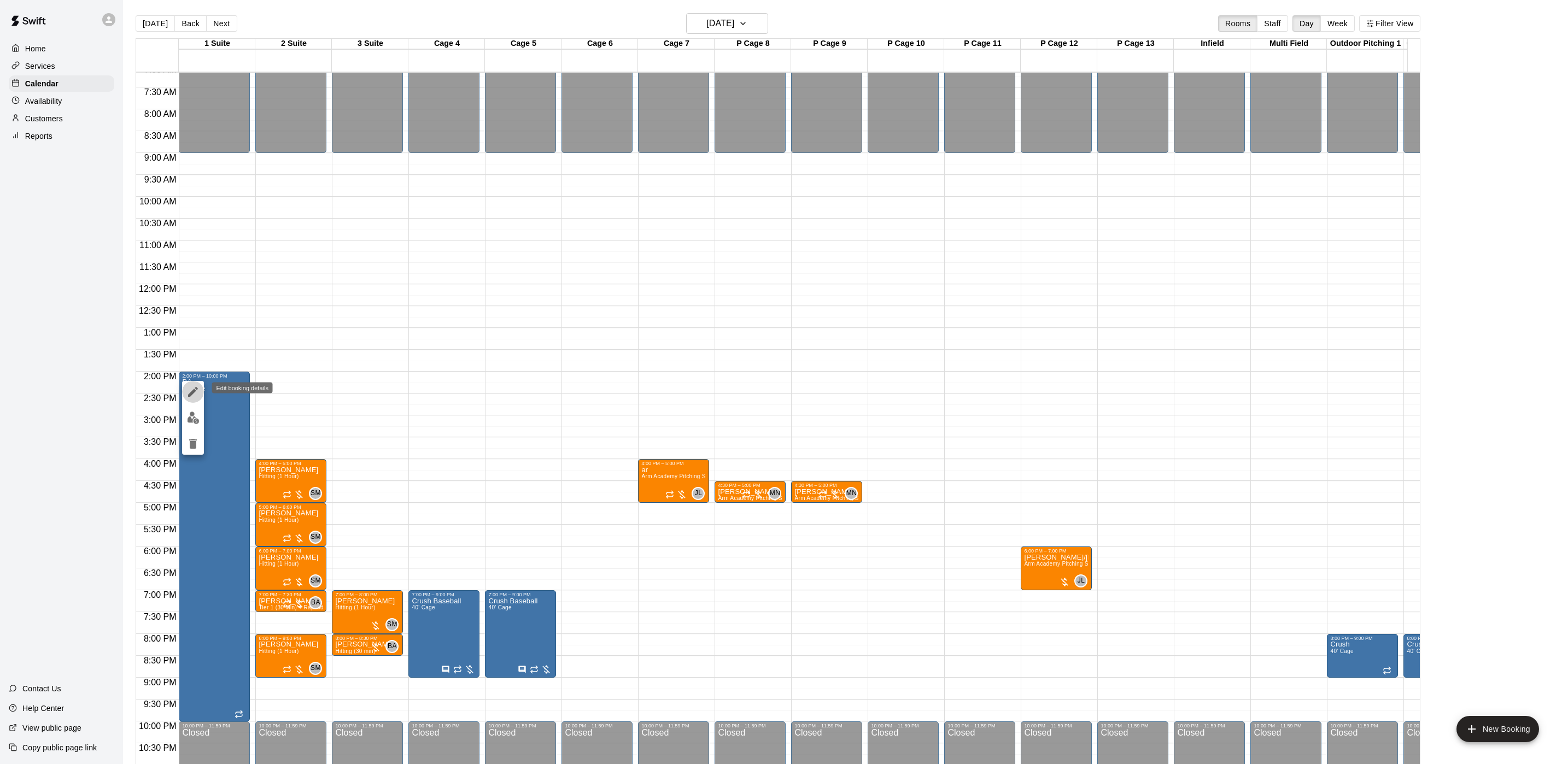
click at [186, 400] on button "edit" at bounding box center [193, 392] width 22 height 22
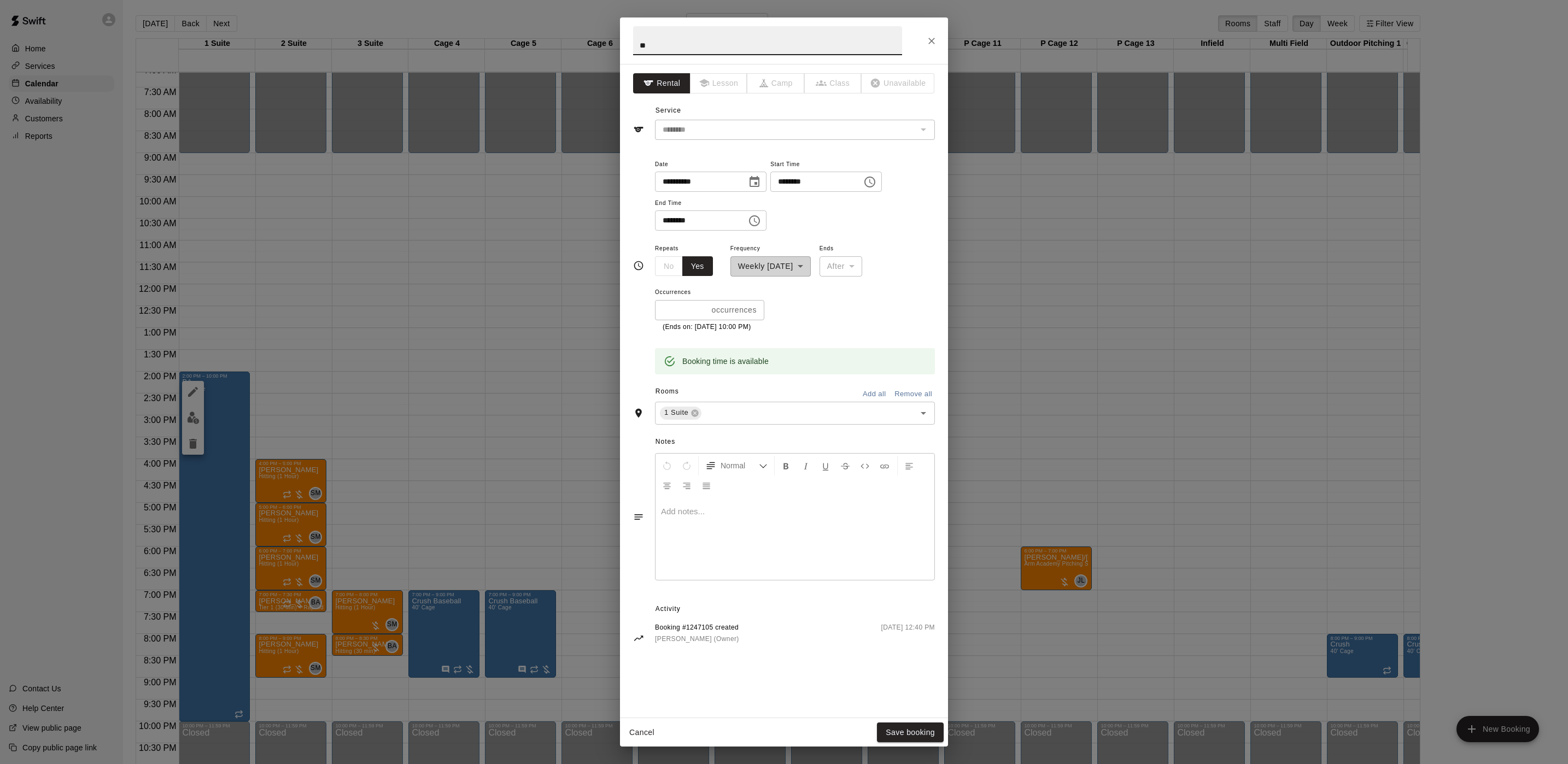
click at [670, 225] on input "********" at bounding box center [697, 220] width 84 height 20
type input "********"
click at [889, 725] on button "Save booking" at bounding box center [910, 733] width 67 height 20
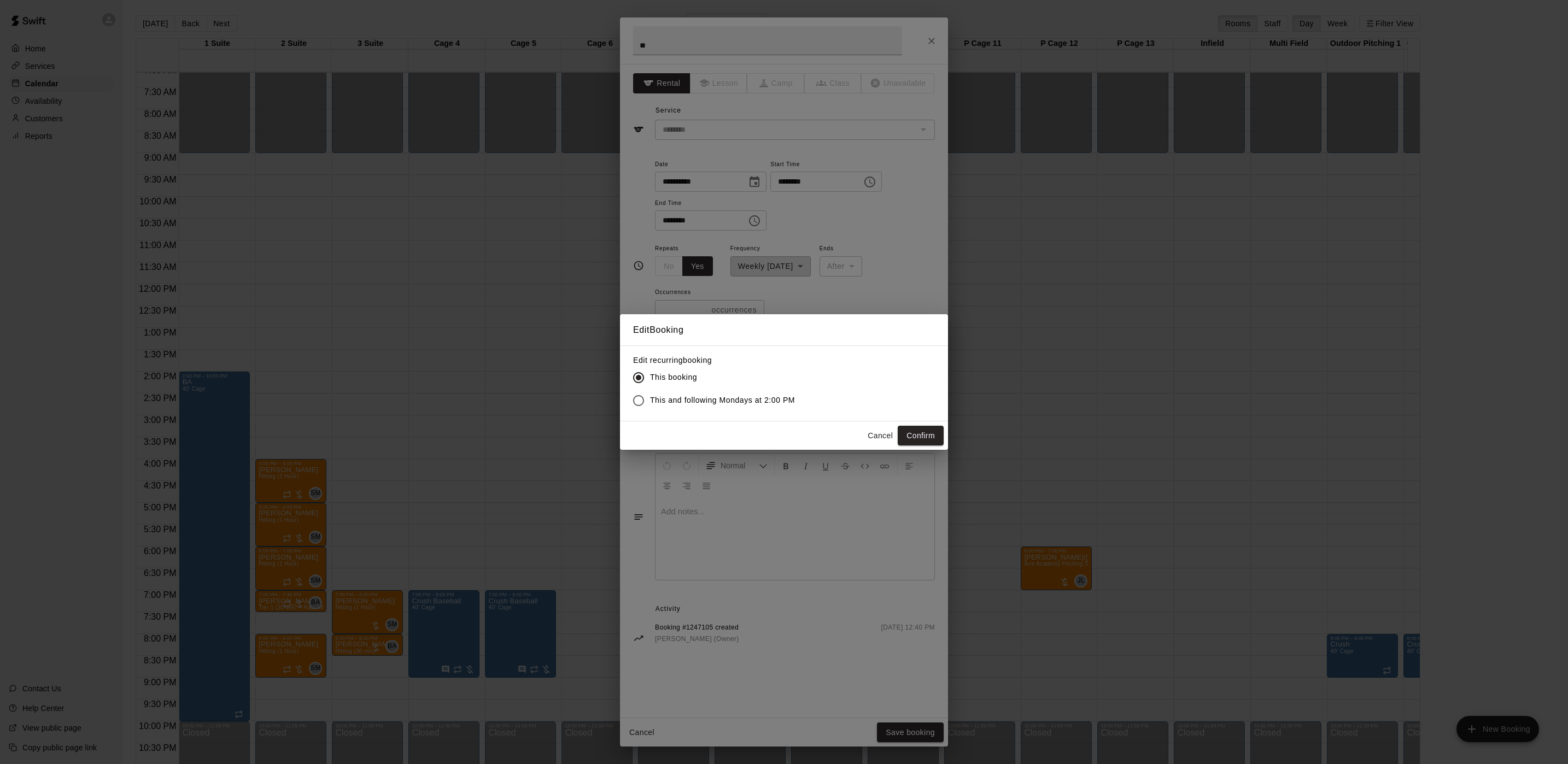
click at [765, 408] on label "This and following Mondays at 2:00 PM" at bounding box center [711, 401] width 168 height 23
click at [919, 435] on button "Confirm" at bounding box center [921, 436] width 46 height 20
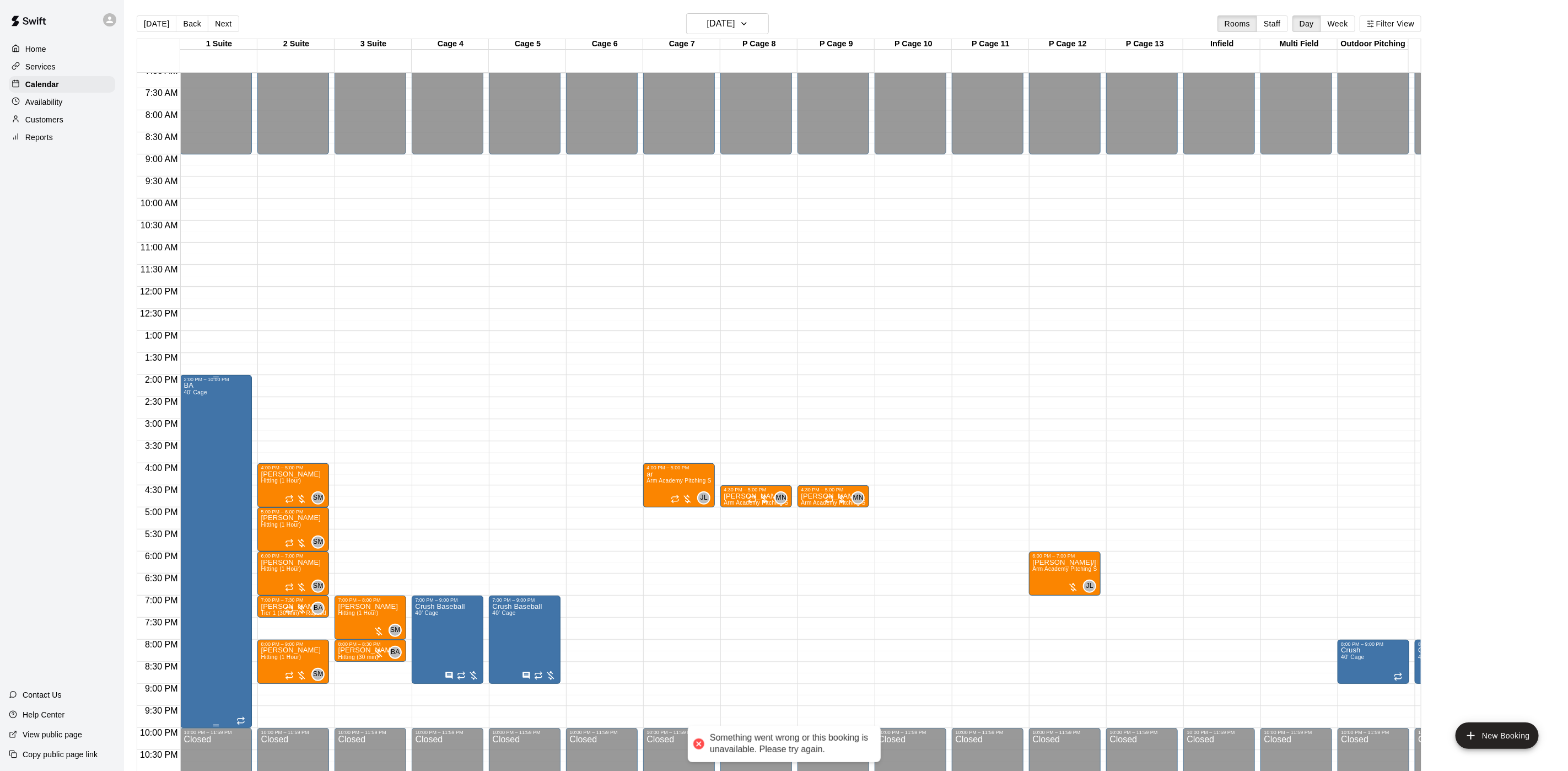
click at [202, 451] on div "BA 40' Cage" at bounding box center [195, 767] width 23 height 771
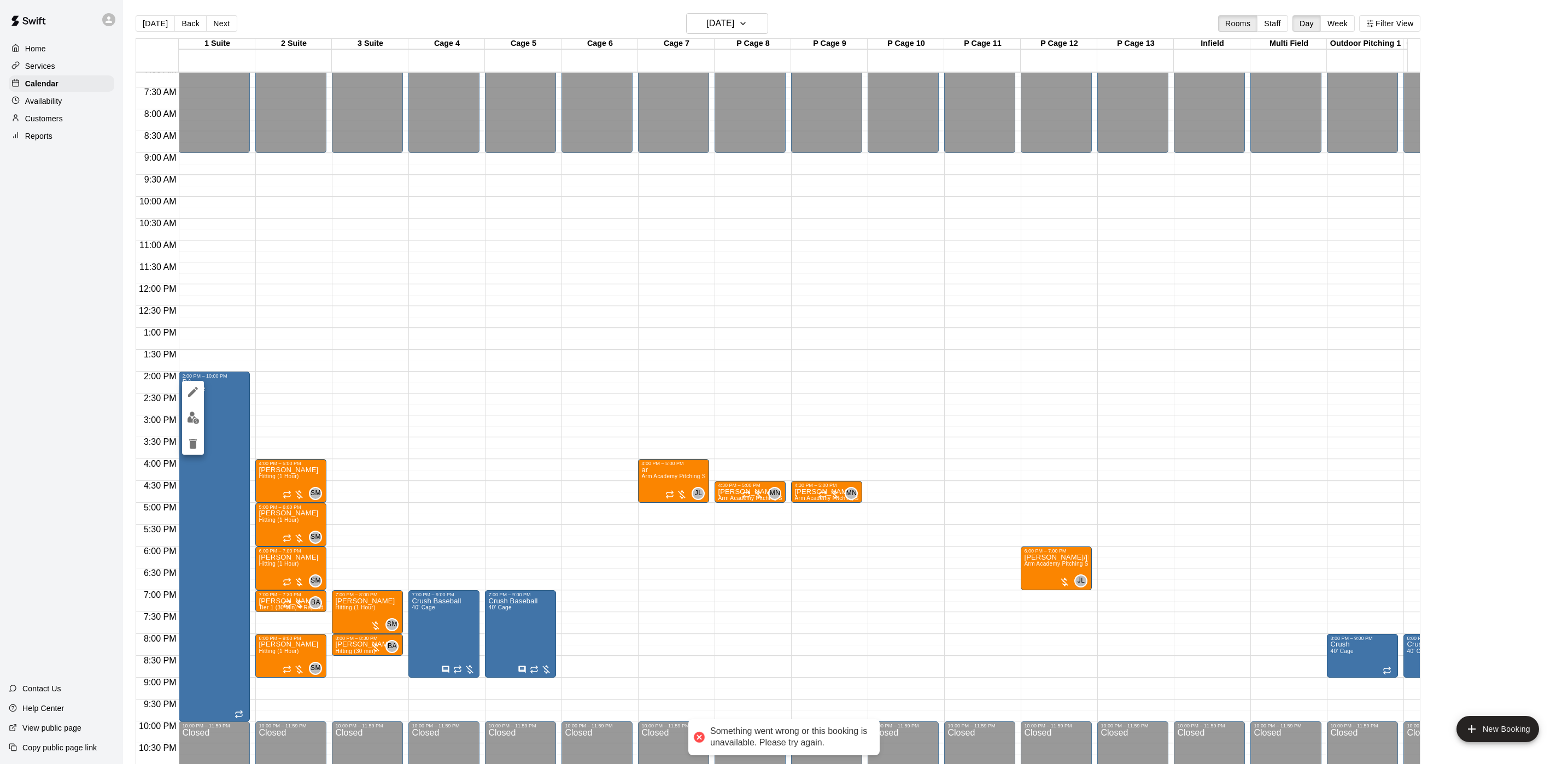
click at [194, 445] on icon "delete" at bounding box center [193, 443] width 8 height 10
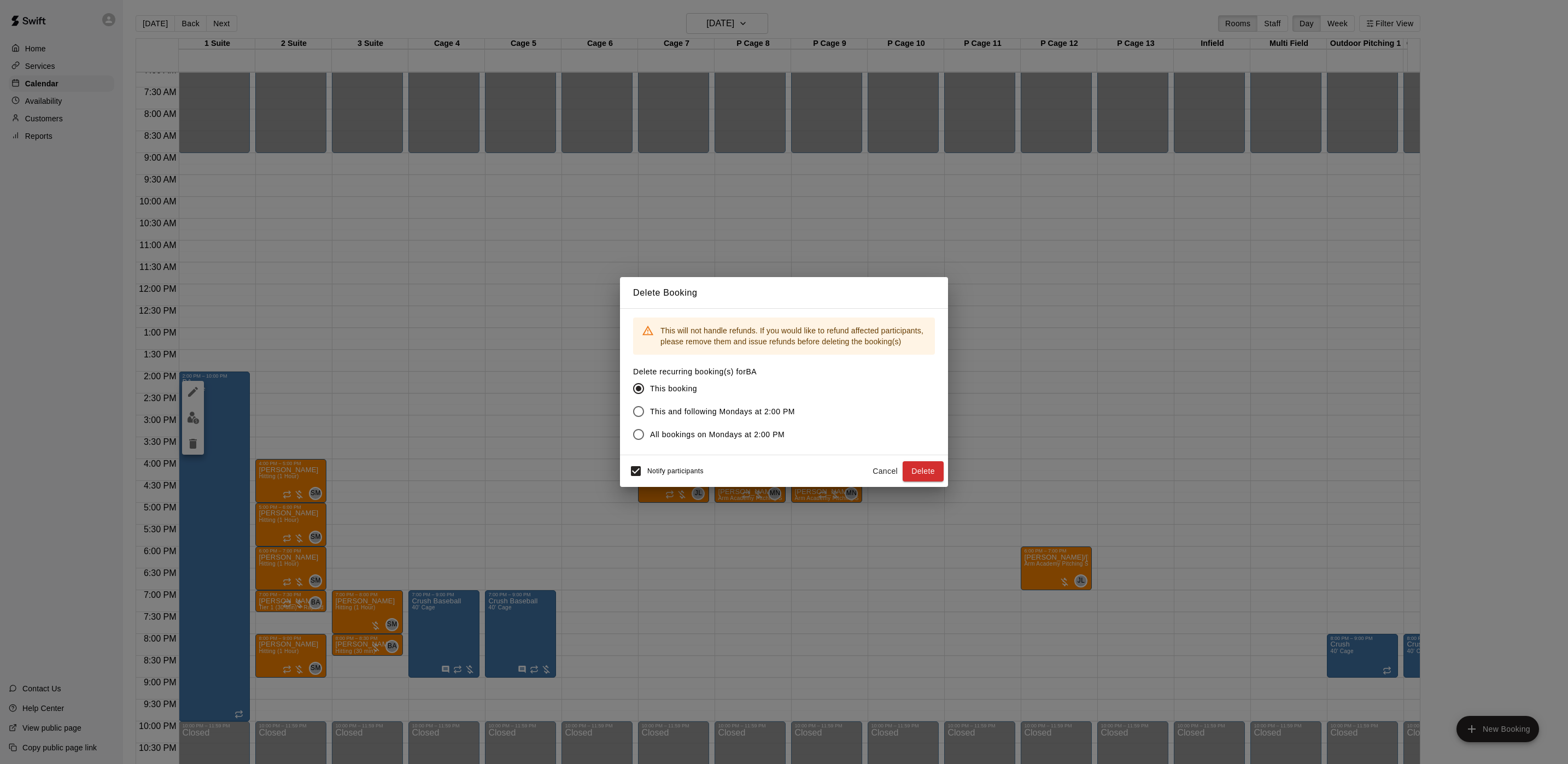
click at [663, 407] on span "This and following Mondays at 2:00 PM" at bounding box center [722, 412] width 145 height 11
click at [922, 474] on button "Delete" at bounding box center [923, 471] width 41 height 20
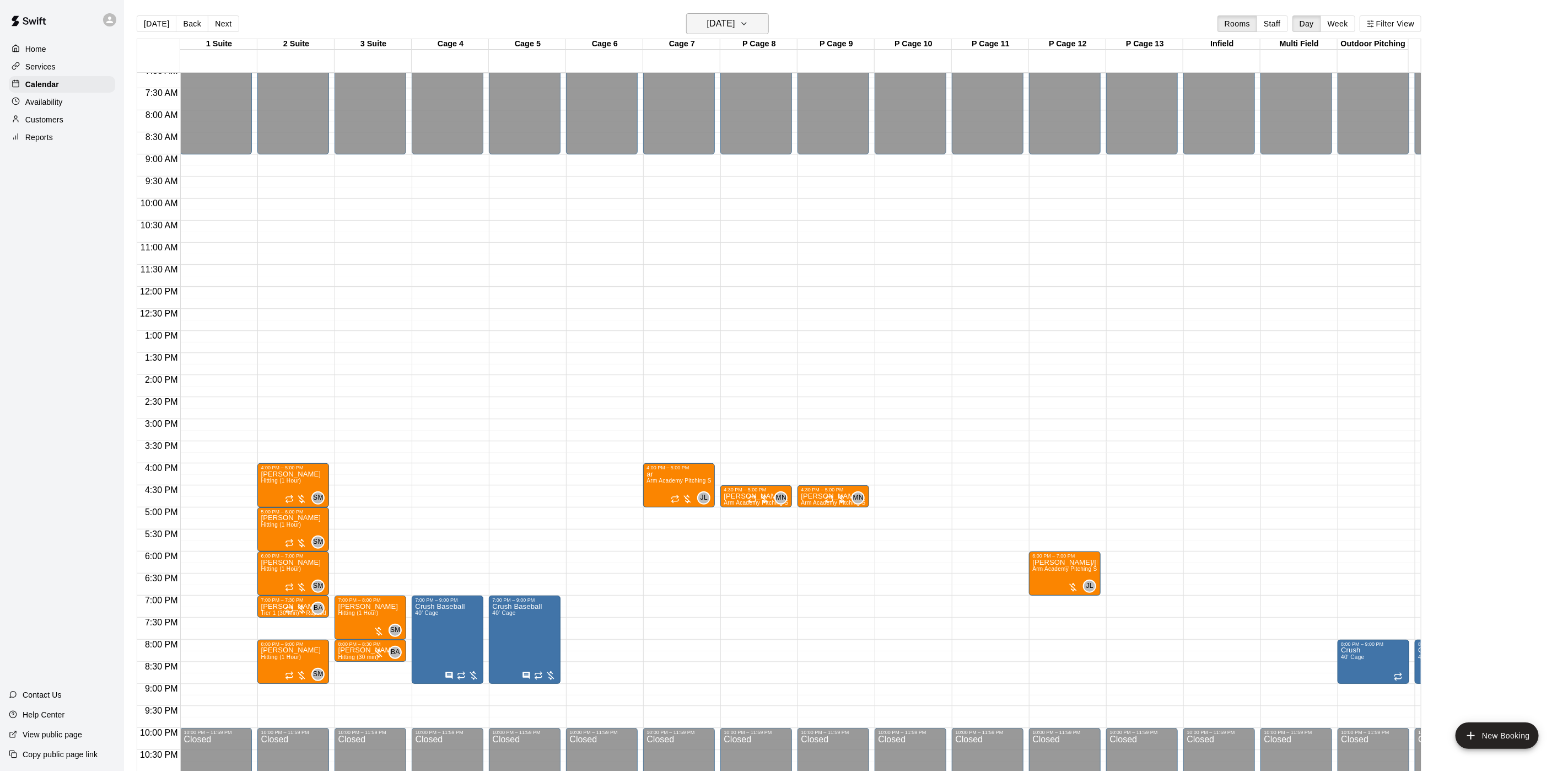
click at [721, 33] on button "[DATE]" at bounding box center [727, 24] width 83 height 21
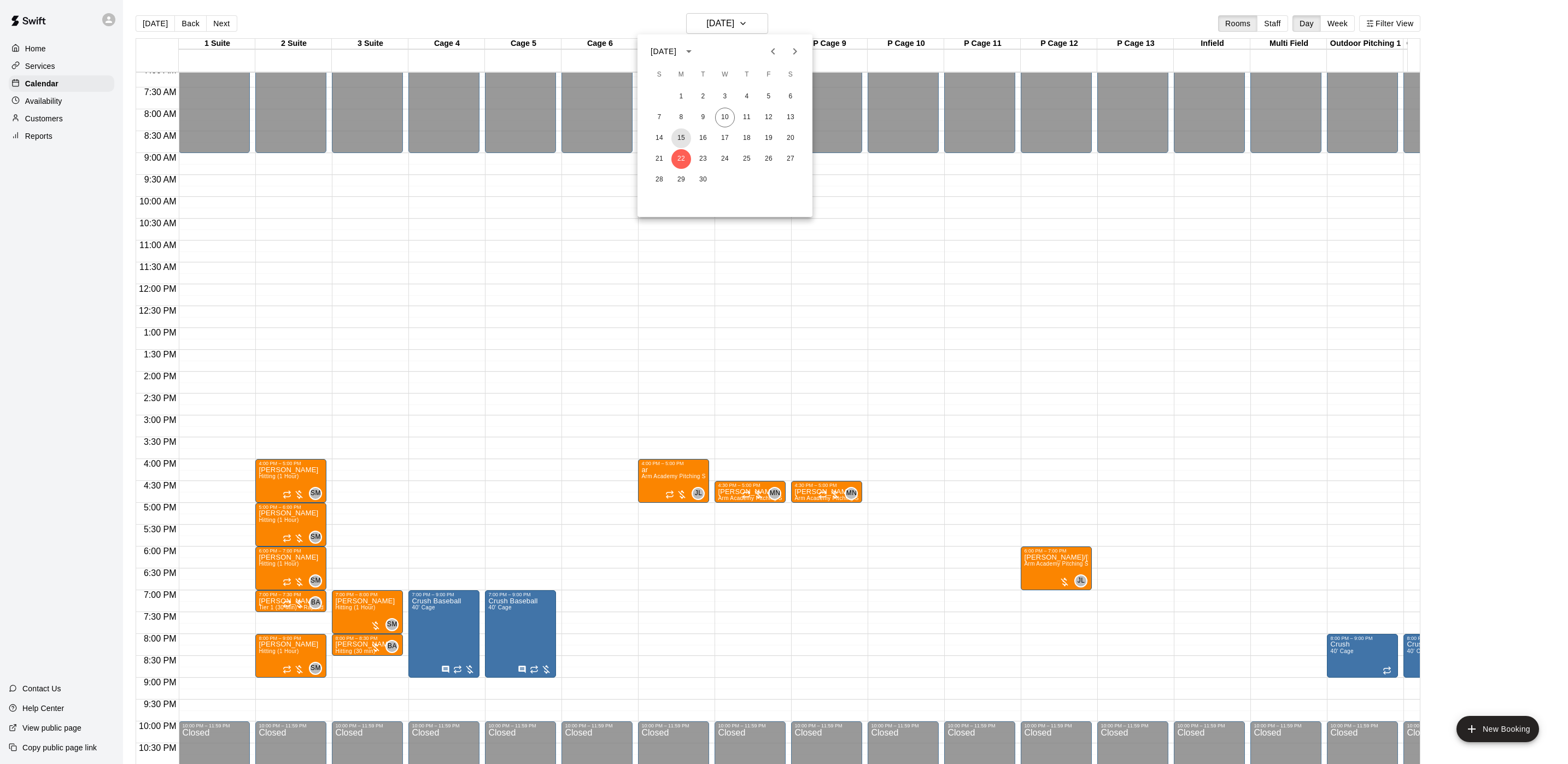
click at [682, 138] on button "15" at bounding box center [681, 138] width 20 height 20
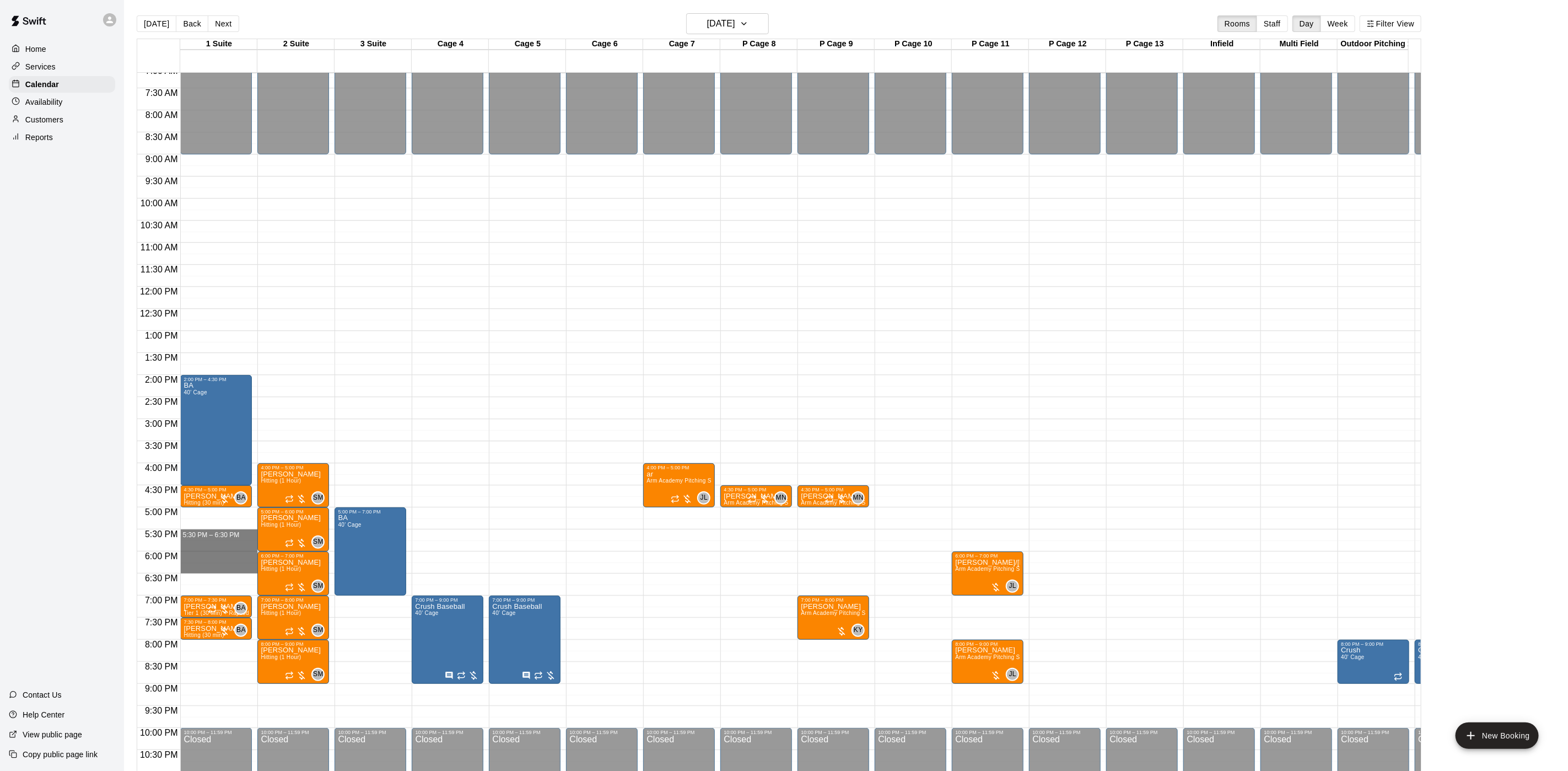
drag, startPoint x: 194, startPoint y: 536, endPoint x: 195, endPoint y: 568, distance: 32.0
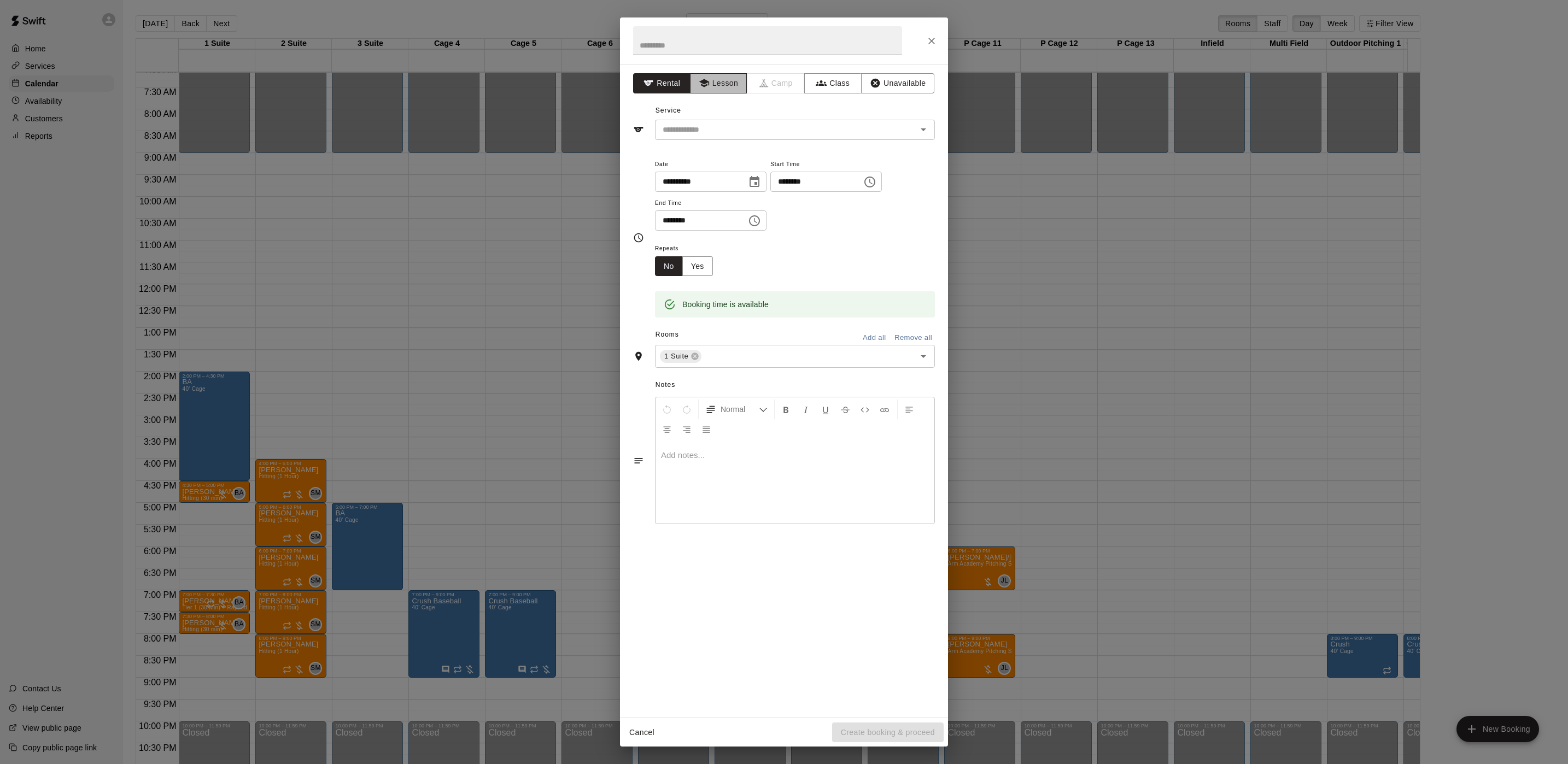
click at [722, 87] on button "Lesson" at bounding box center [719, 83] width 57 height 20
click at [703, 136] on input "text" at bounding box center [778, 130] width 241 height 14
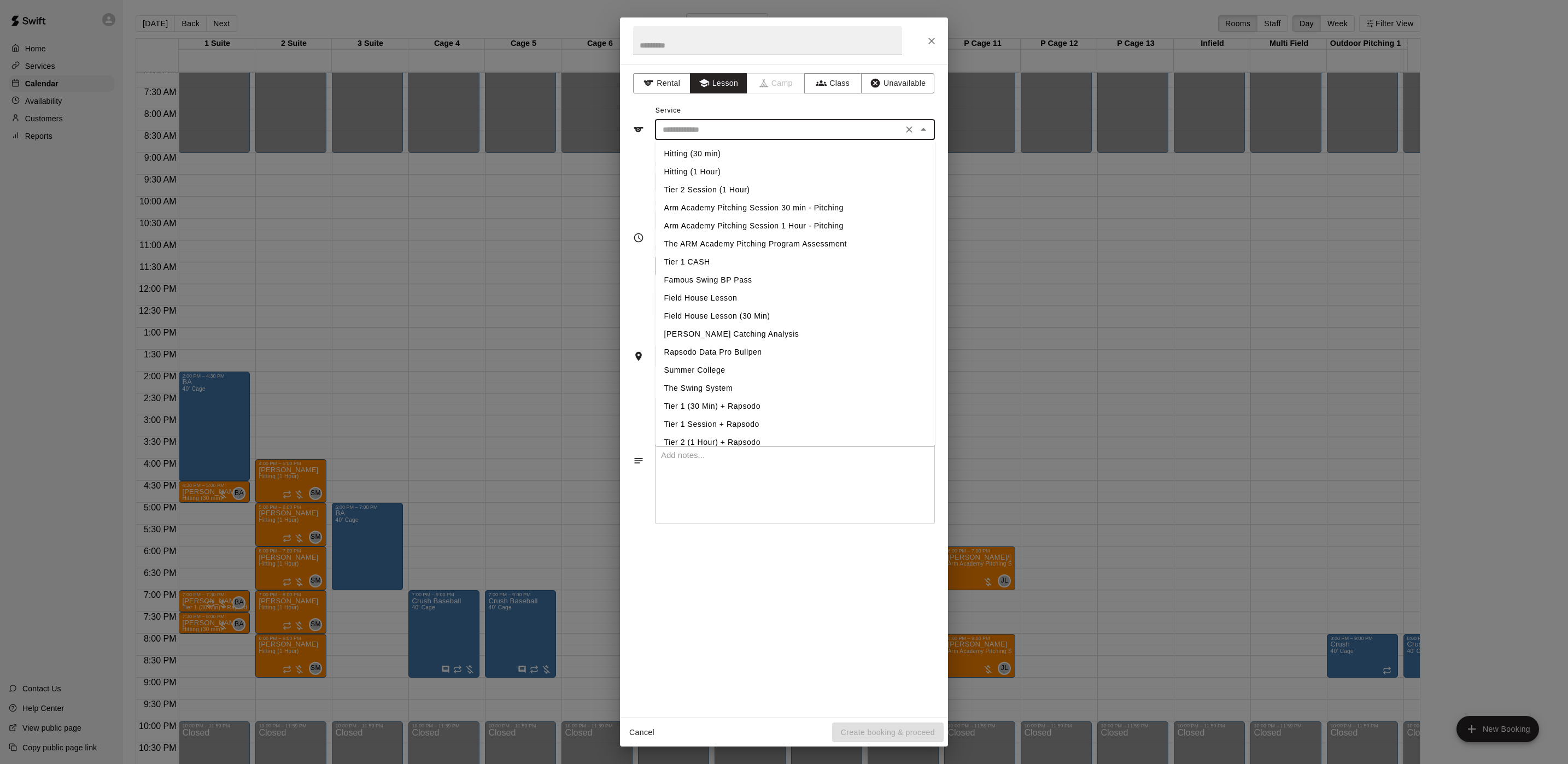
click at [698, 167] on li "Hitting (1 Hour)" at bounding box center [795, 171] width 280 height 18
type input "**********"
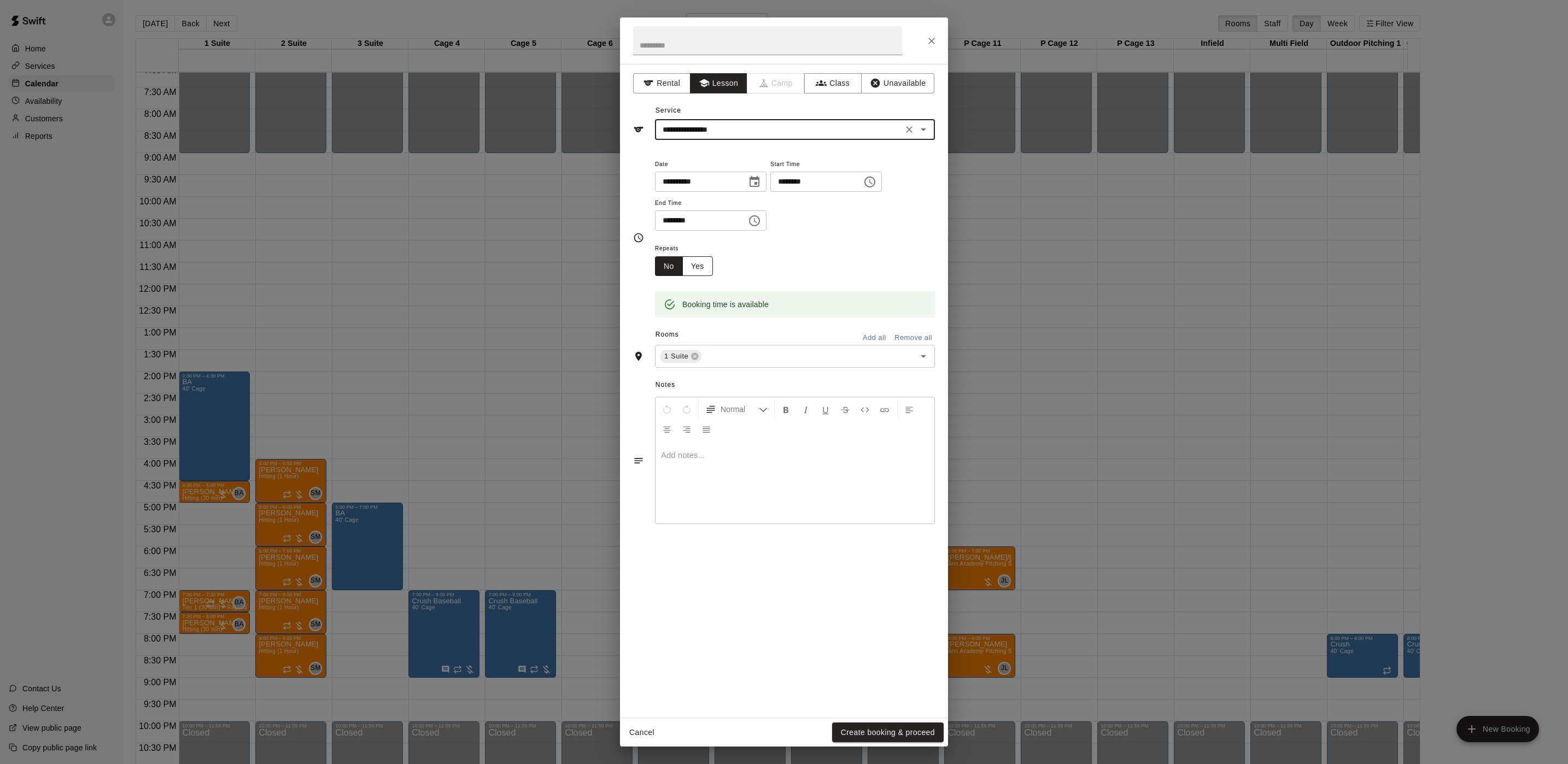
click at [691, 263] on button "Yes" at bounding box center [698, 267] width 30 height 20
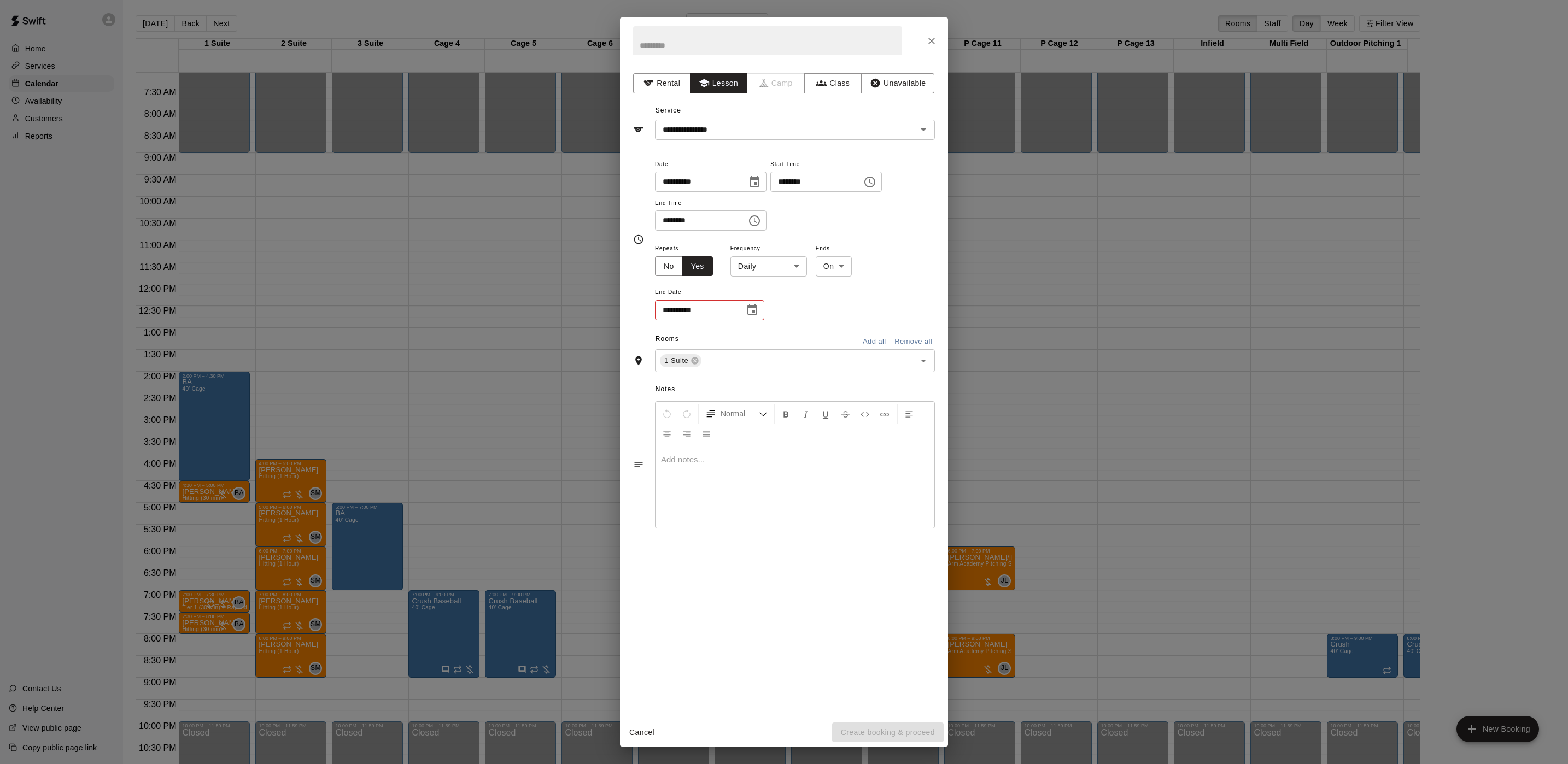
click at [782, 271] on body "Home Services Calendar Availability Customers Reports Contact Us Help Center Vi…" at bounding box center [784, 391] width 1568 height 781
click at [748, 314] on li "Weekly [DATE]" at bounding box center [769, 309] width 137 height 18
type input "******"
click at [855, 264] on body "Home Services Calendar Availability Customers Reports Contact Us Help Center Vi…" at bounding box center [784, 391] width 1568 height 781
click at [845, 305] on li "After" at bounding box center [851, 309] width 35 height 18
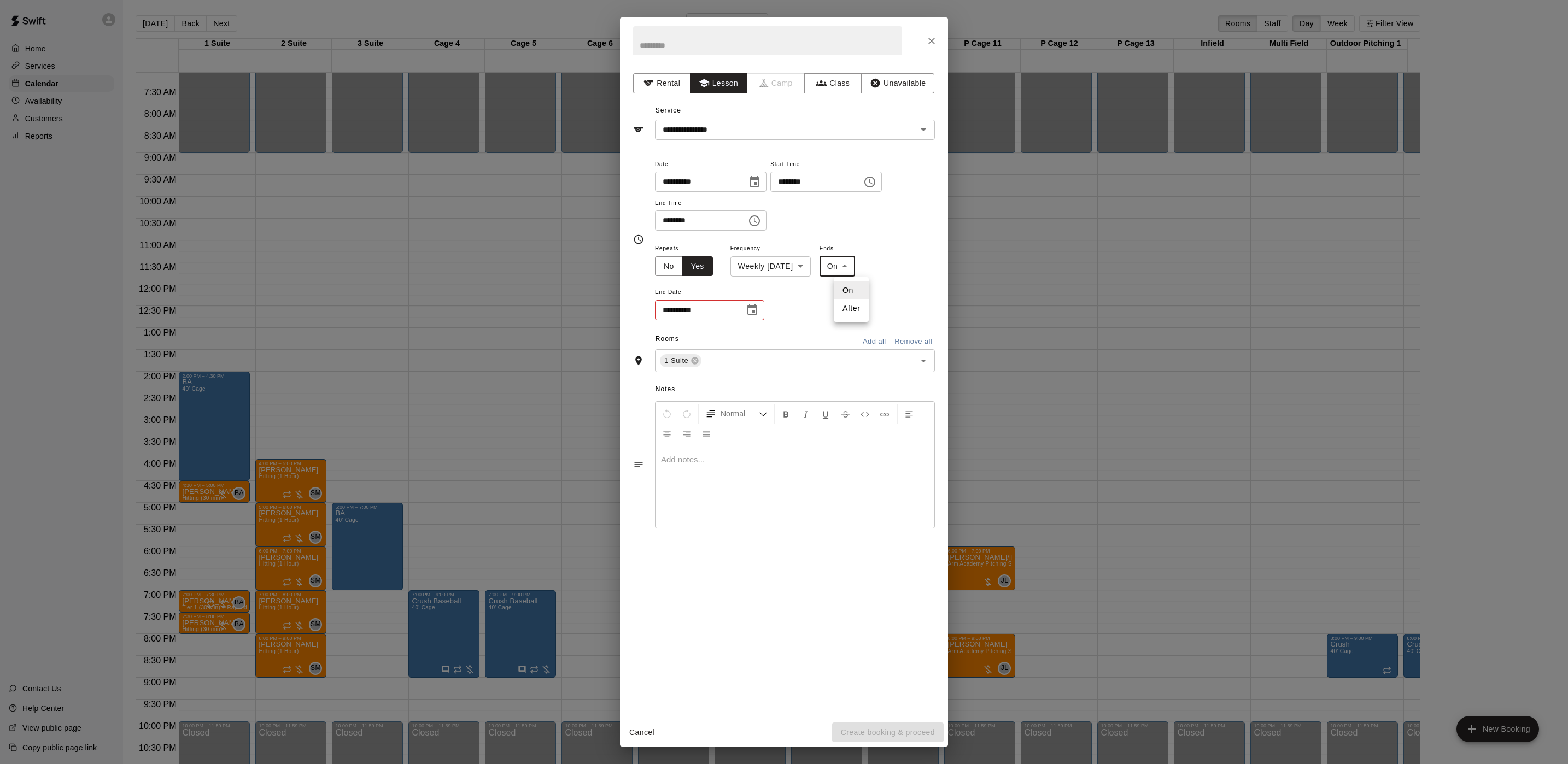
type input "*****"
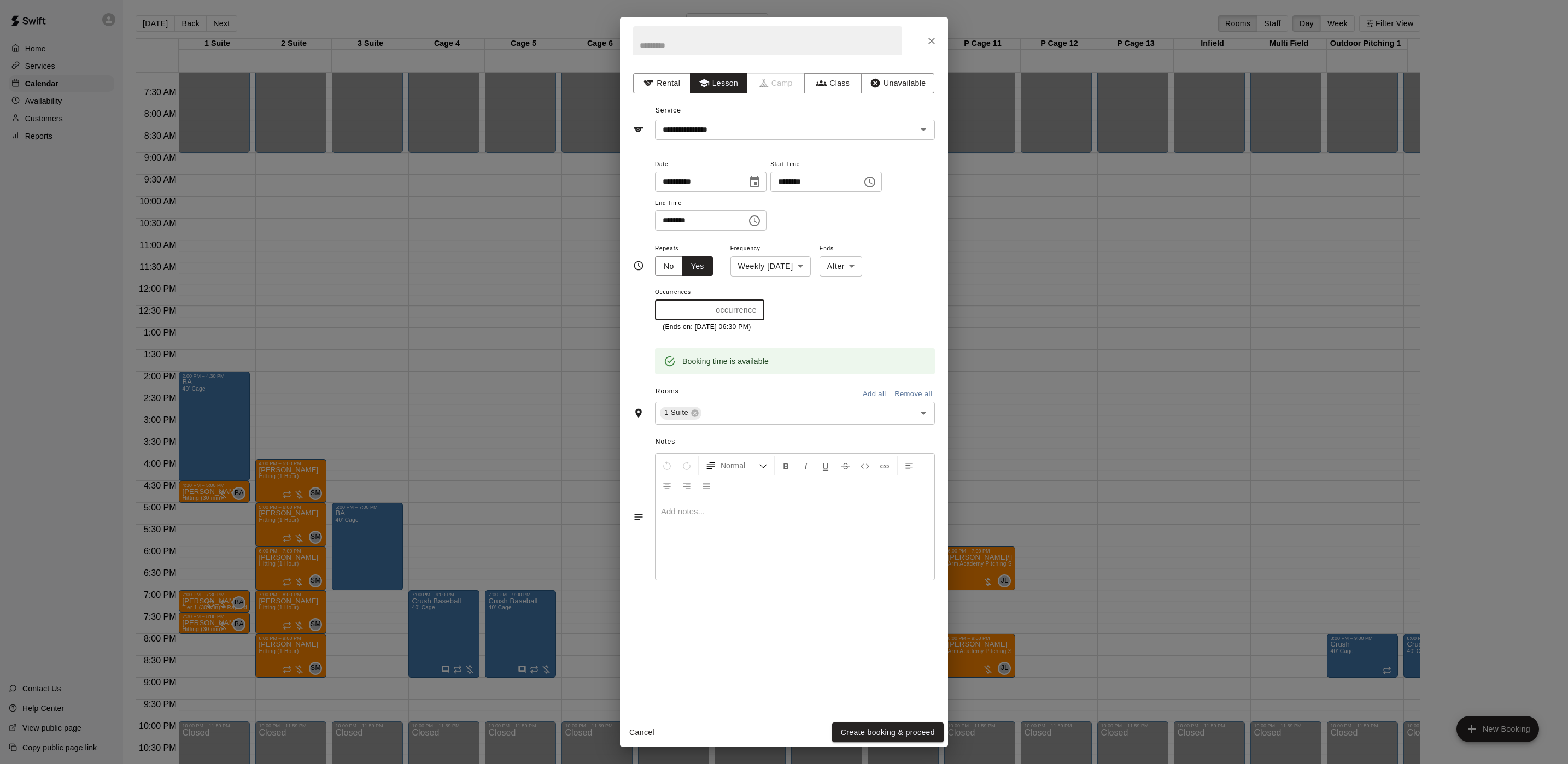
drag, startPoint x: 687, startPoint y: 308, endPoint x: 664, endPoint y: 315, distance: 24.0
click at [664, 315] on input "*" at bounding box center [683, 310] width 57 height 20
type input "*"
click at [891, 365] on p "Show More" at bounding box center [907, 361] width 41 height 11
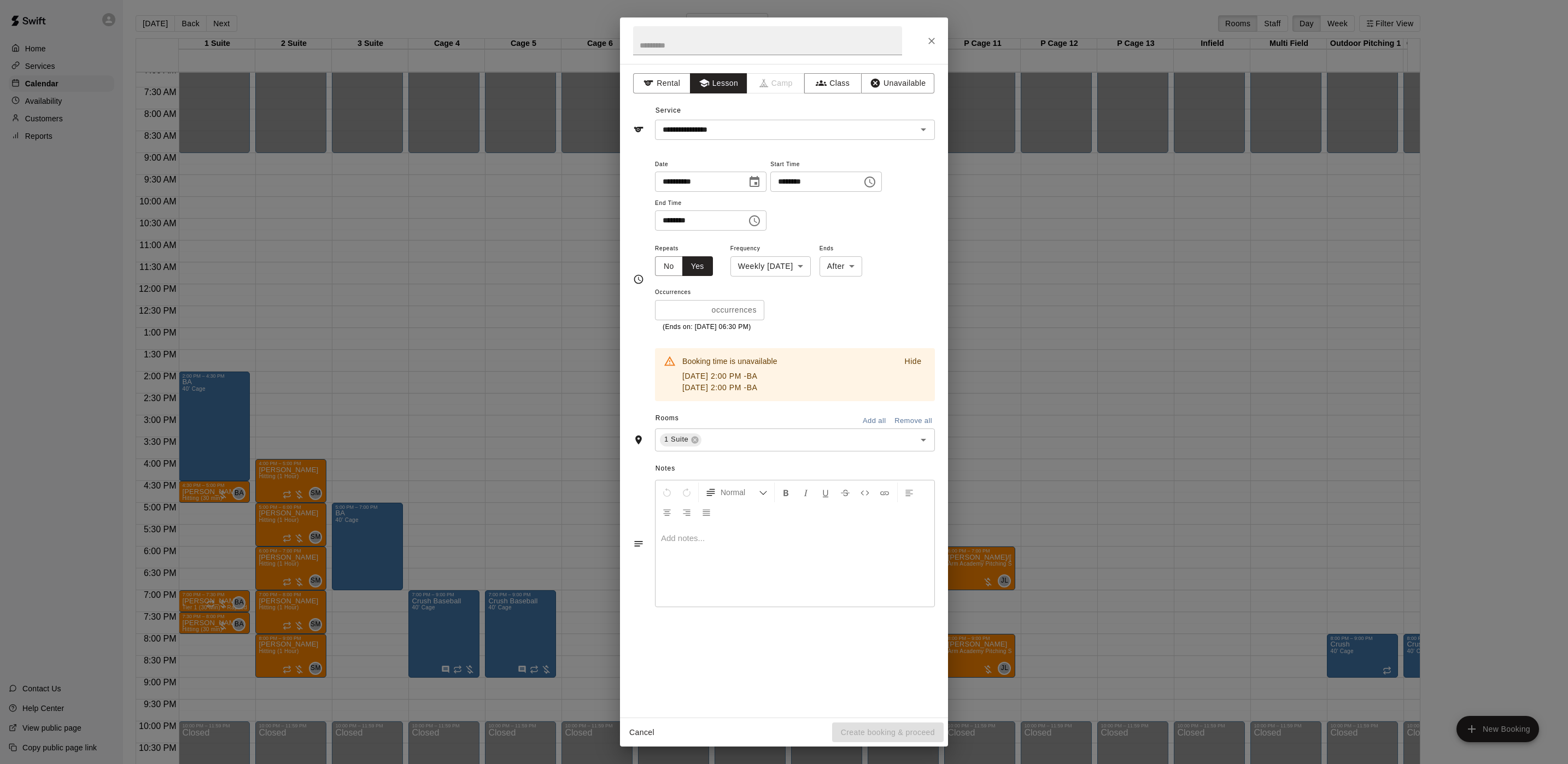
click at [1084, 361] on div "**********" at bounding box center [784, 382] width 1568 height 764
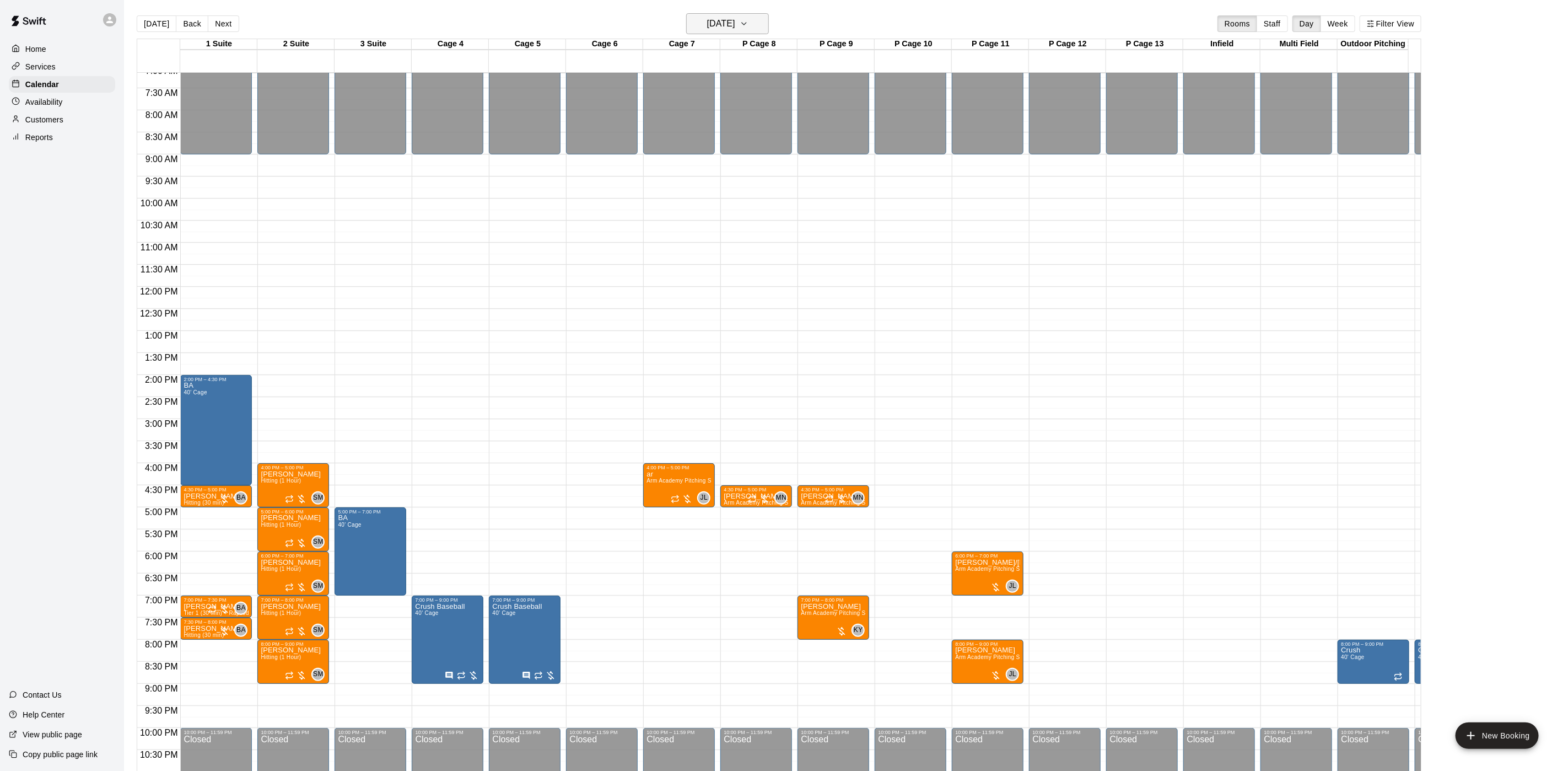
click at [721, 29] on h6 "[DATE]" at bounding box center [721, 24] width 28 height 15
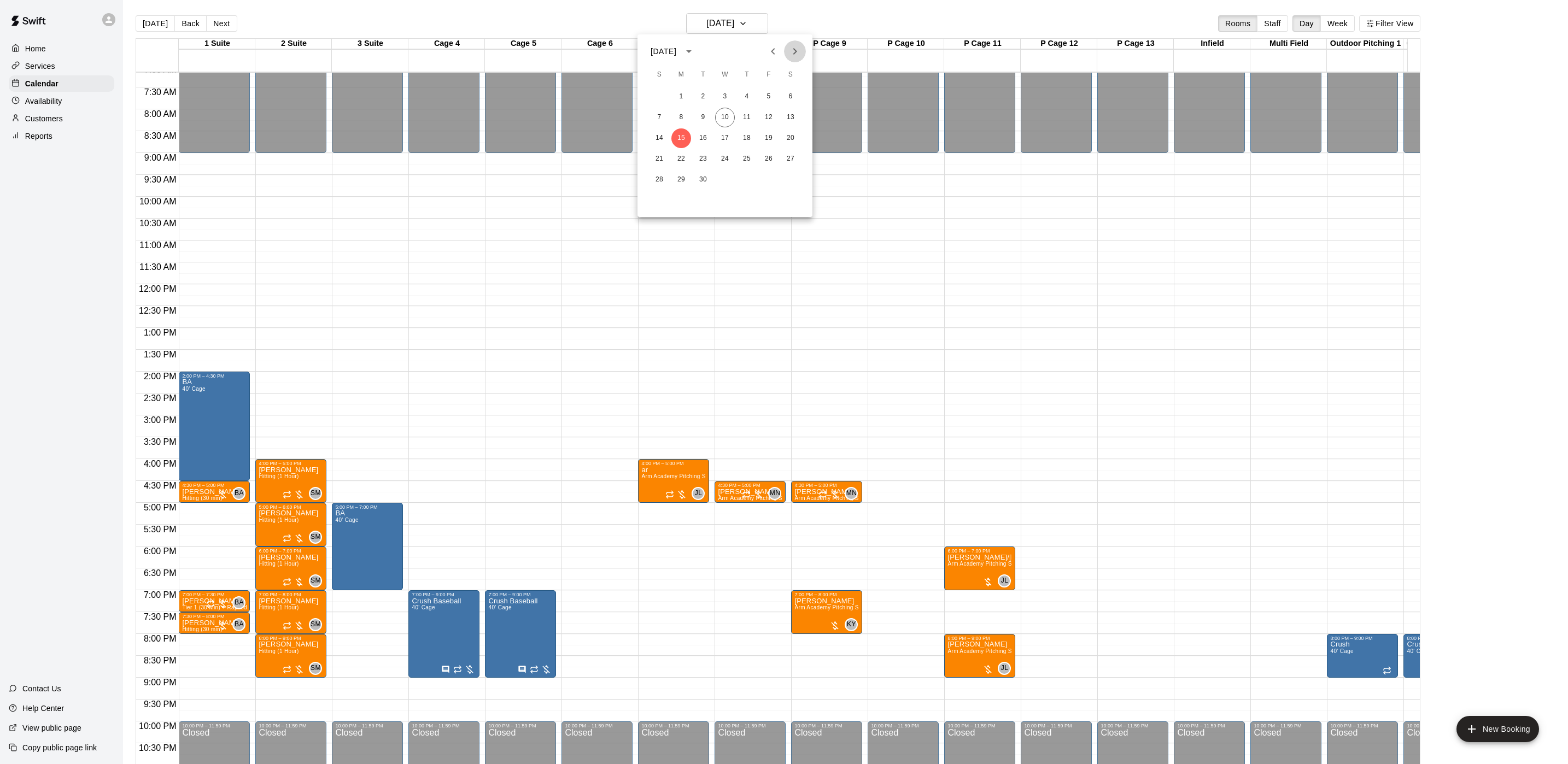
click at [801, 48] on icon "Next month" at bounding box center [795, 51] width 13 height 13
click at [682, 120] on button "6" at bounding box center [681, 117] width 20 height 20
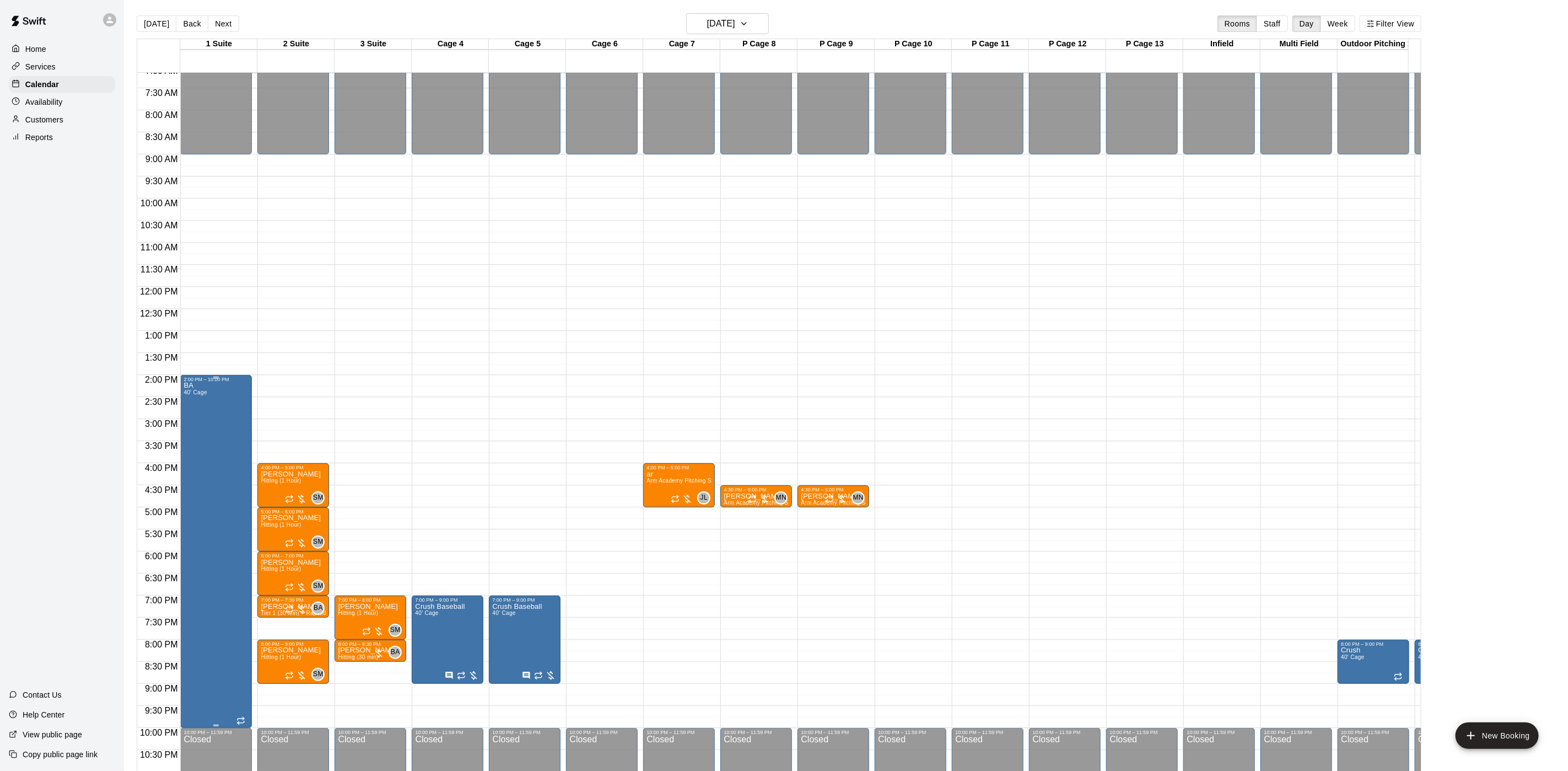
click at [229, 502] on div "BA 40' Cage" at bounding box center [216, 767] width 65 height 771
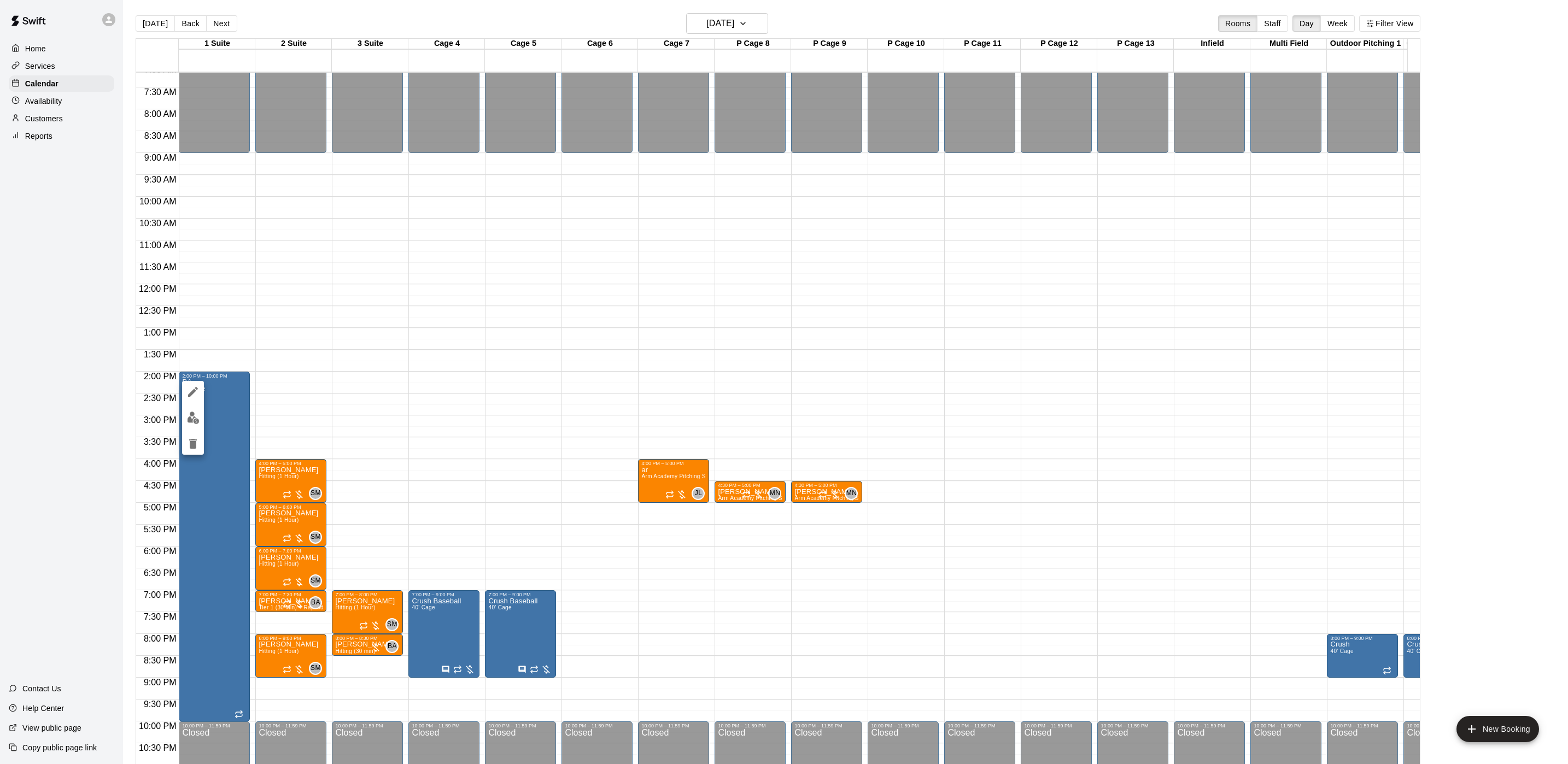
click at [196, 430] on div at bounding box center [193, 418] width 22 height 74
click at [231, 436] on div at bounding box center [784, 382] width 1568 height 764
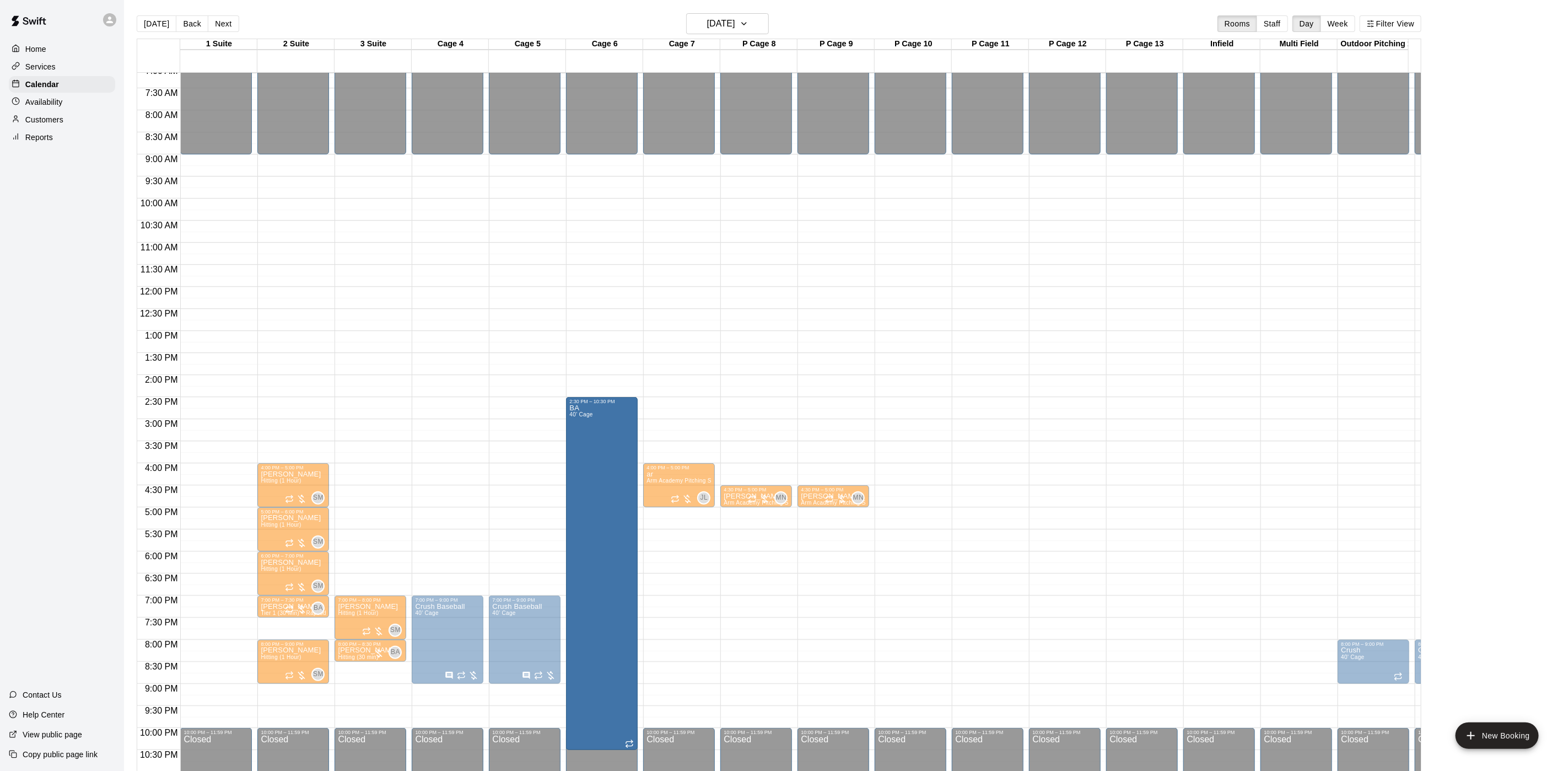
drag, startPoint x: 212, startPoint y: 470, endPoint x: 569, endPoint y: 504, distance: 358.6
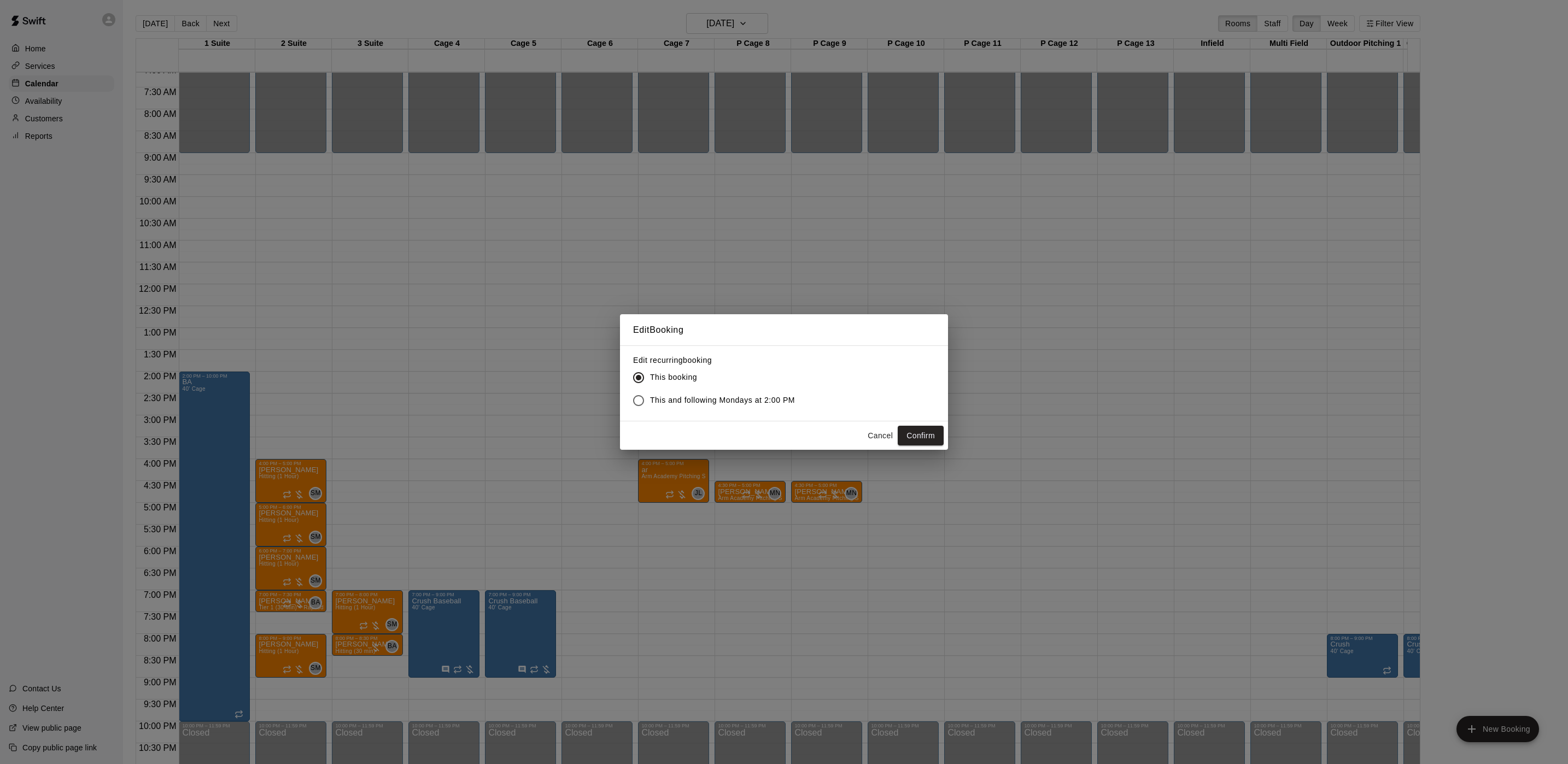
click at [888, 430] on button "Cancel" at bounding box center [880, 436] width 35 height 20
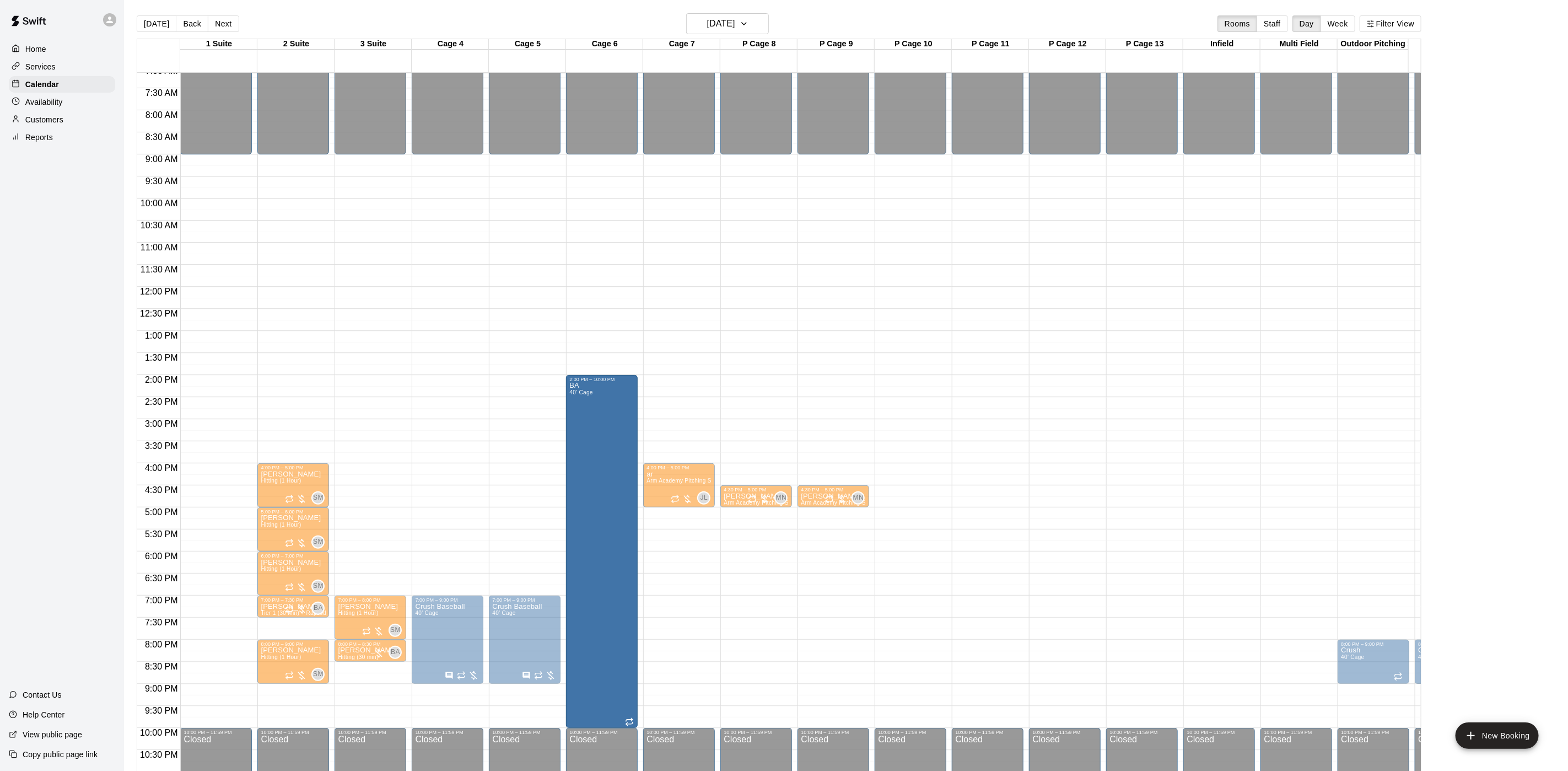
drag, startPoint x: 233, startPoint y: 430, endPoint x: 582, endPoint y: 439, distance: 349.1
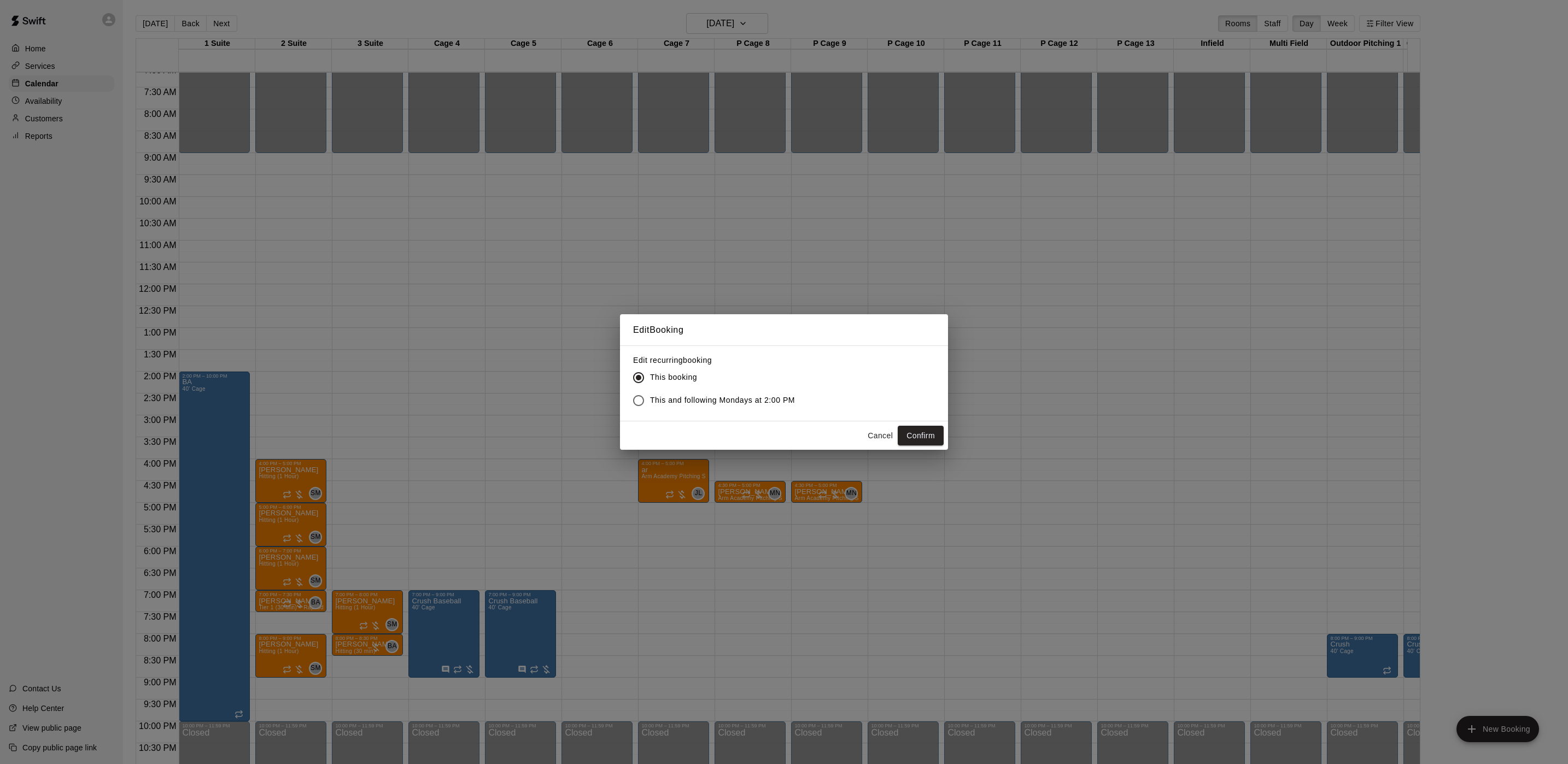
click at [694, 401] on span "This and following Mondays at 2:00 PM" at bounding box center [722, 400] width 145 height 11
click at [912, 439] on button "Confirm" at bounding box center [921, 436] width 46 height 20
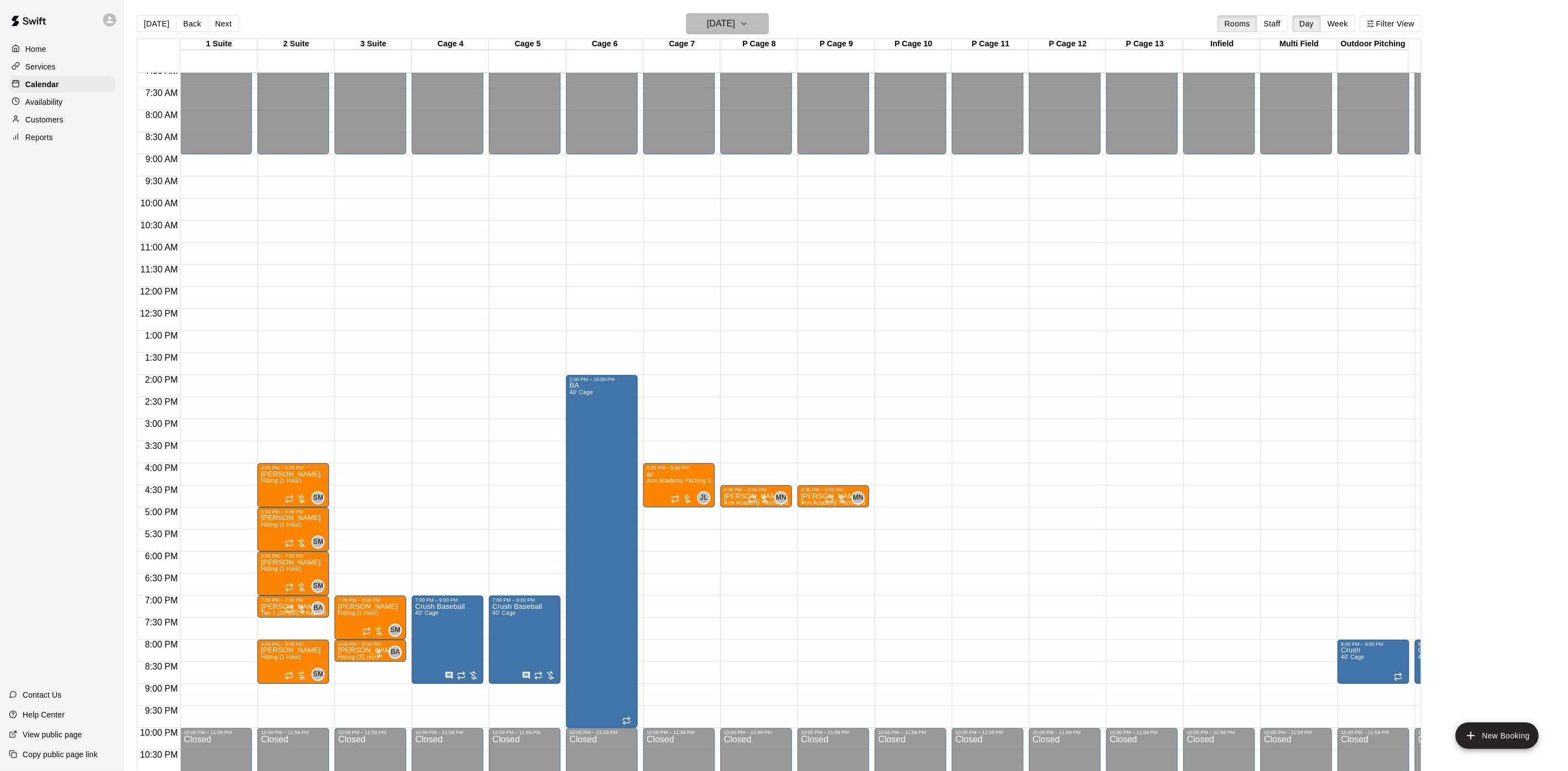
click at [715, 26] on h6 "[DATE]" at bounding box center [721, 24] width 28 height 15
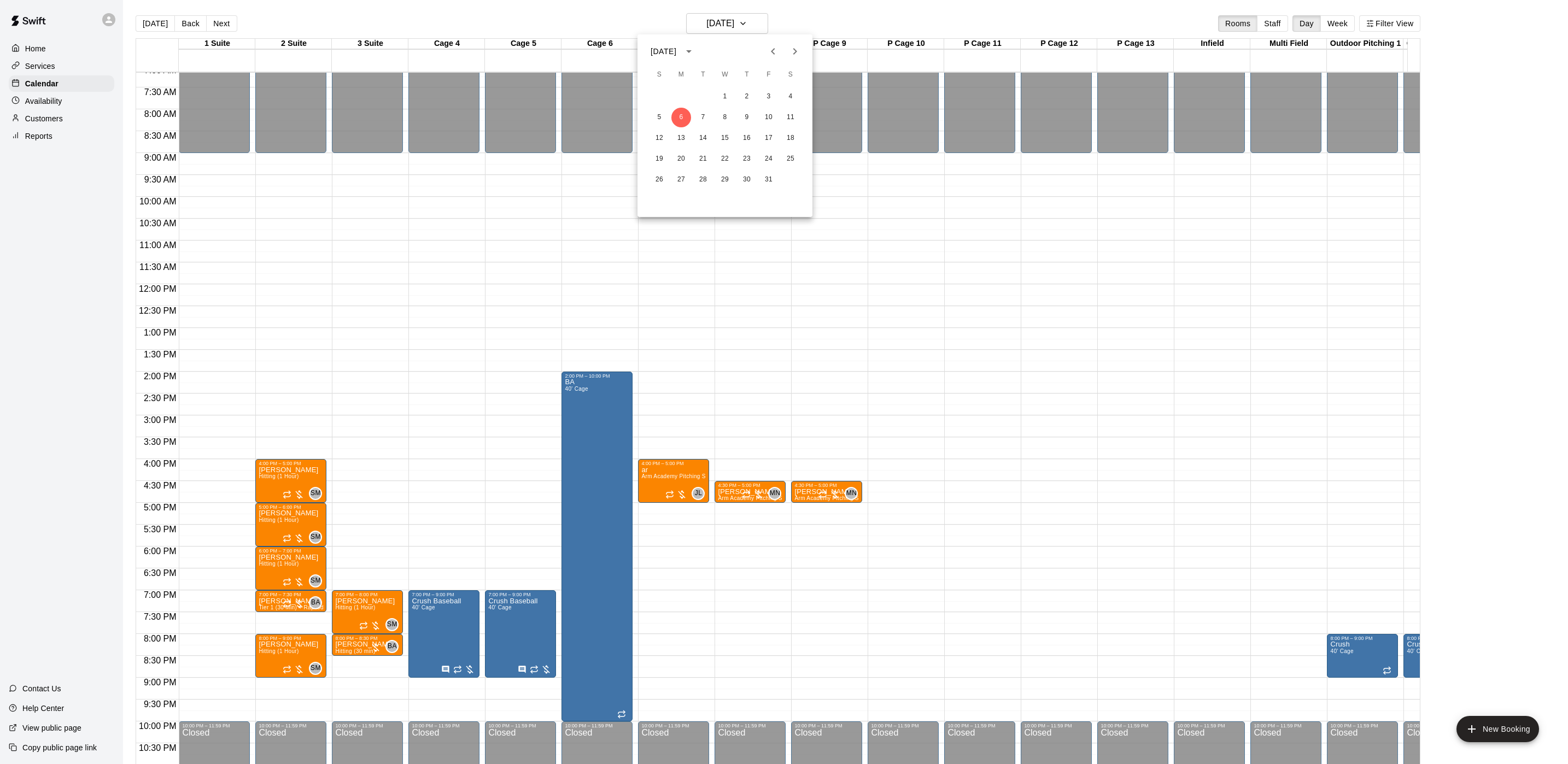
click at [764, 57] on button "Previous month" at bounding box center [773, 51] width 22 height 22
click at [681, 136] on button "15" at bounding box center [681, 138] width 20 height 20
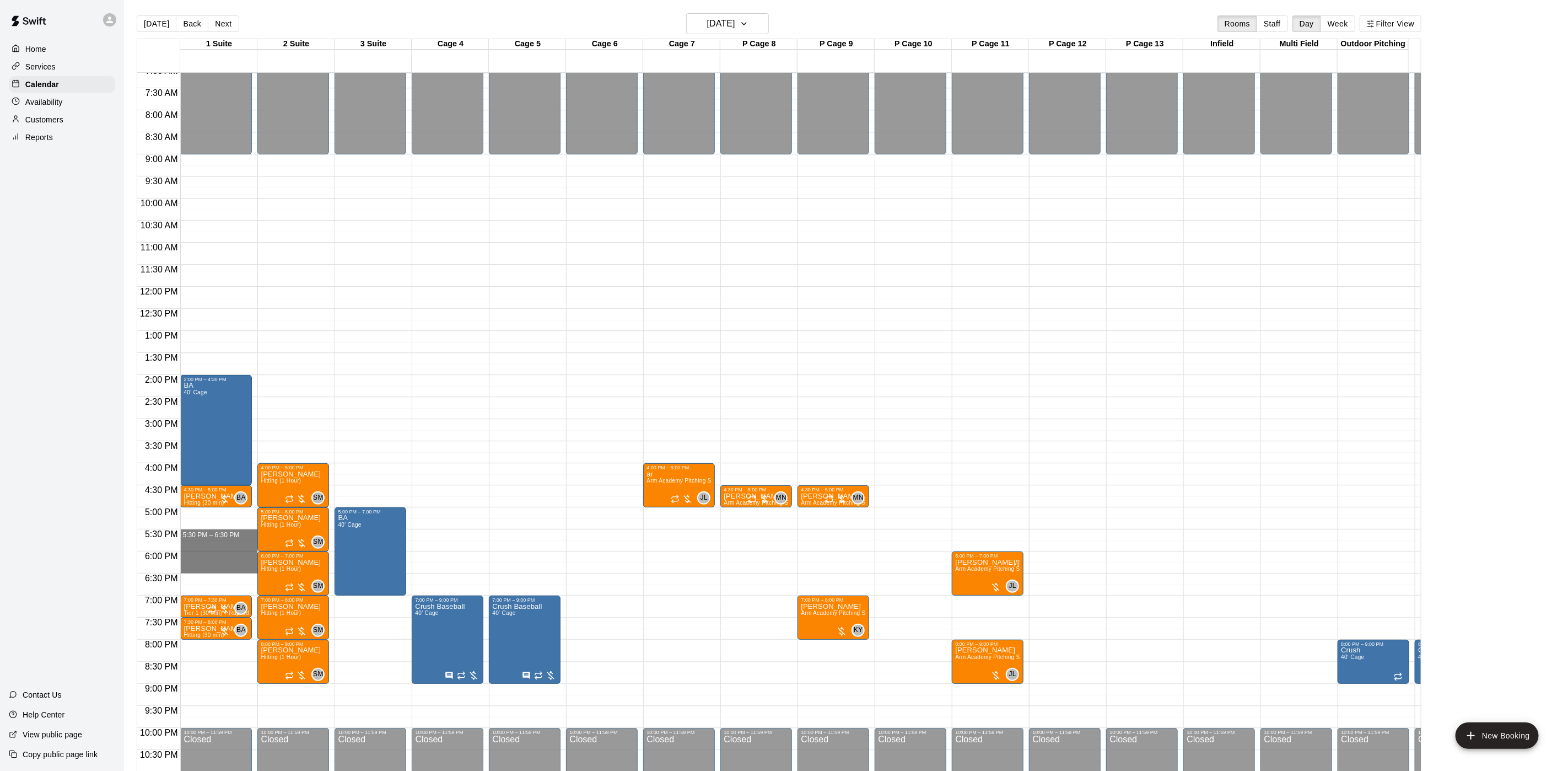
drag, startPoint x: 207, startPoint y: 533, endPoint x: 205, endPoint y: 569, distance: 36.1
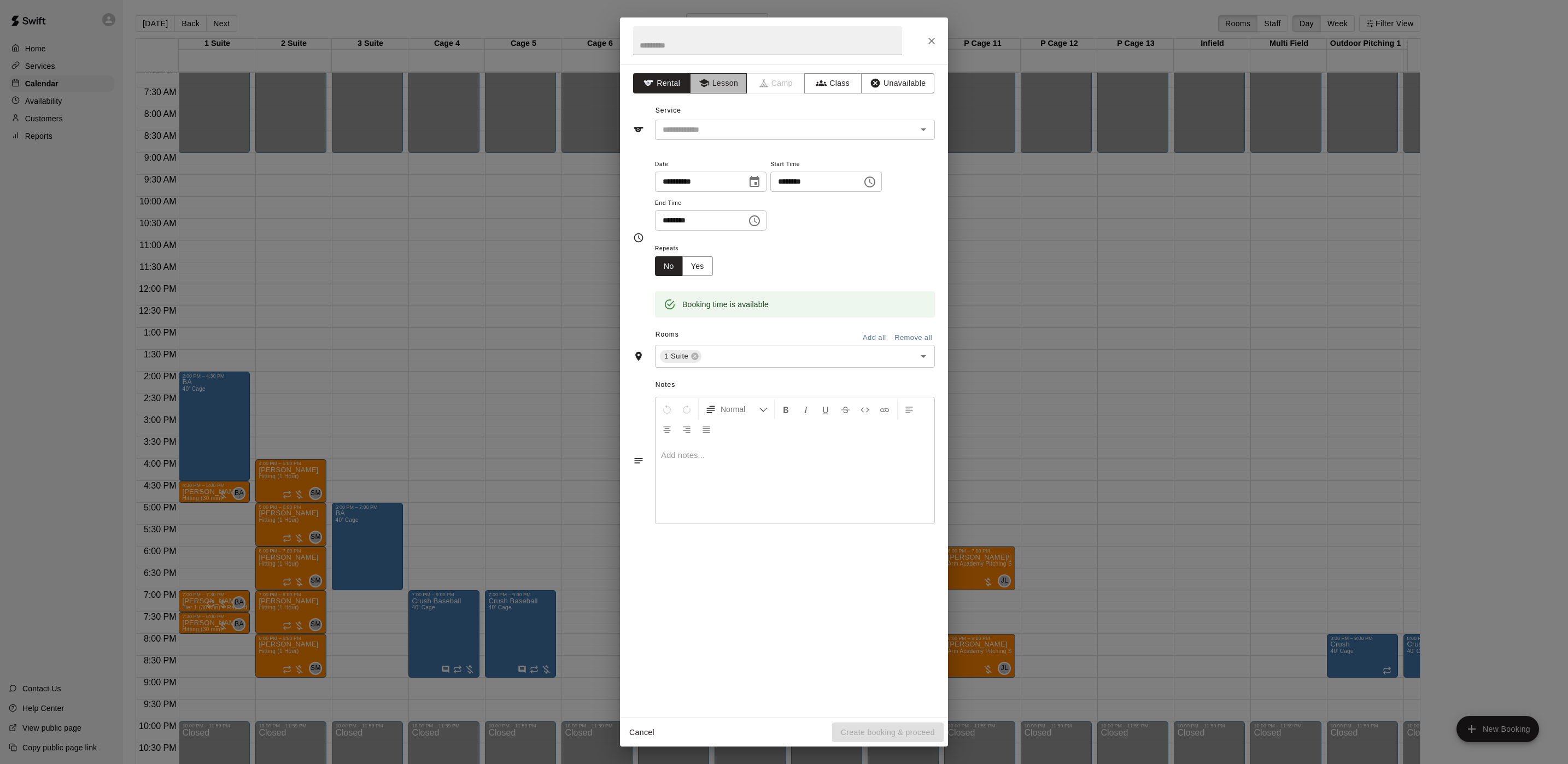
click at [706, 88] on icon "button" at bounding box center [704, 83] width 11 height 11
click at [691, 131] on input "text" at bounding box center [778, 130] width 241 height 14
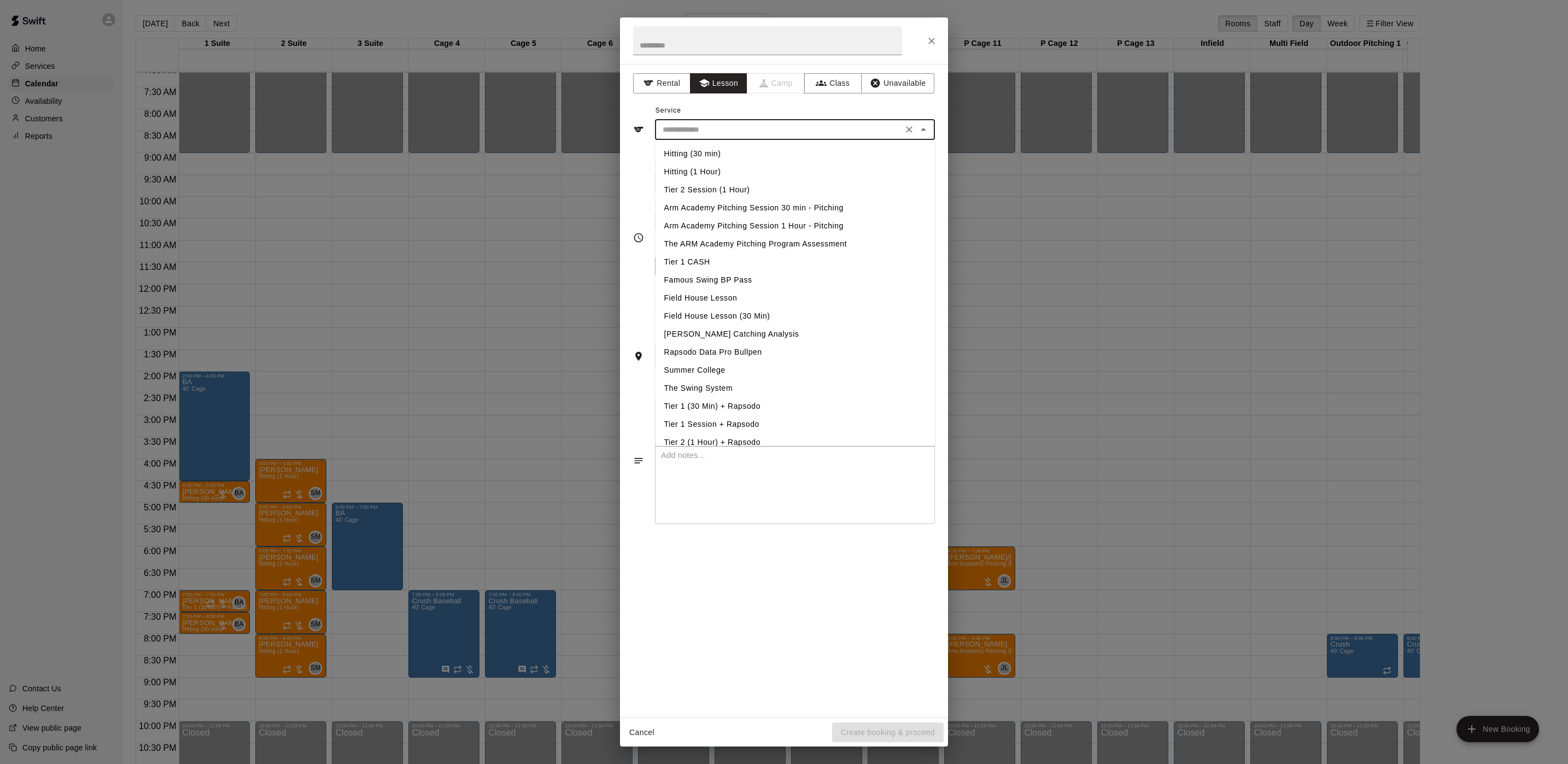
click at [726, 174] on li "Hitting (1 Hour)" at bounding box center [795, 171] width 280 height 18
type input "**********"
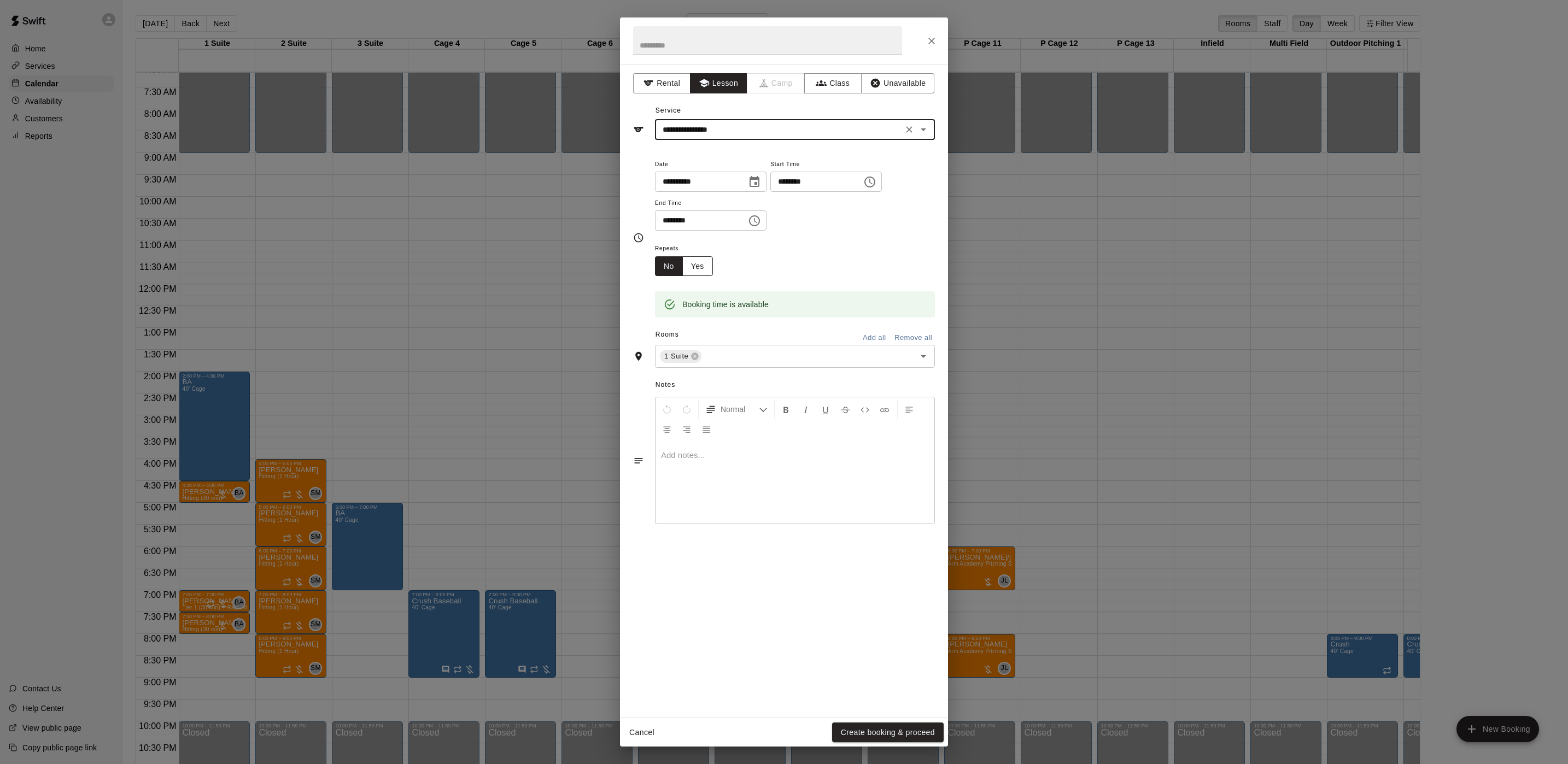
click at [691, 267] on button "Yes" at bounding box center [698, 267] width 30 height 20
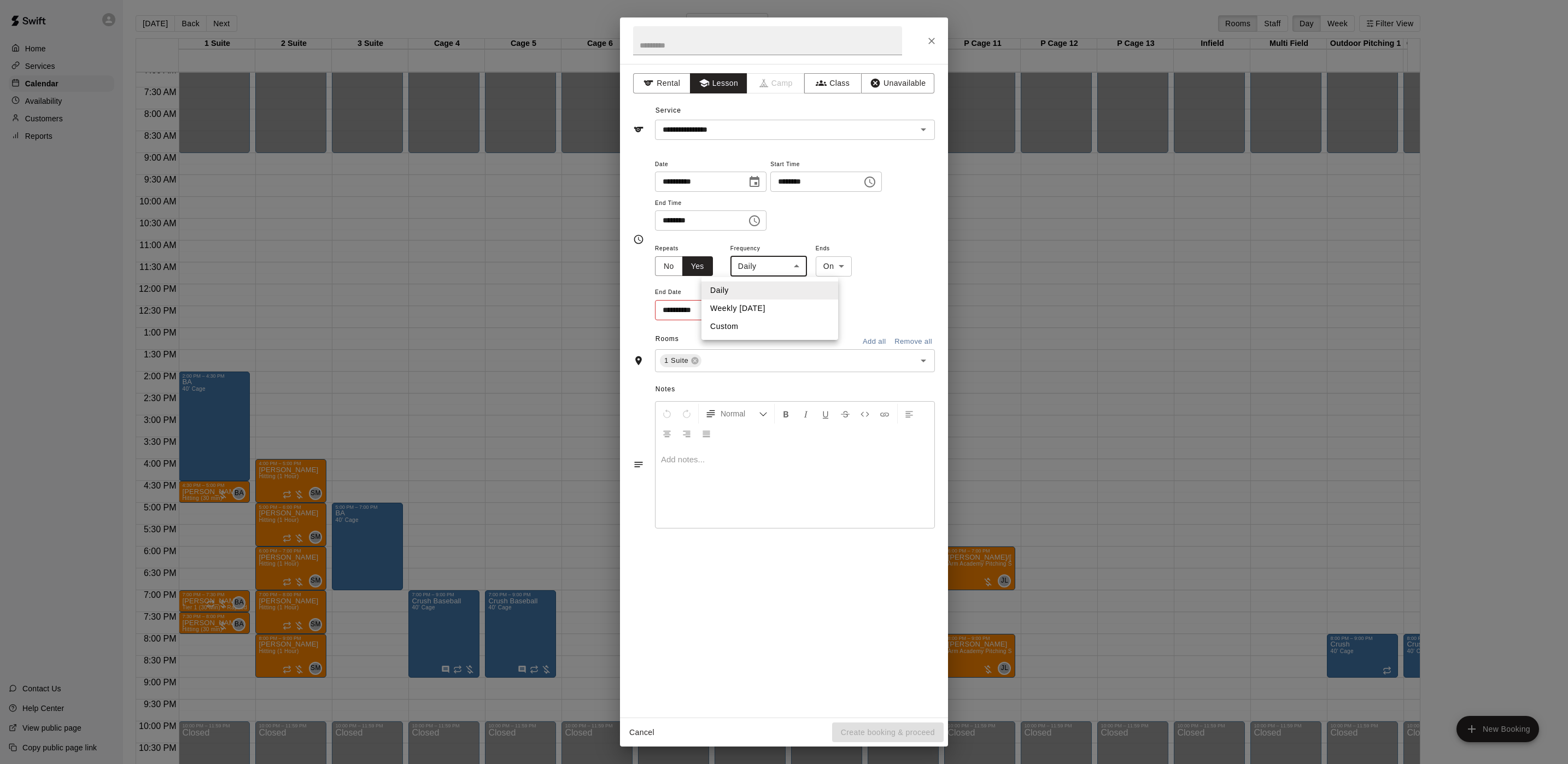
click at [753, 268] on body "Home Services Calendar Availability Customers Reports Contact Us Help Center Vi…" at bounding box center [784, 391] width 1568 height 781
click at [750, 300] on li "Weekly [DATE]" at bounding box center [769, 309] width 137 height 18
type input "******"
click at [867, 268] on body "Home Services Calendar Availability Customers Reports Contact Us Help Center Vi…" at bounding box center [784, 391] width 1568 height 781
click at [846, 304] on li "After" at bounding box center [851, 309] width 35 height 18
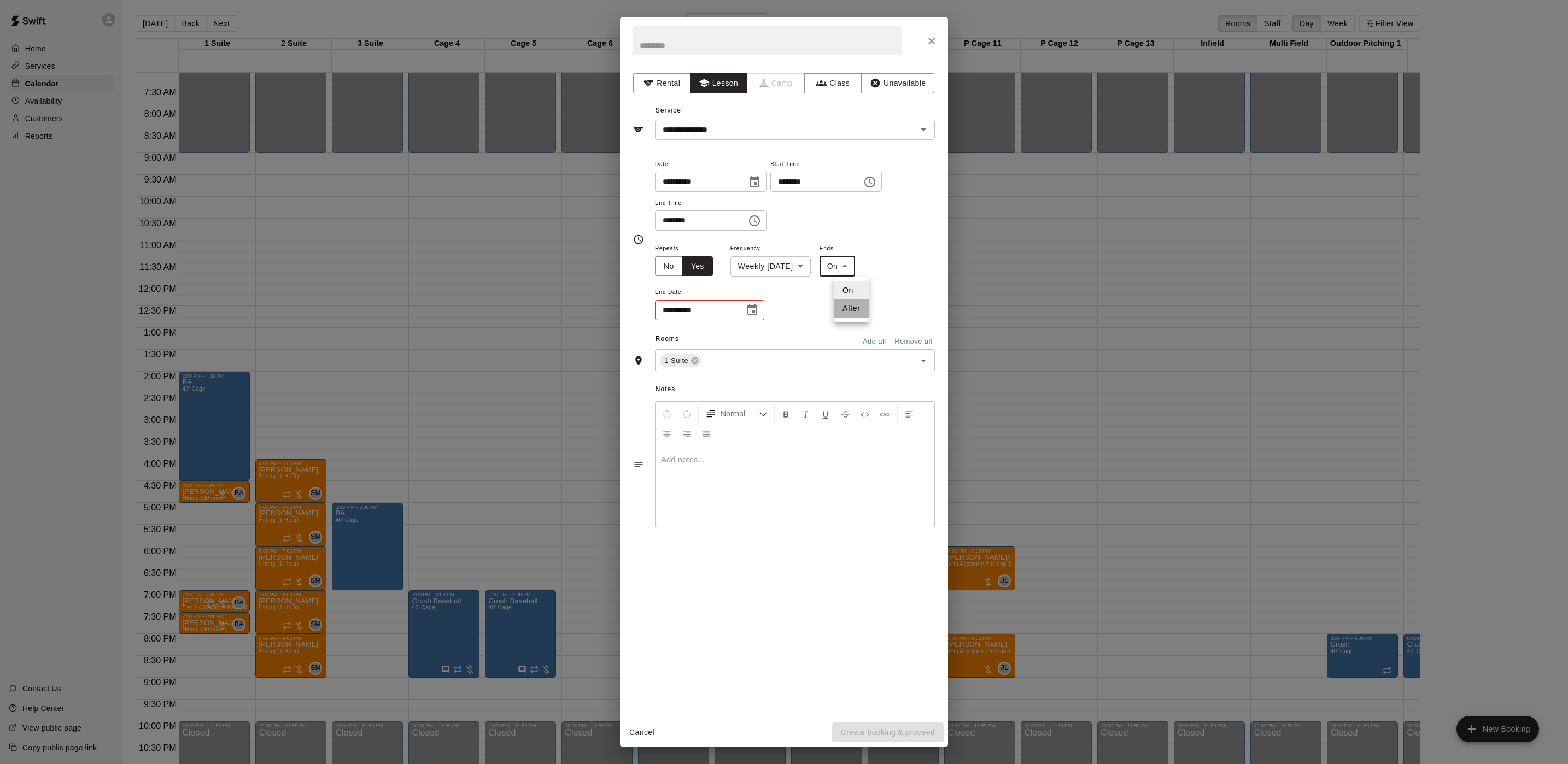
type input "*****"
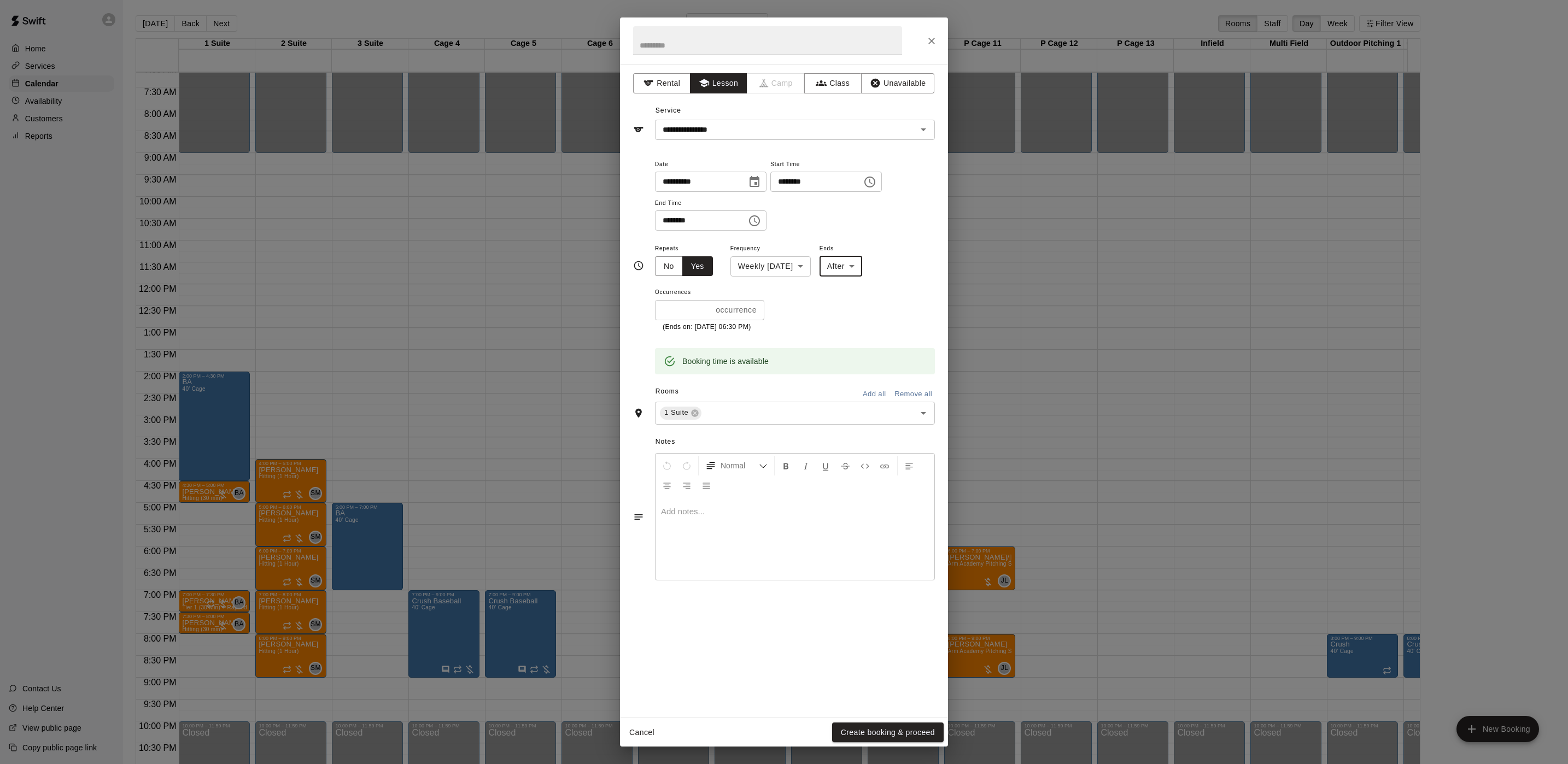
drag, startPoint x: 697, startPoint y: 318, endPoint x: 666, endPoint y: 318, distance: 31.0
click at [676, 318] on input "*" at bounding box center [683, 310] width 57 height 20
drag, startPoint x: 683, startPoint y: 316, endPoint x: 651, endPoint y: 311, distance: 32.4
click at [651, 311] on div "**********" at bounding box center [783, 266] width 302 height 217
type input "*"
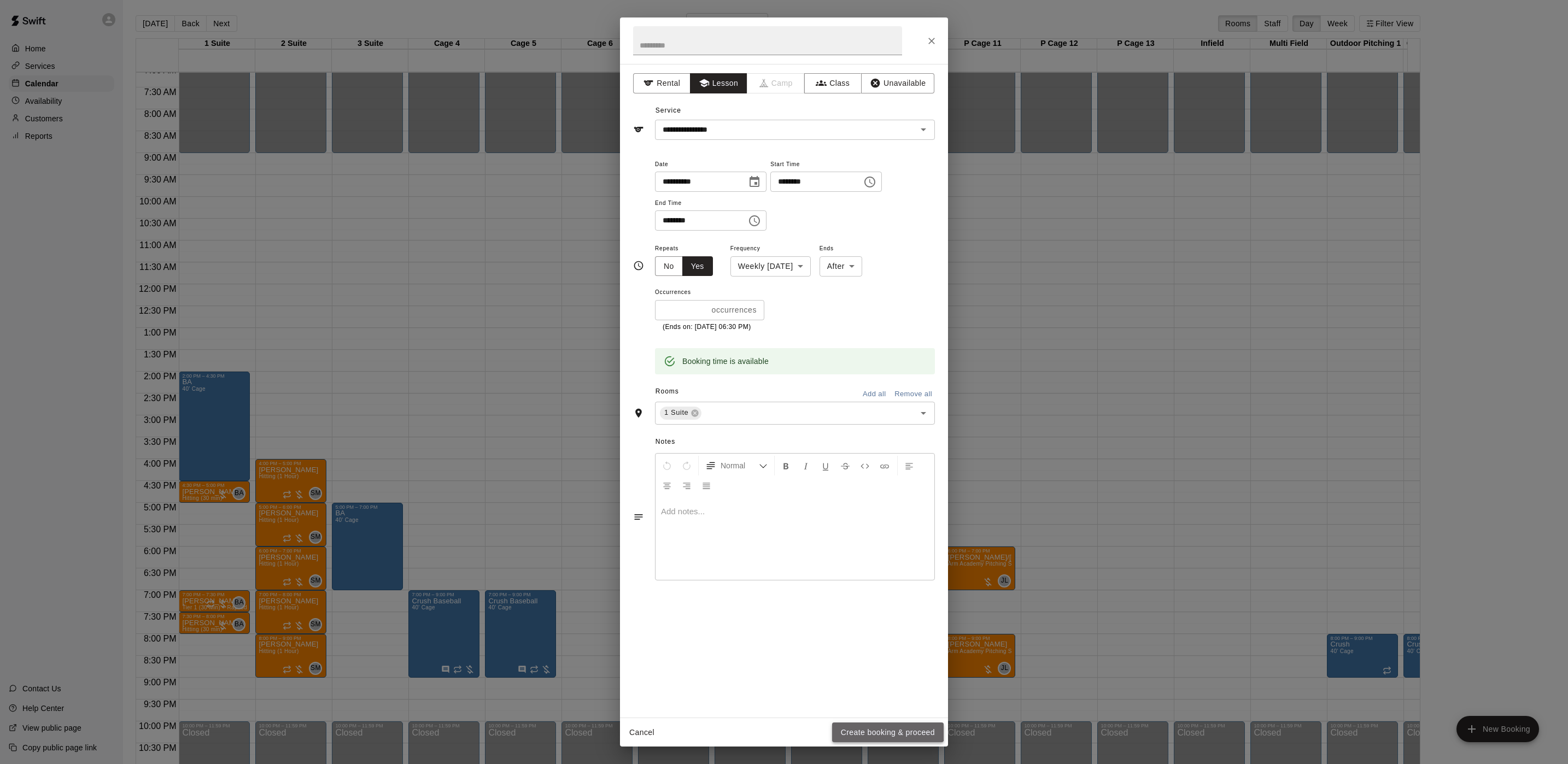
click at [866, 727] on button "Create booking & proceed" at bounding box center [888, 733] width 112 height 20
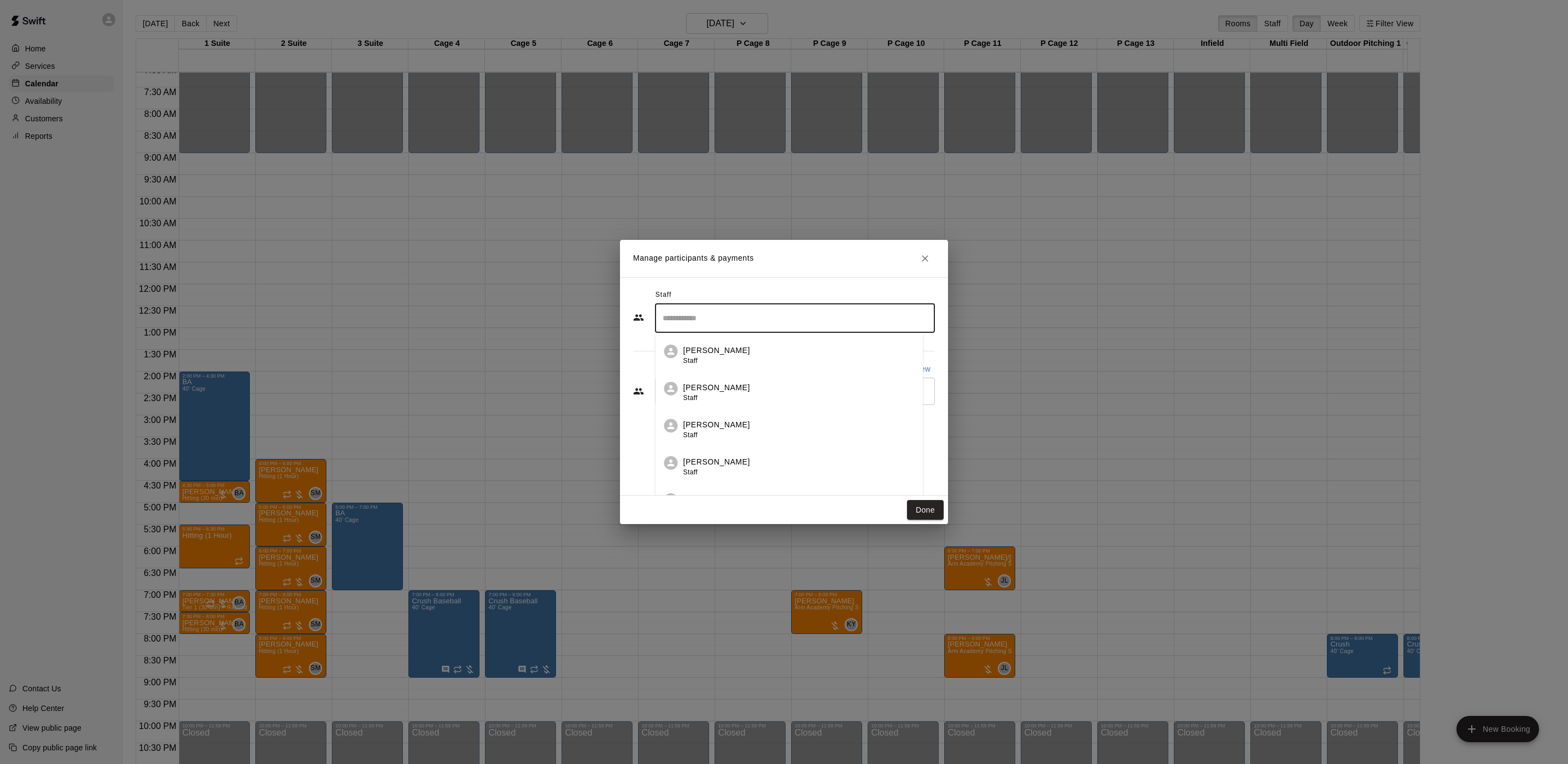
click at [735, 325] on input "Search staff" at bounding box center [795, 318] width 270 height 19
click at [773, 349] on div "[PERSON_NAME] Staff" at bounding box center [805, 356] width 243 height 22
type input "*****"
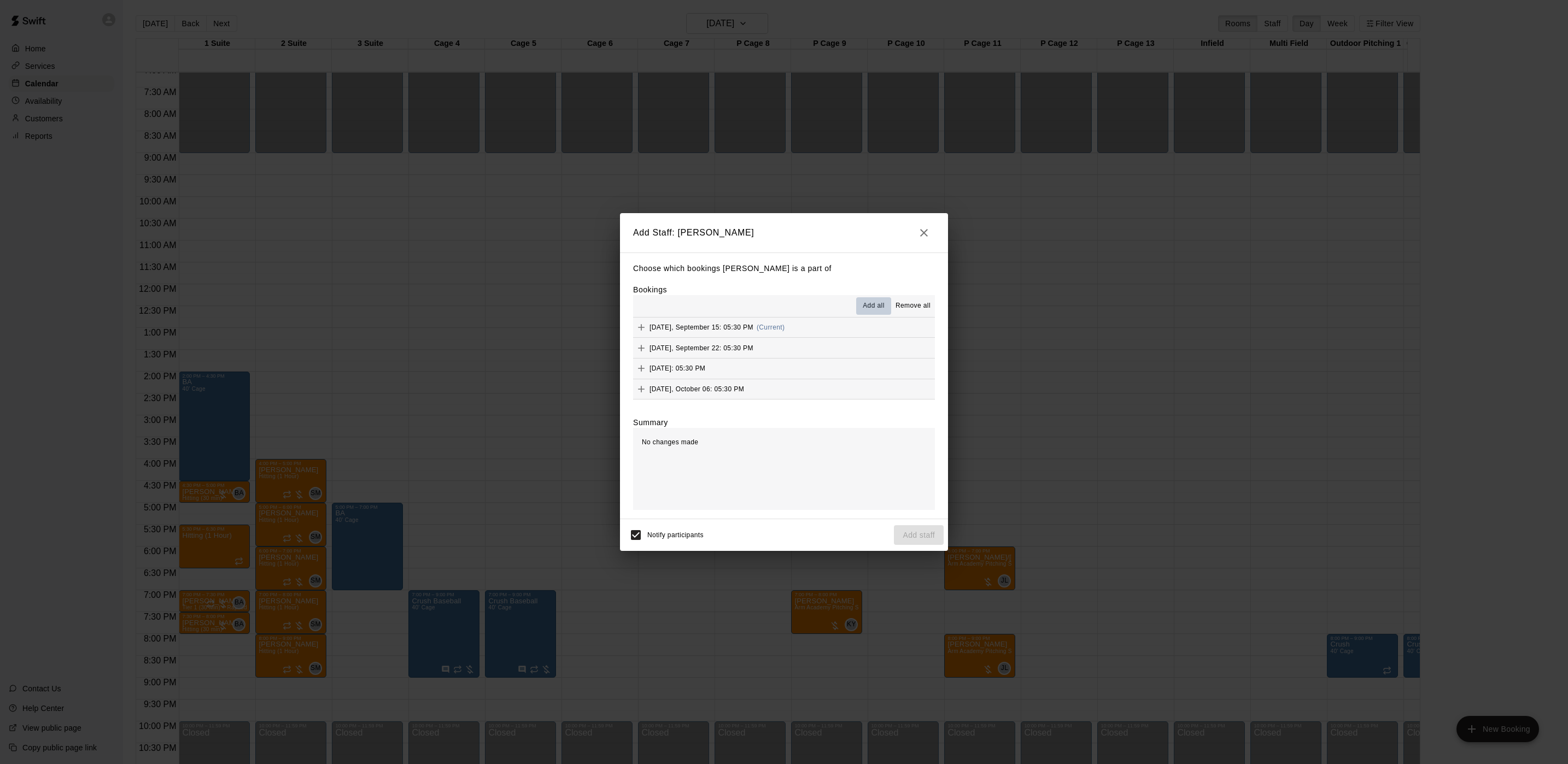
click at [858, 305] on button "Add all" at bounding box center [873, 306] width 35 height 18
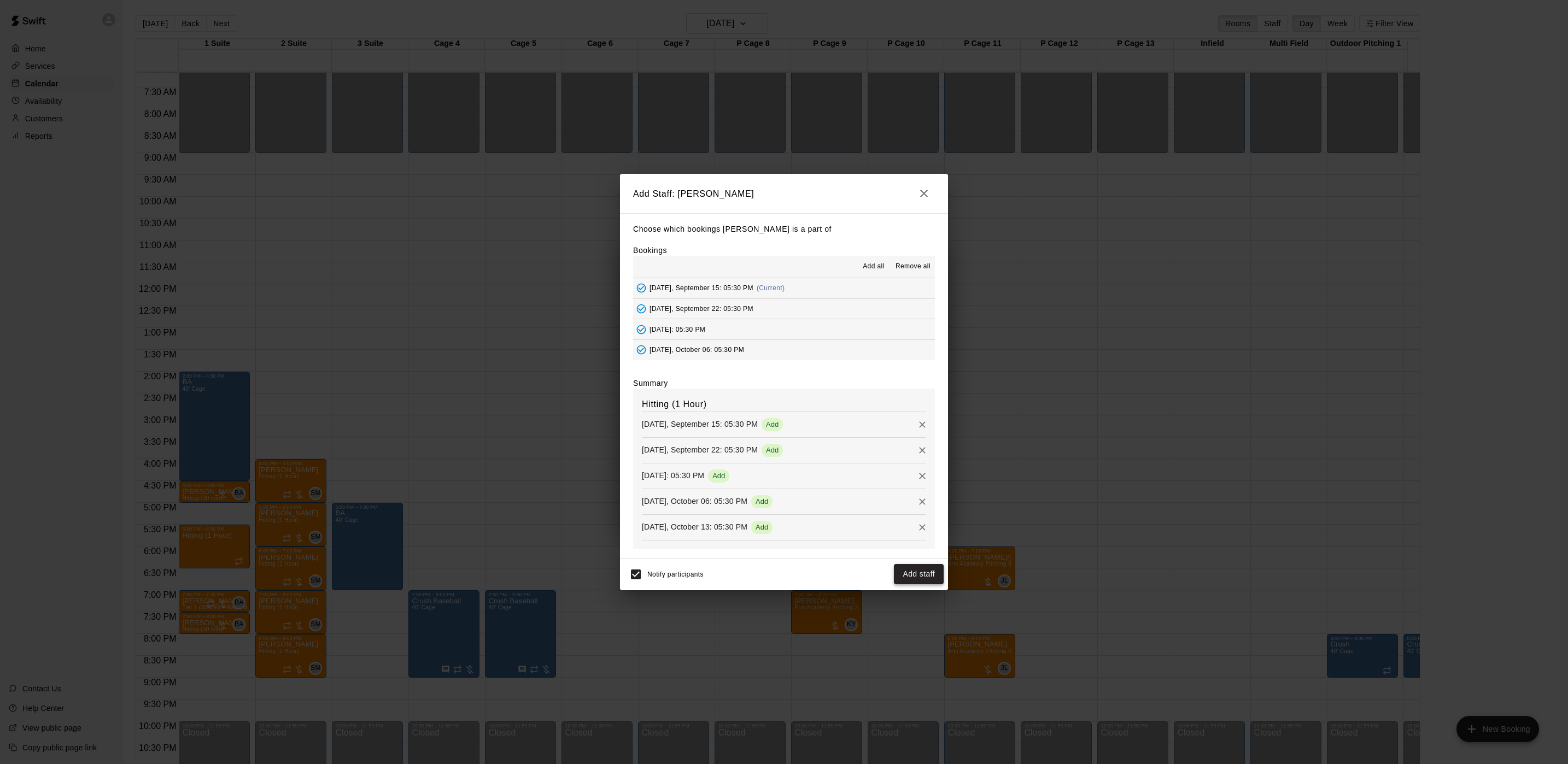
click at [904, 568] on button "Add staff" at bounding box center [919, 574] width 50 height 20
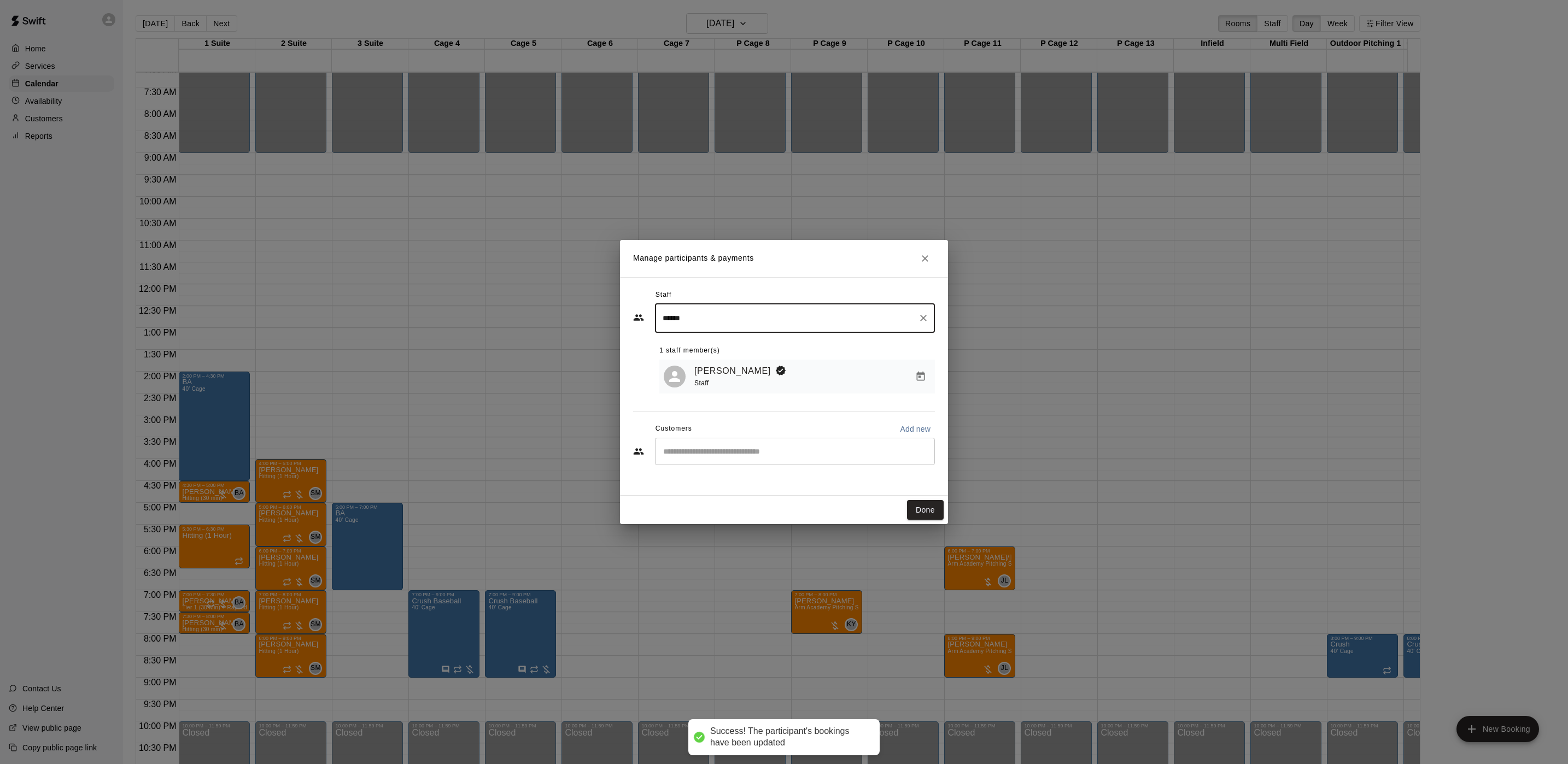
click at [914, 440] on div "​" at bounding box center [795, 451] width 280 height 27
click at [914, 434] on p "Add new" at bounding box center [915, 429] width 30 height 11
select select "**"
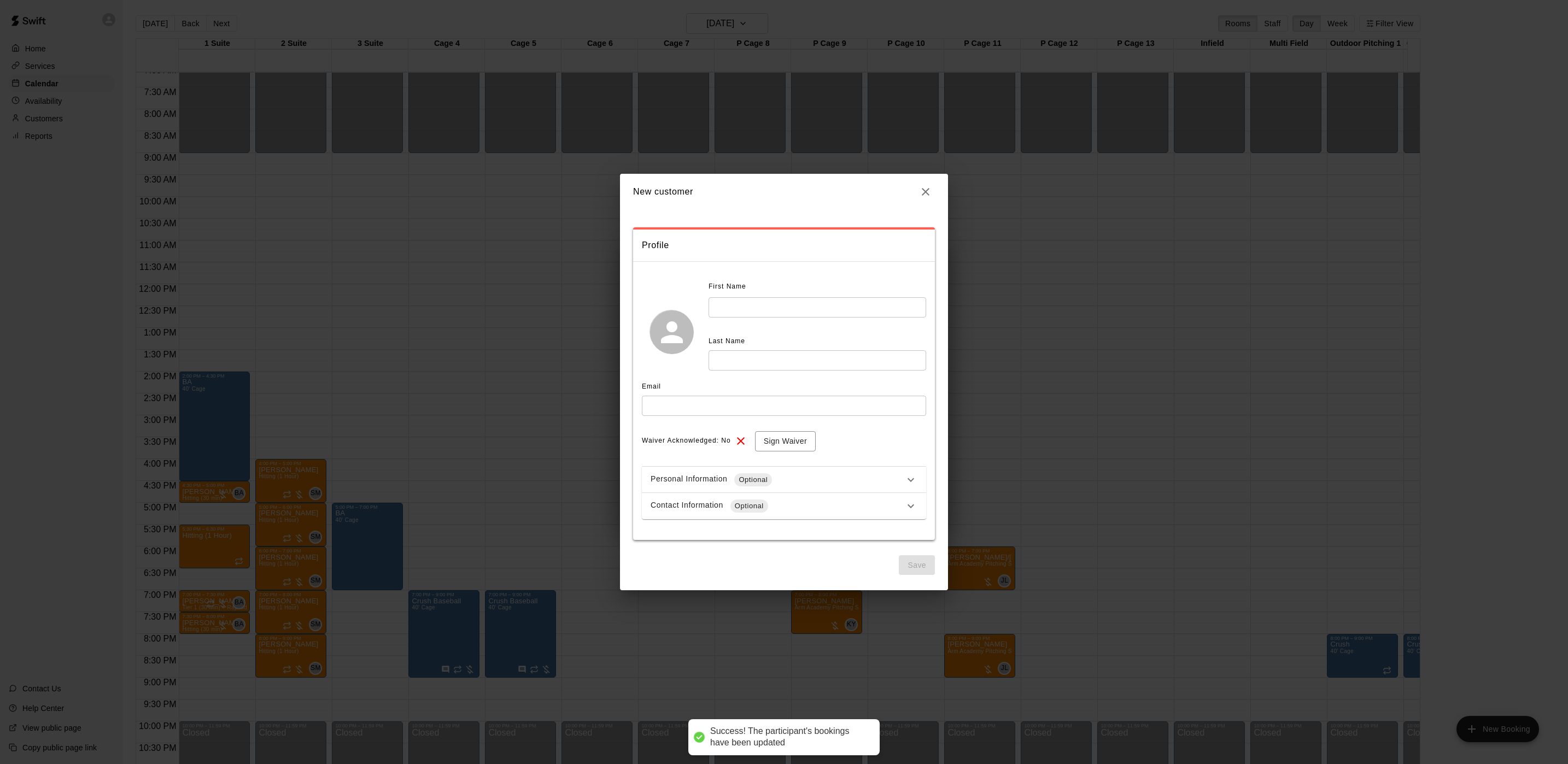
click at [733, 297] on input "text" at bounding box center [817, 307] width 217 height 20
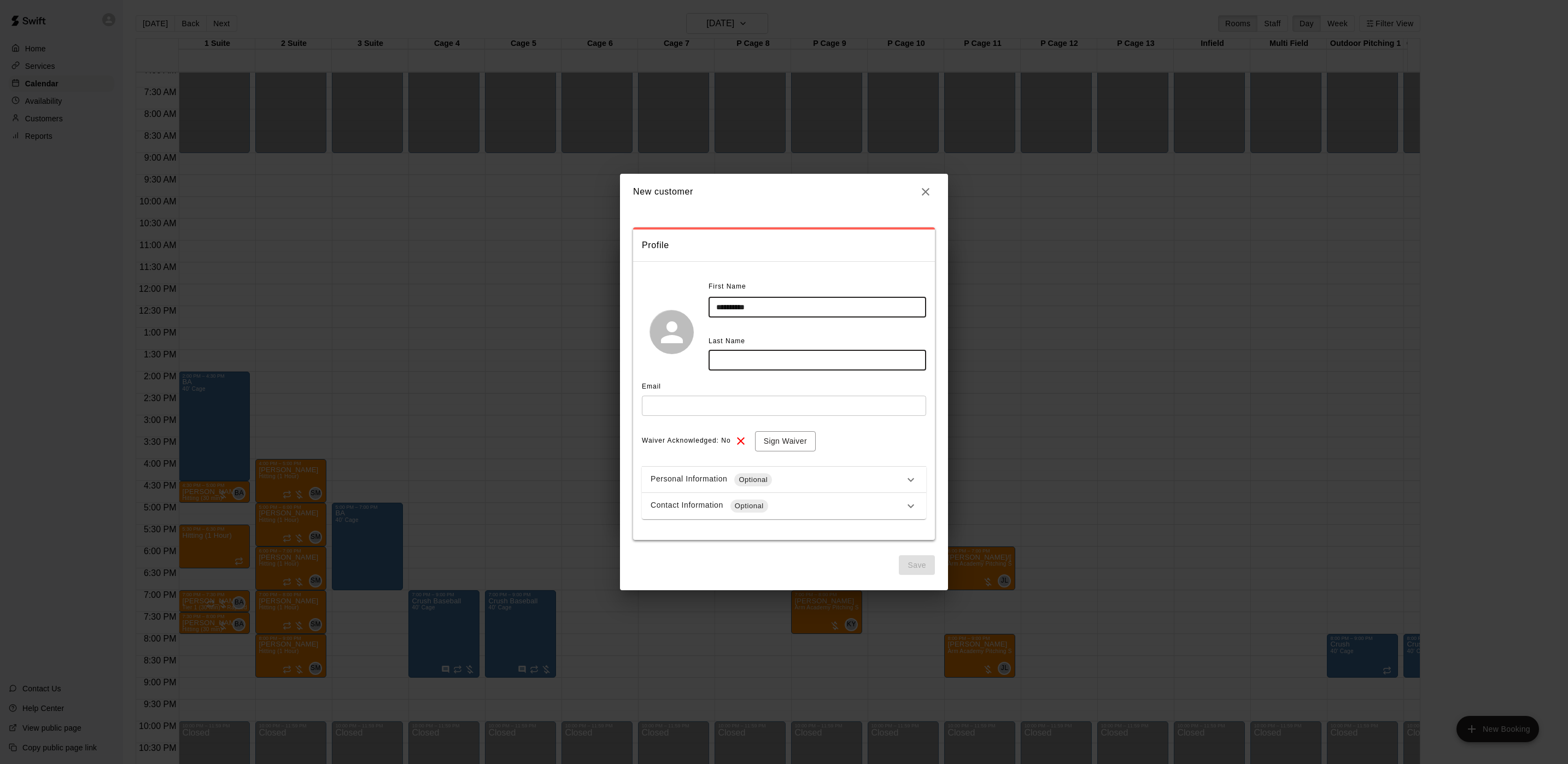
type input "*********"
type input "********"
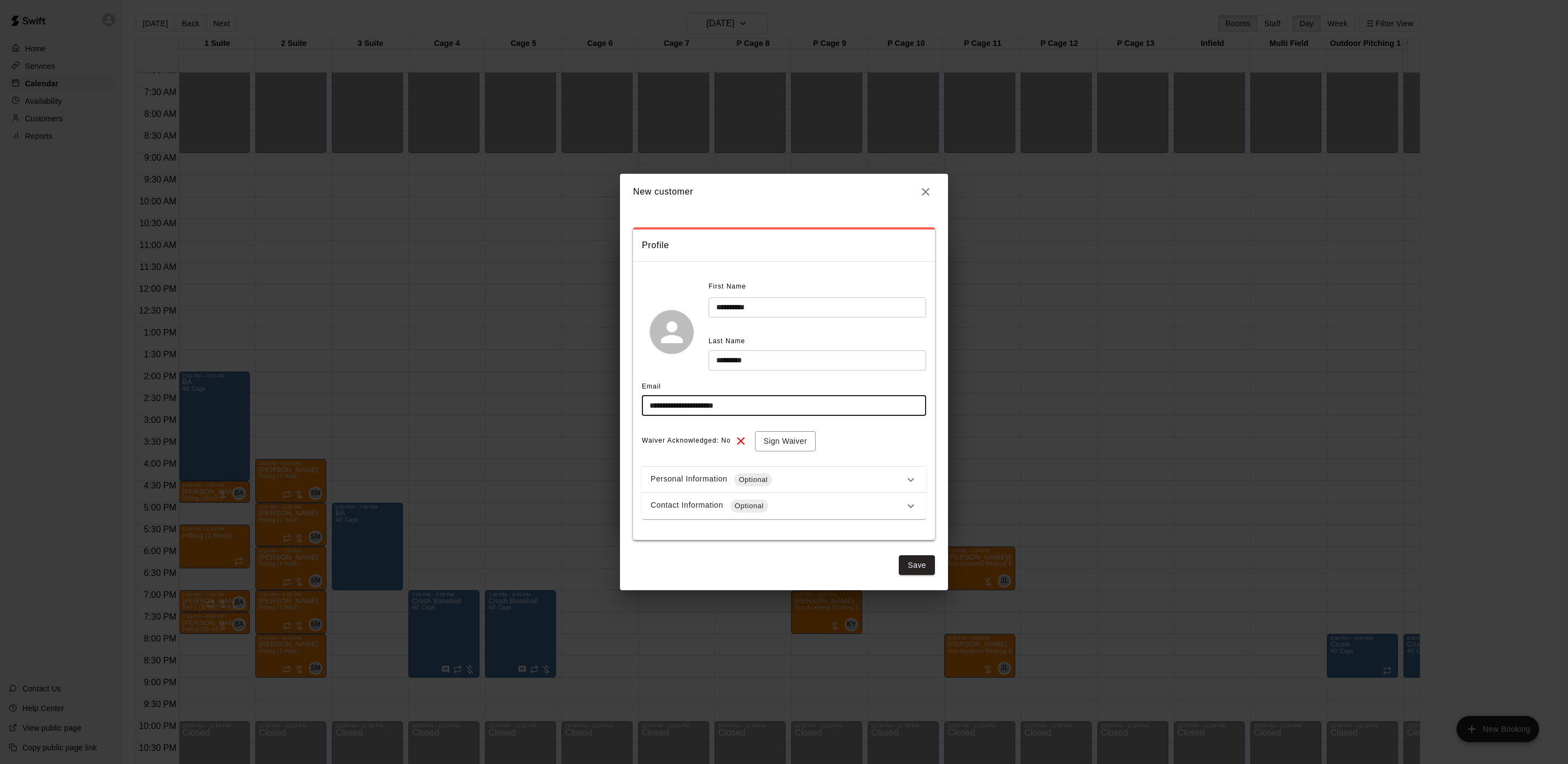
click at [669, 405] on input "**********" at bounding box center [783, 406] width 284 height 20
type input "**********"
click at [728, 359] on input "********" at bounding box center [817, 361] width 217 height 20
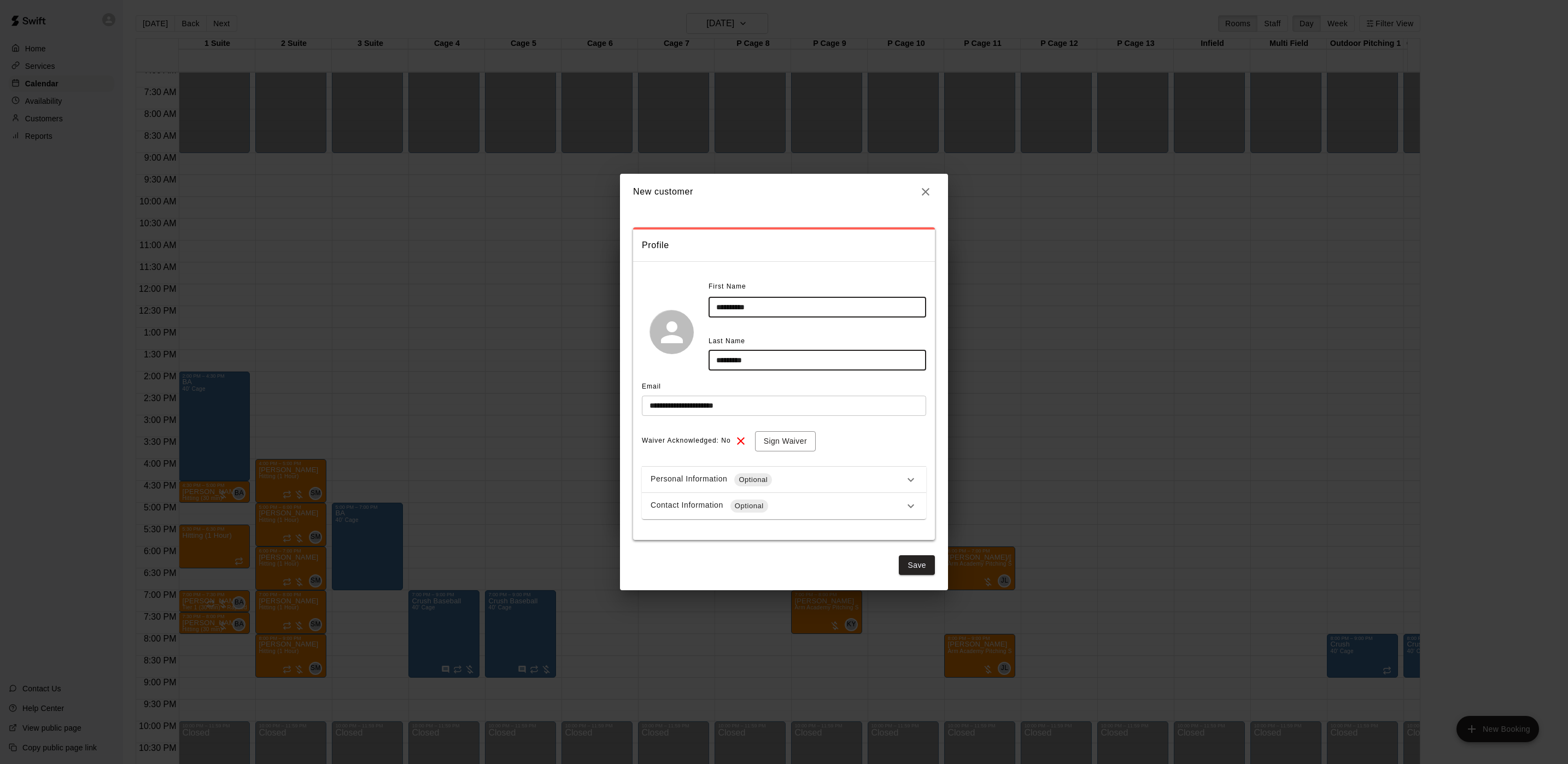
type input "********"
click at [734, 499] on div "Optional" at bounding box center [749, 506] width 37 height 13
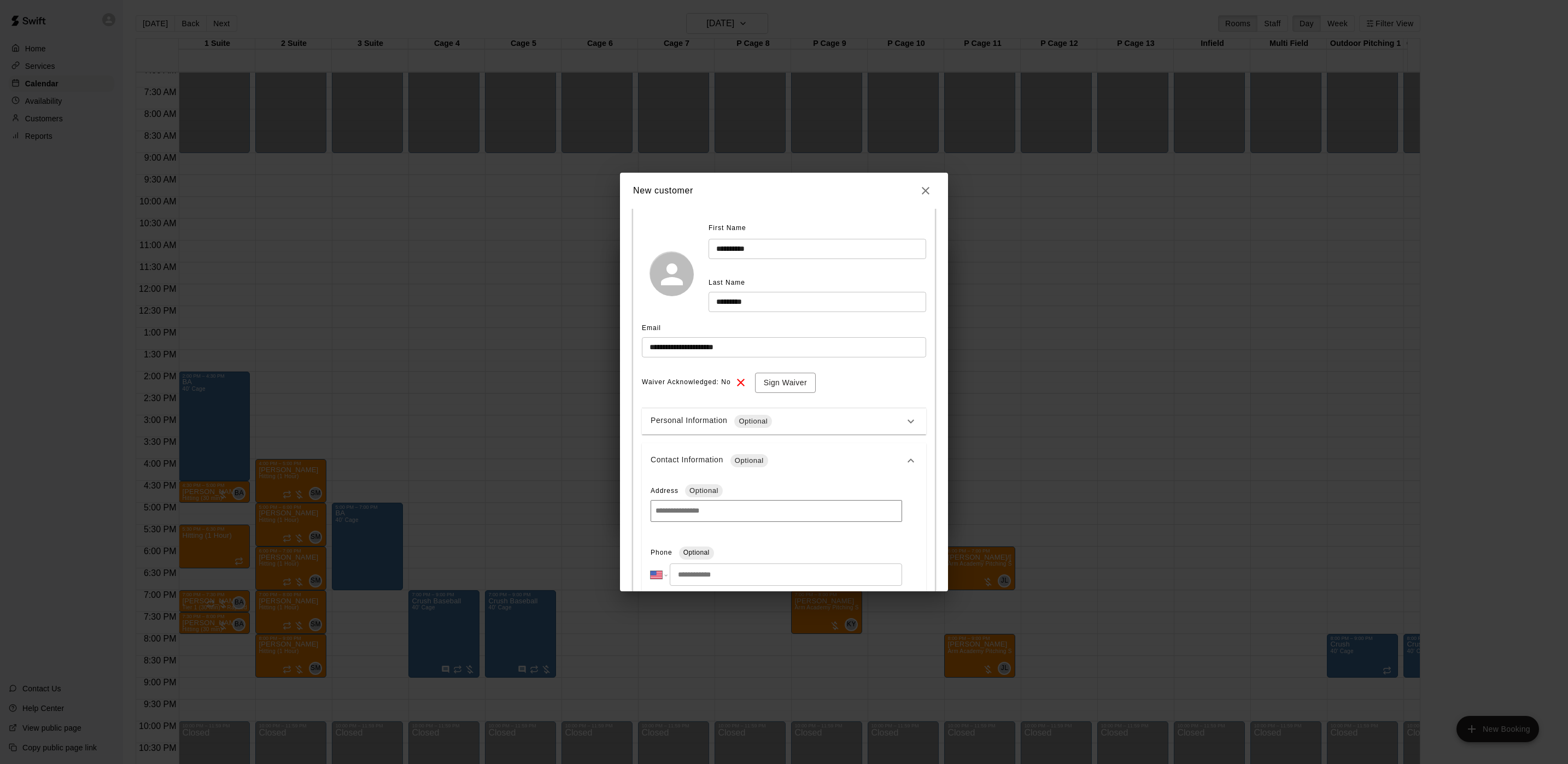
scroll to position [82, 0]
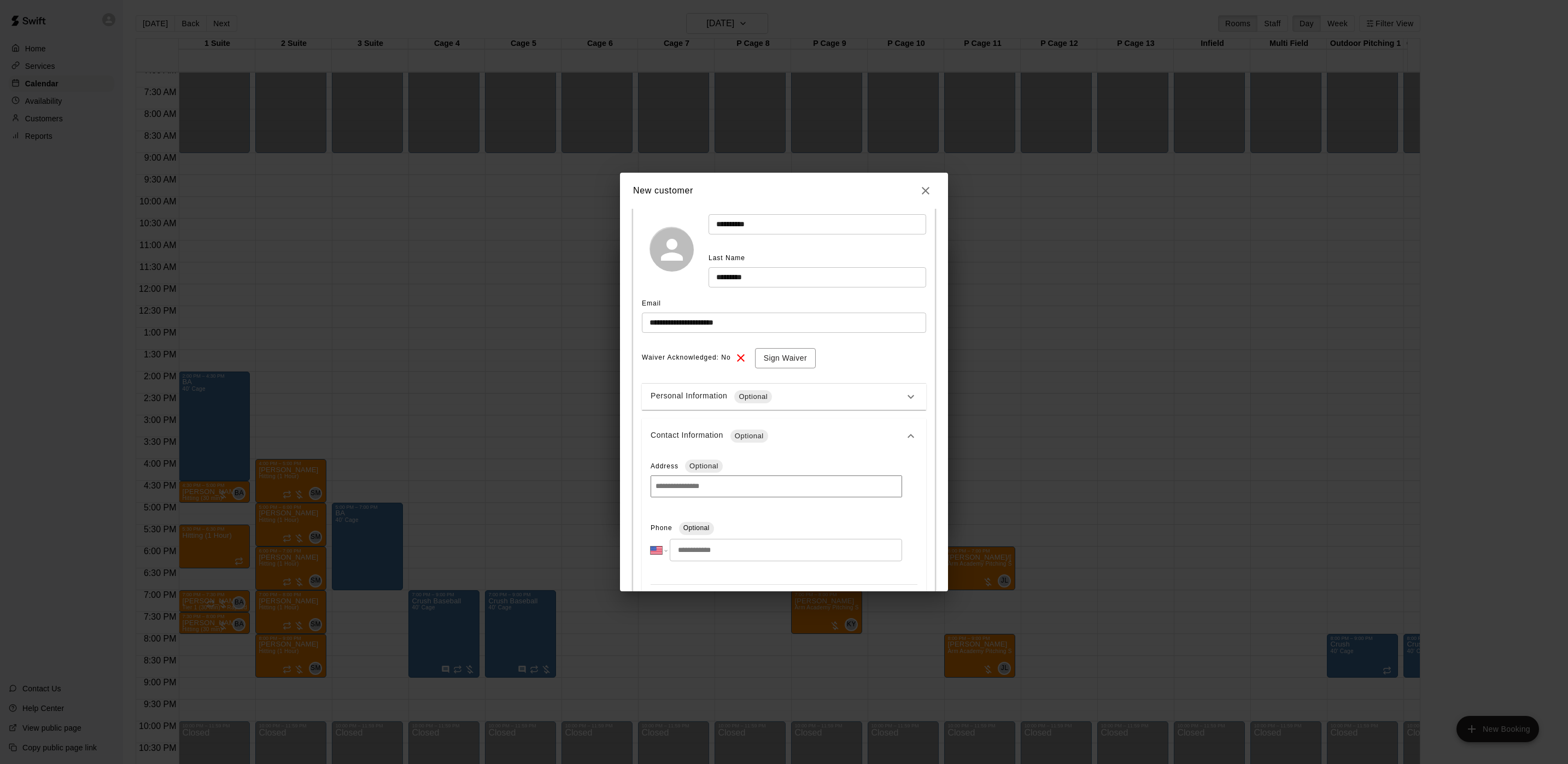
click at [700, 548] on input "tel" at bounding box center [786, 549] width 233 height 22
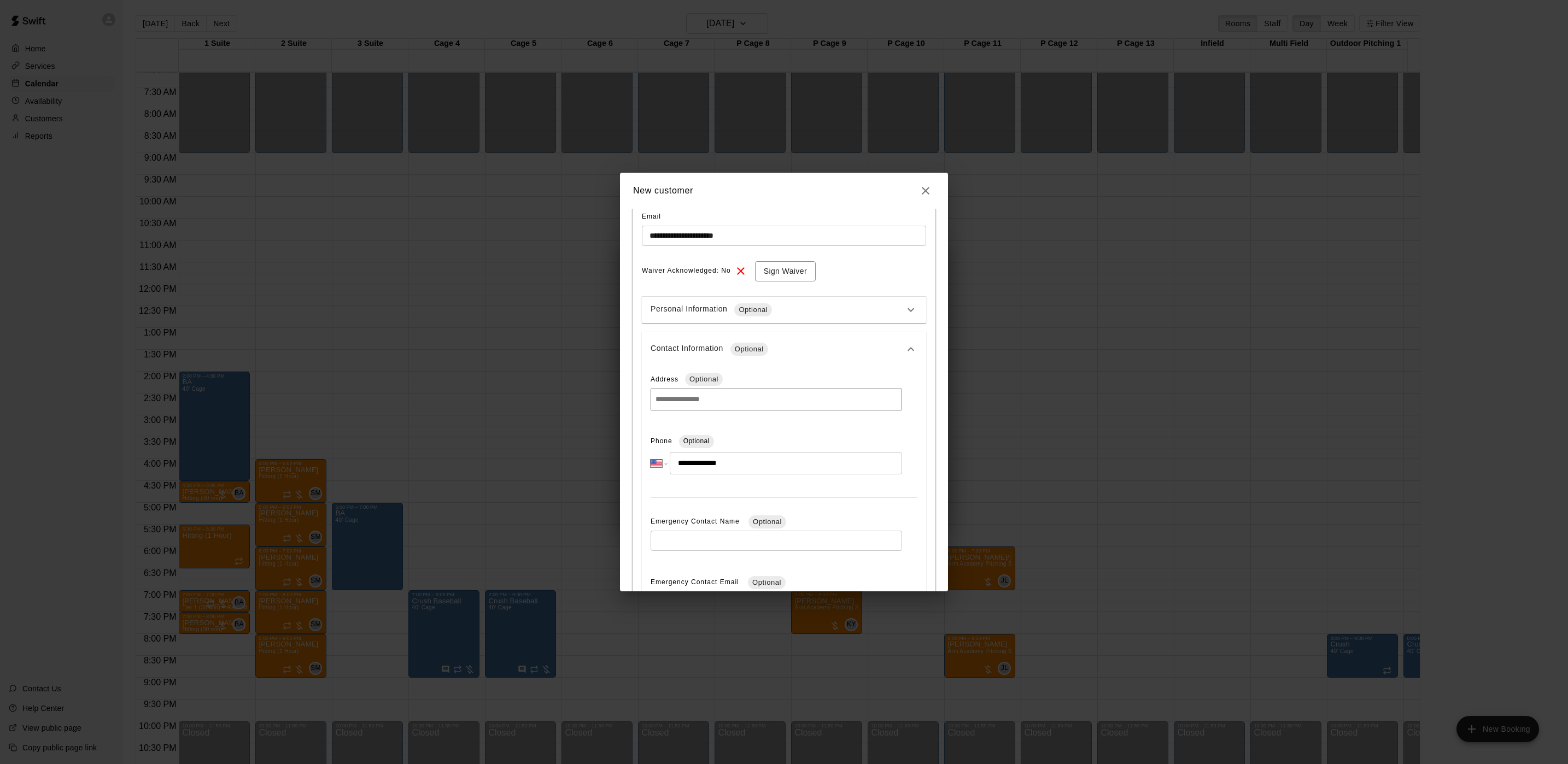
scroll to position [328, 0]
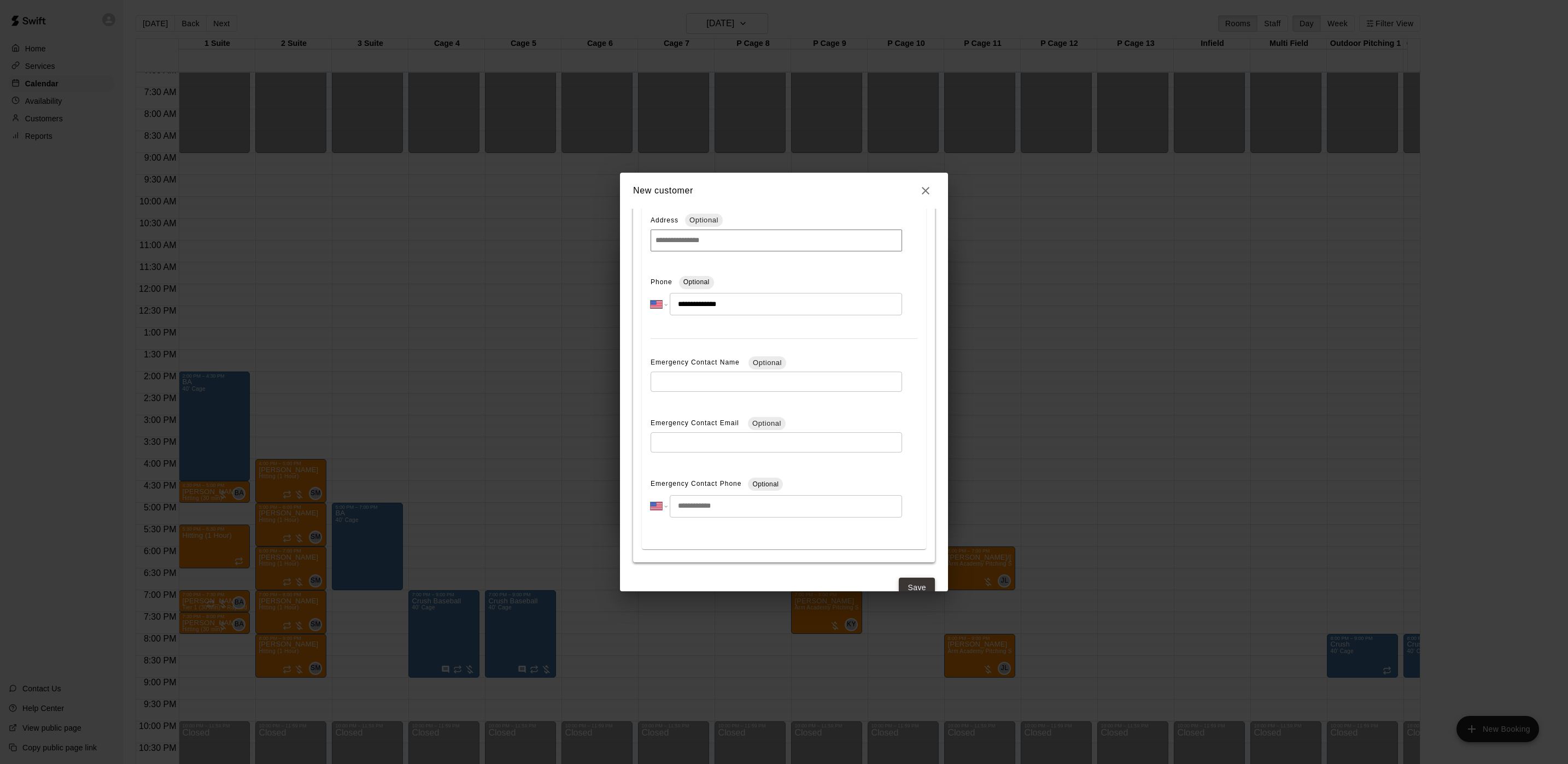
type input "**********"
click at [905, 582] on button "Save" at bounding box center [917, 588] width 36 height 20
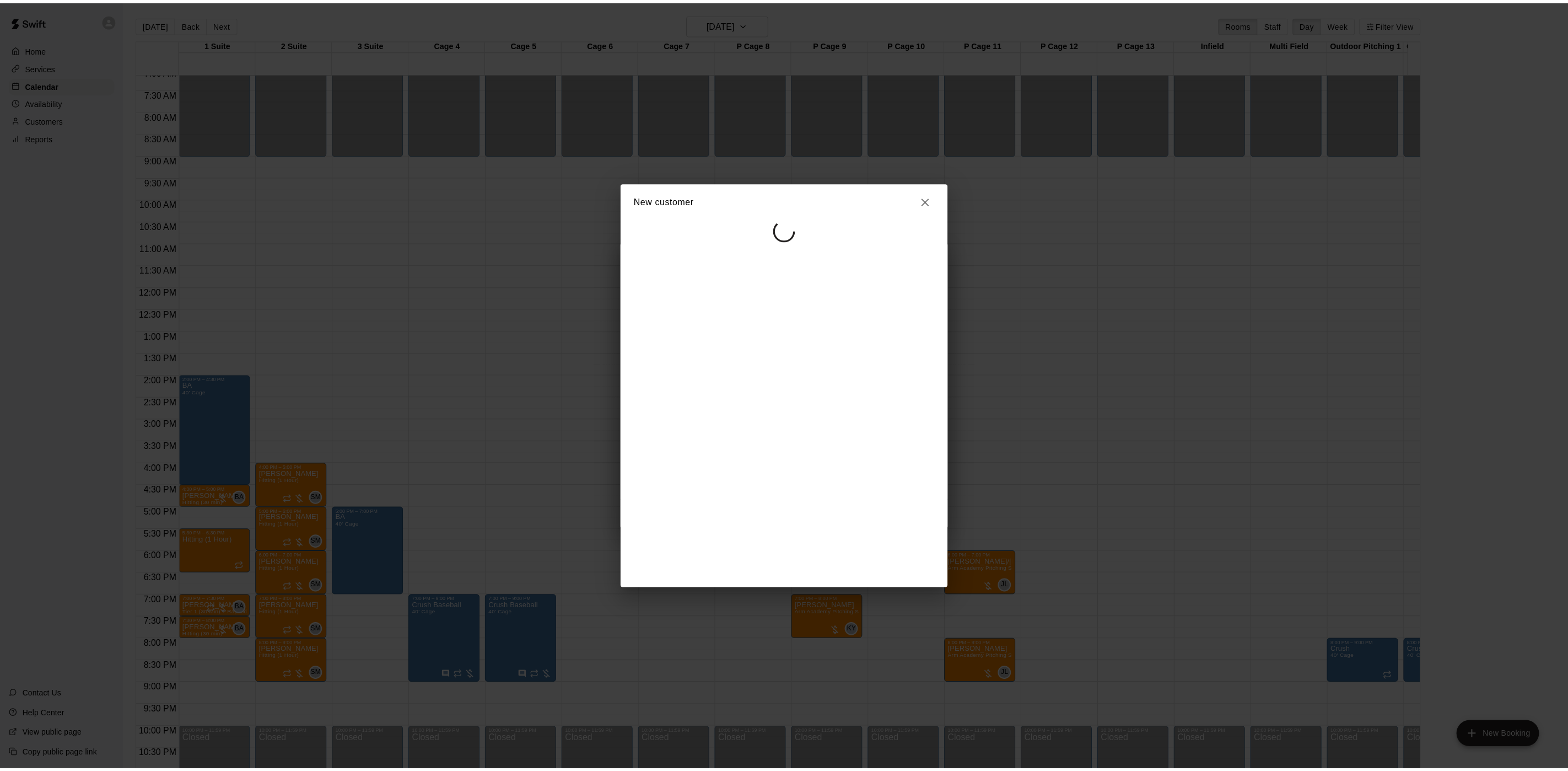
scroll to position [0, 0]
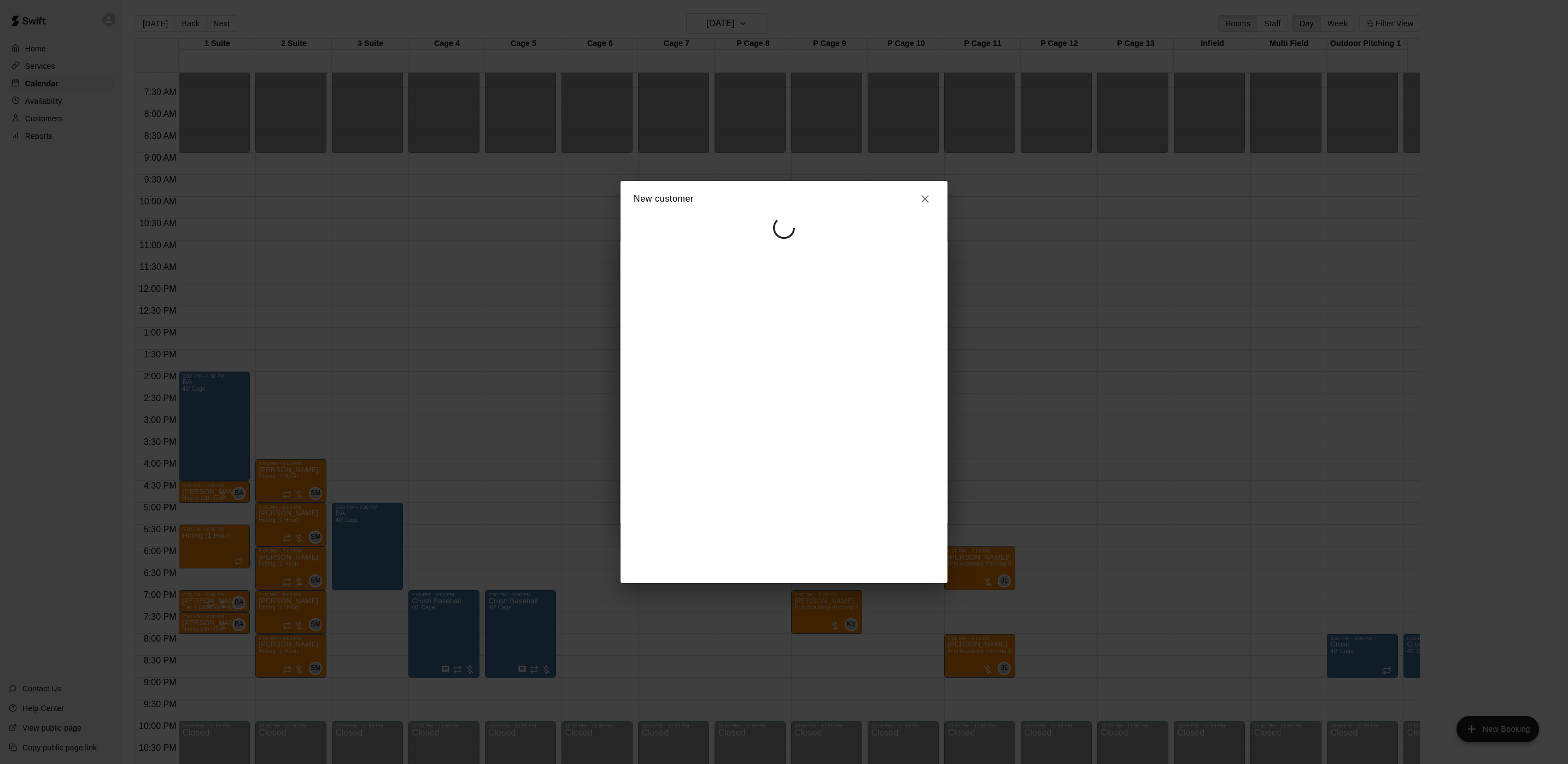
select select "**"
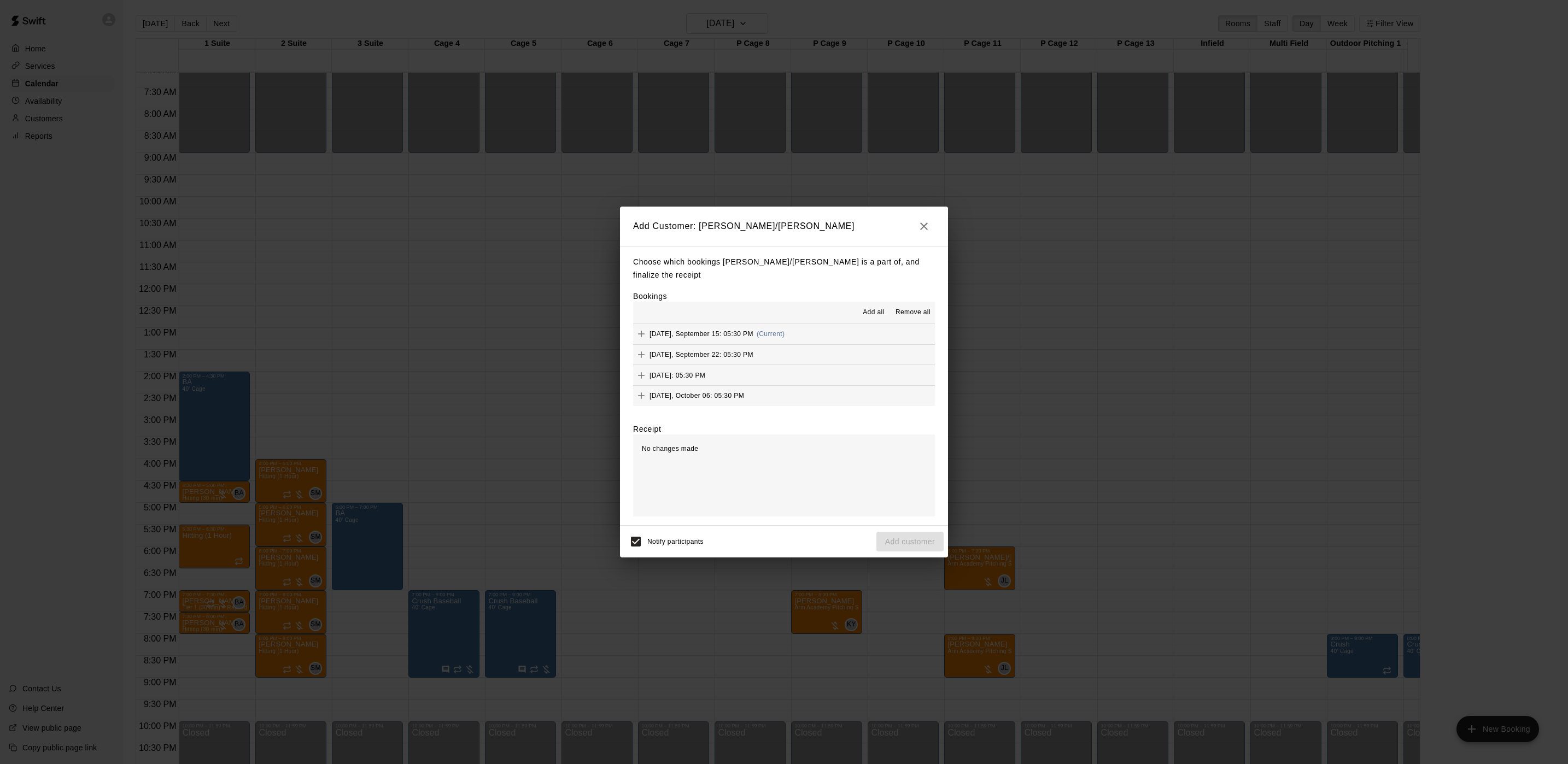
click at [872, 307] on span "Add all" at bounding box center [874, 312] width 22 height 11
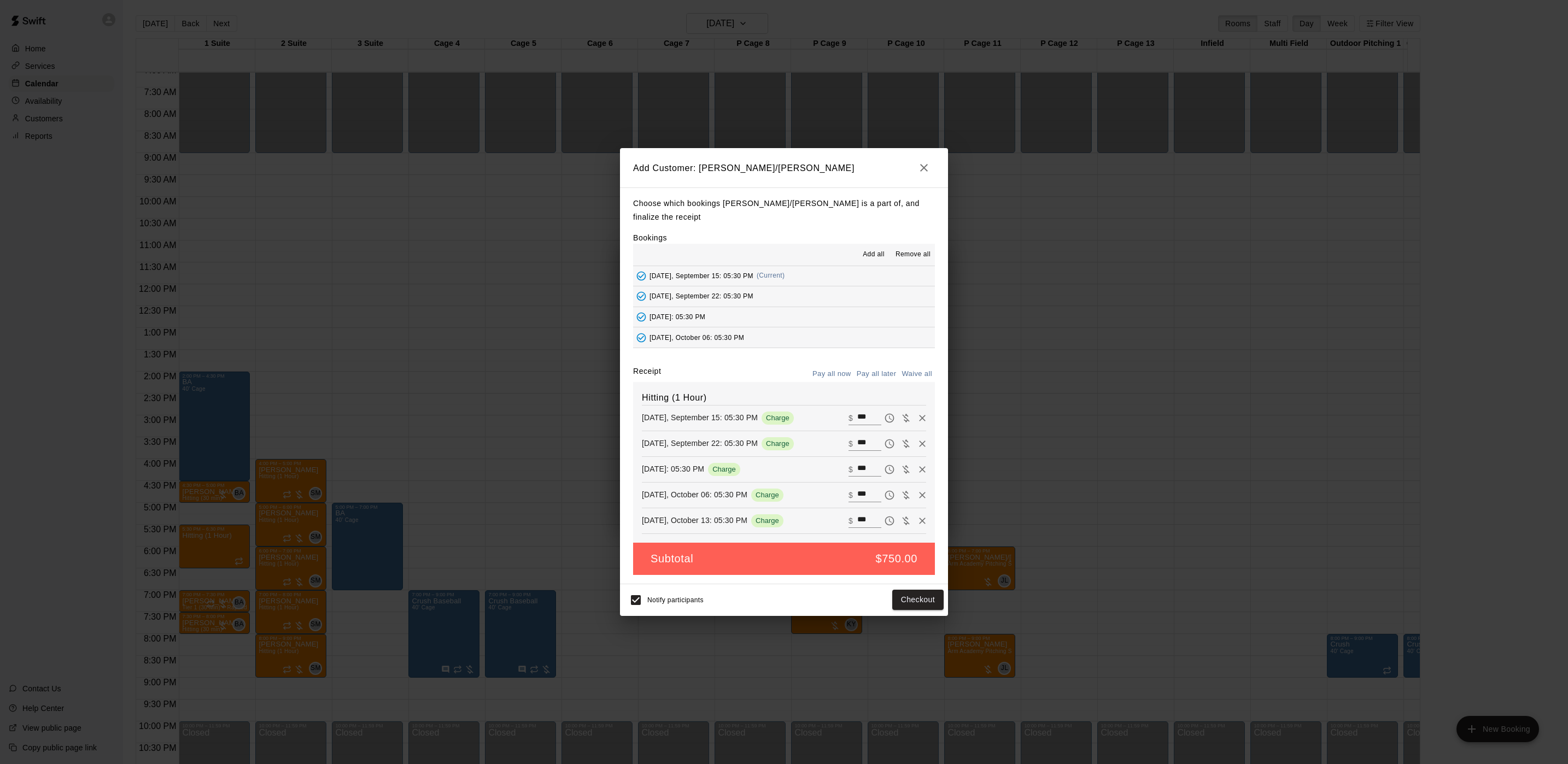
click at [861, 368] on button "Pay all later" at bounding box center [876, 374] width 45 height 17
click at [897, 601] on button "Add customer" at bounding box center [910, 600] width 67 height 20
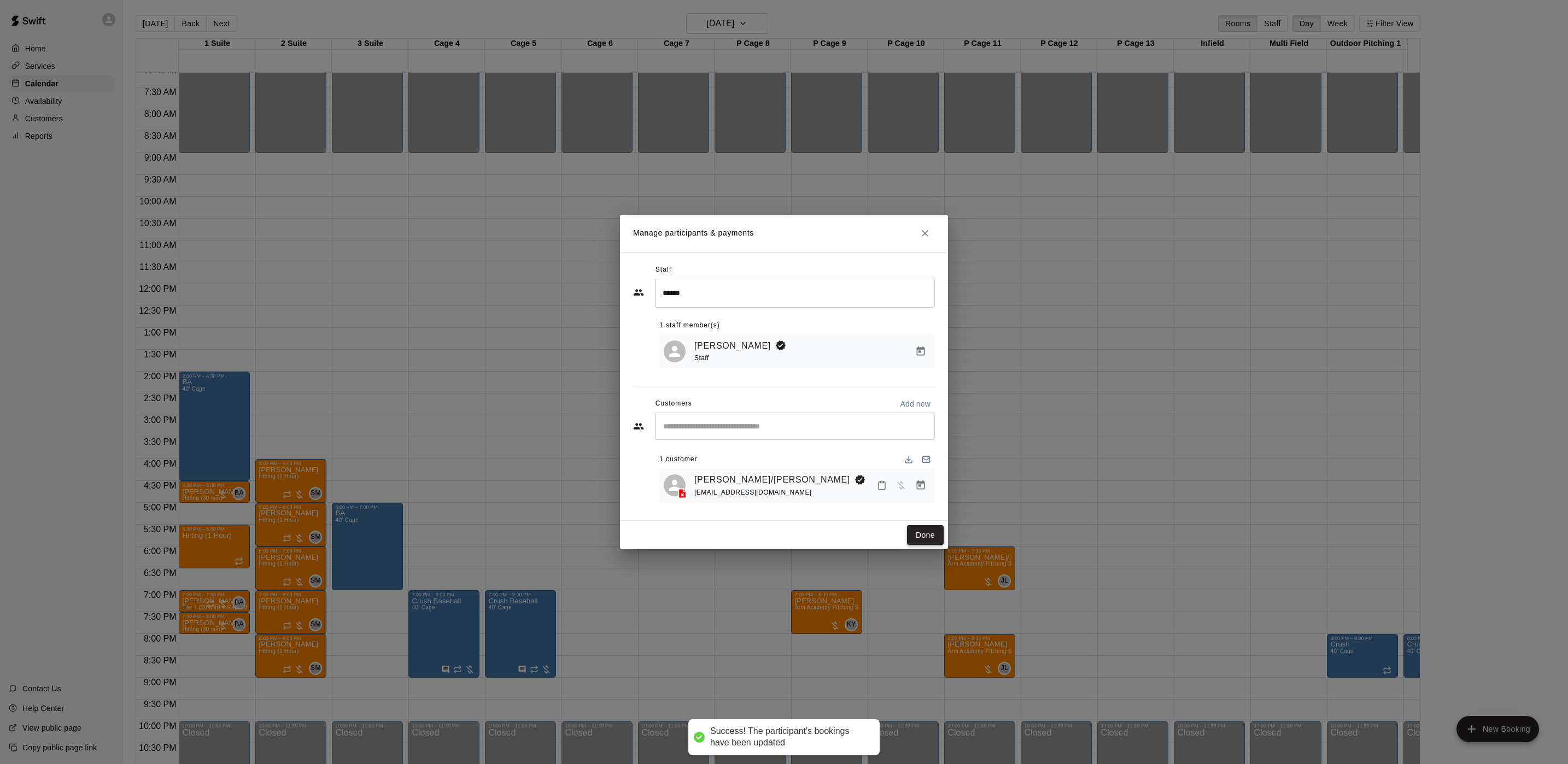
click at [920, 544] on button "Done" at bounding box center [926, 535] width 37 height 20
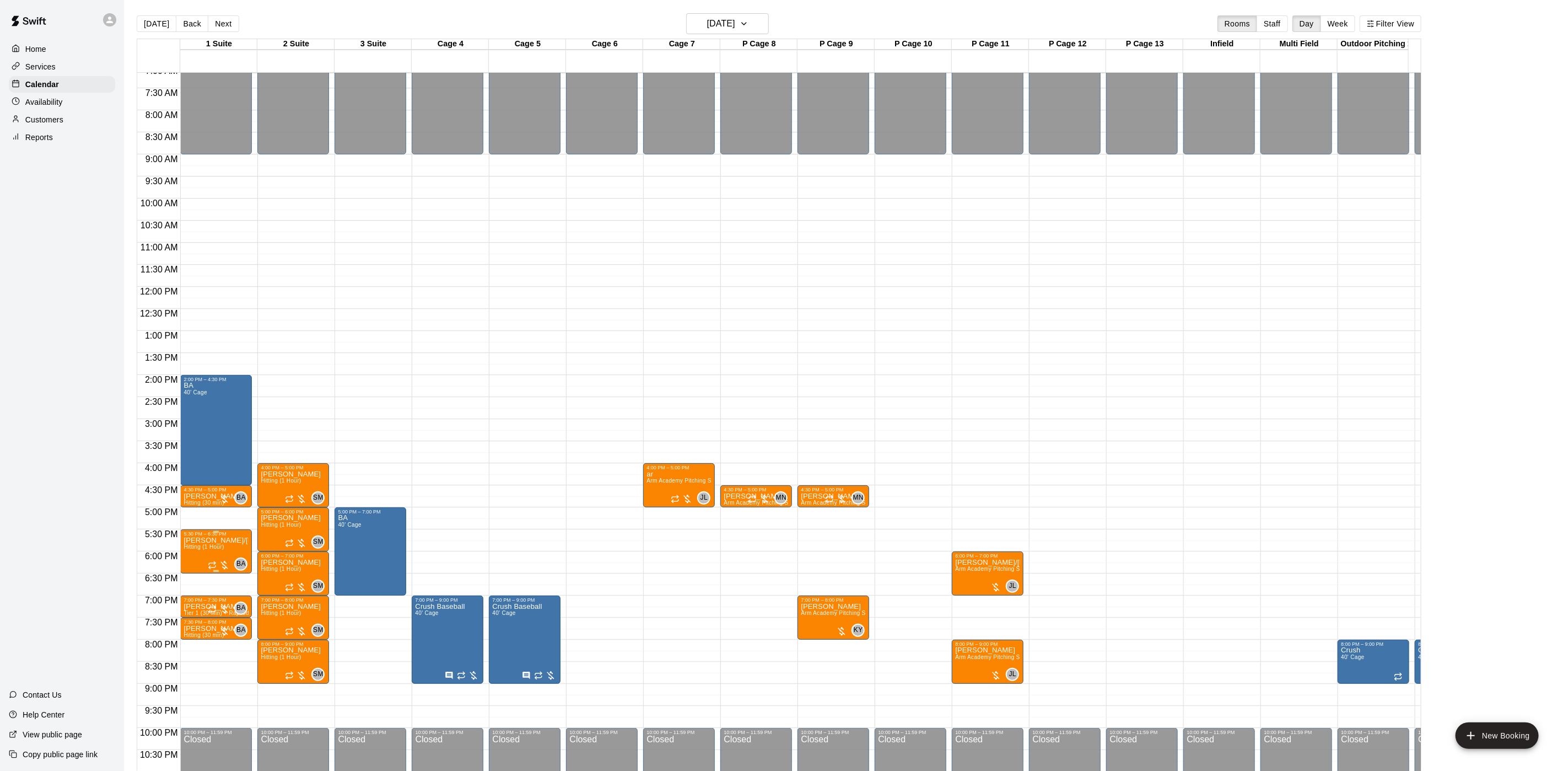
click at [197, 571] on div at bounding box center [216, 571] width 65 height 2
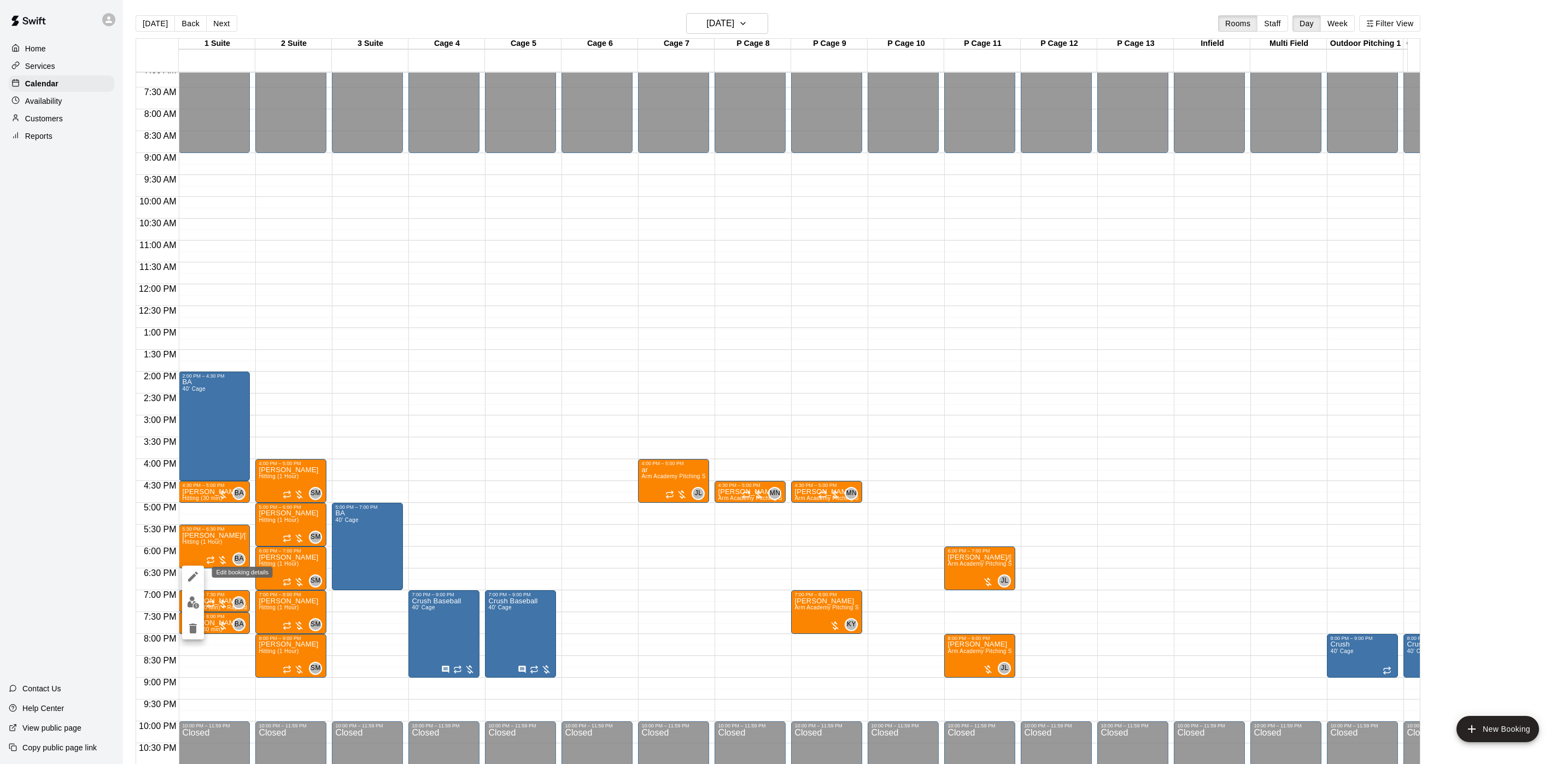
click at [193, 584] on button "edit" at bounding box center [193, 577] width 22 height 22
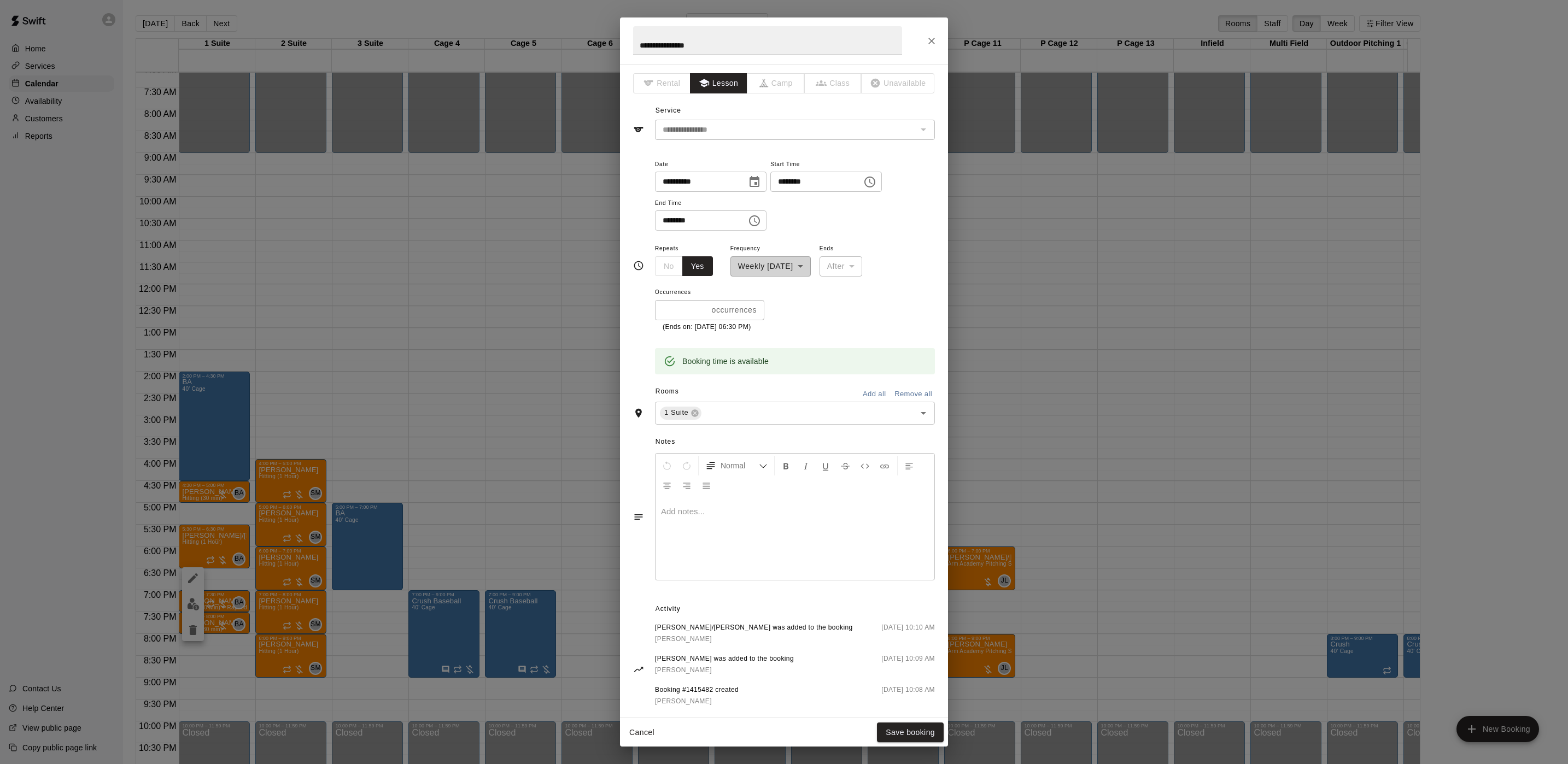
click at [1118, 586] on div "**********" at bounding box center [784, 382] width 1568 height 764
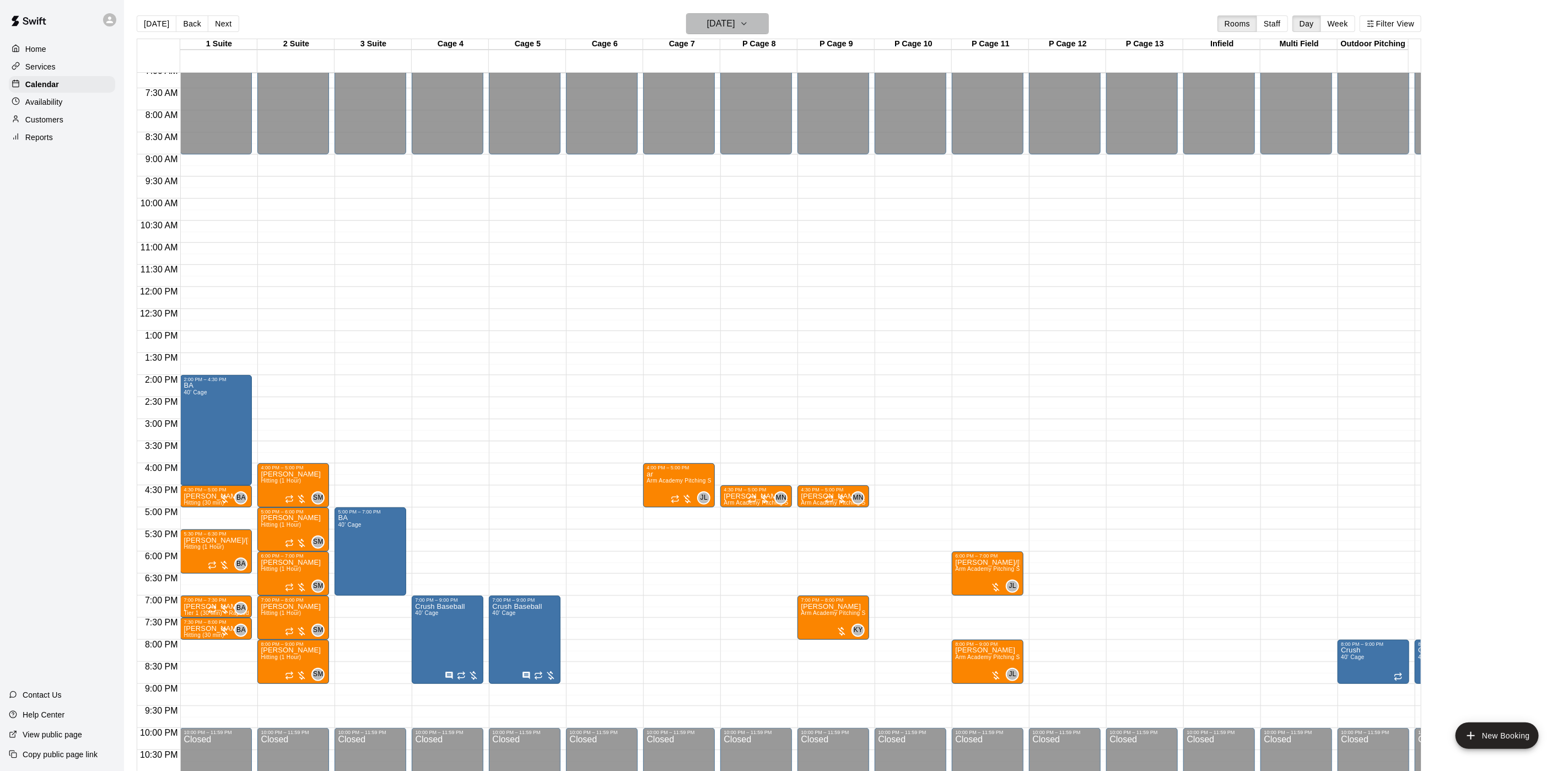
click at [721, 22] on h6 "[DATE]" at bounding box center [721, 24] width 28 height 15
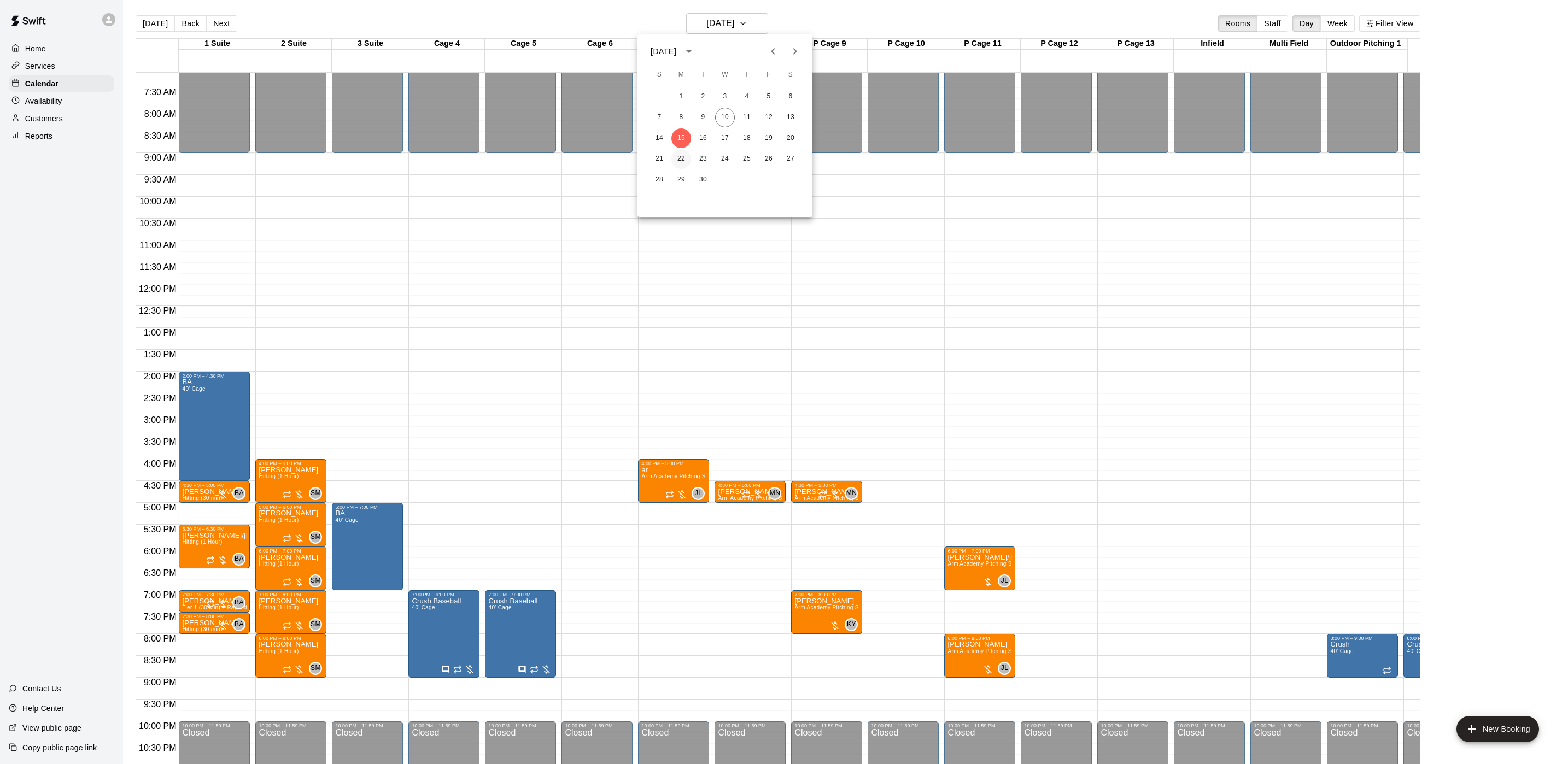
click at [680, 156] on button "22" at bounding box center [681, 159] width 20 height 20
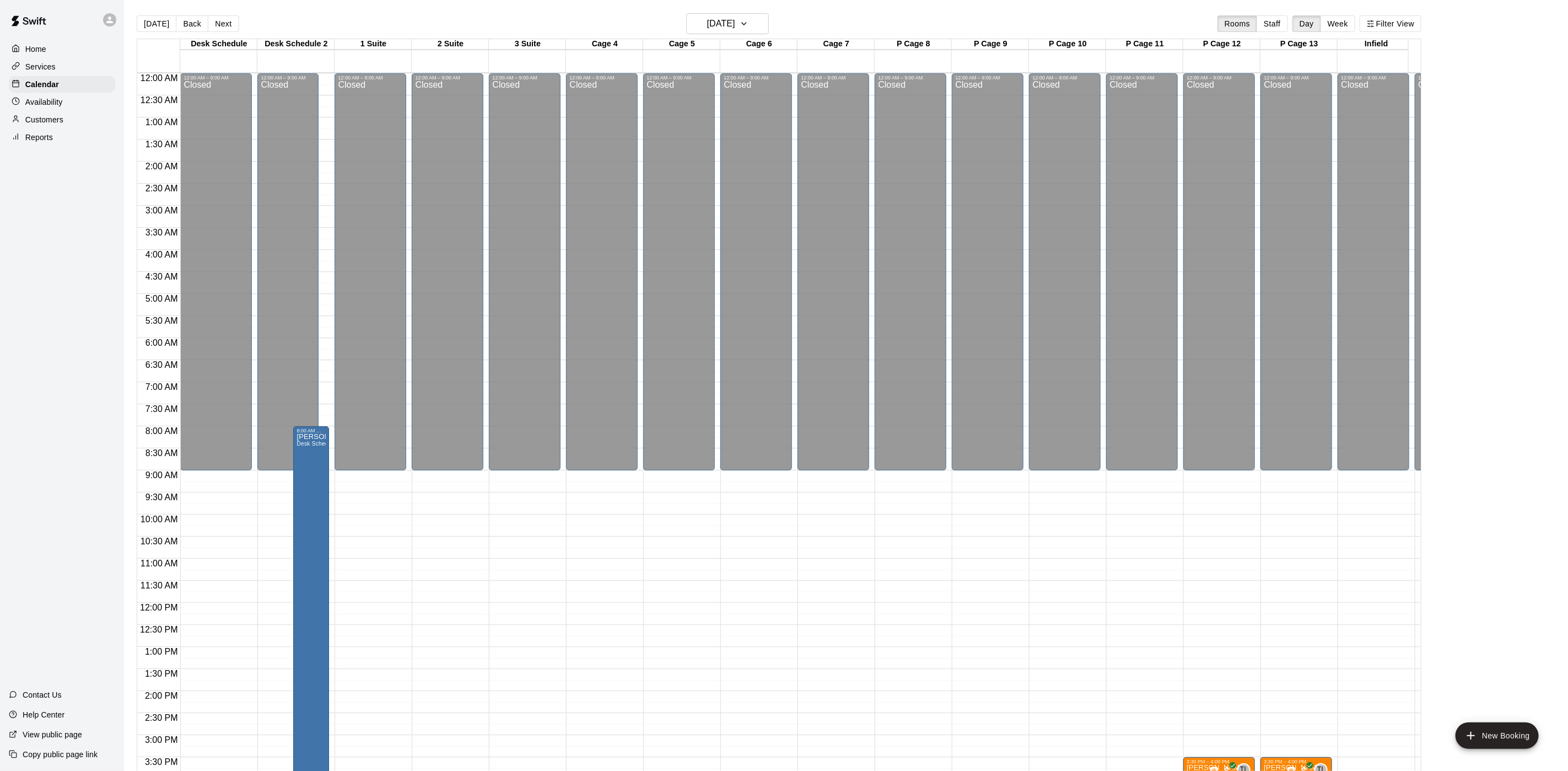
scroll to position [316, 0]
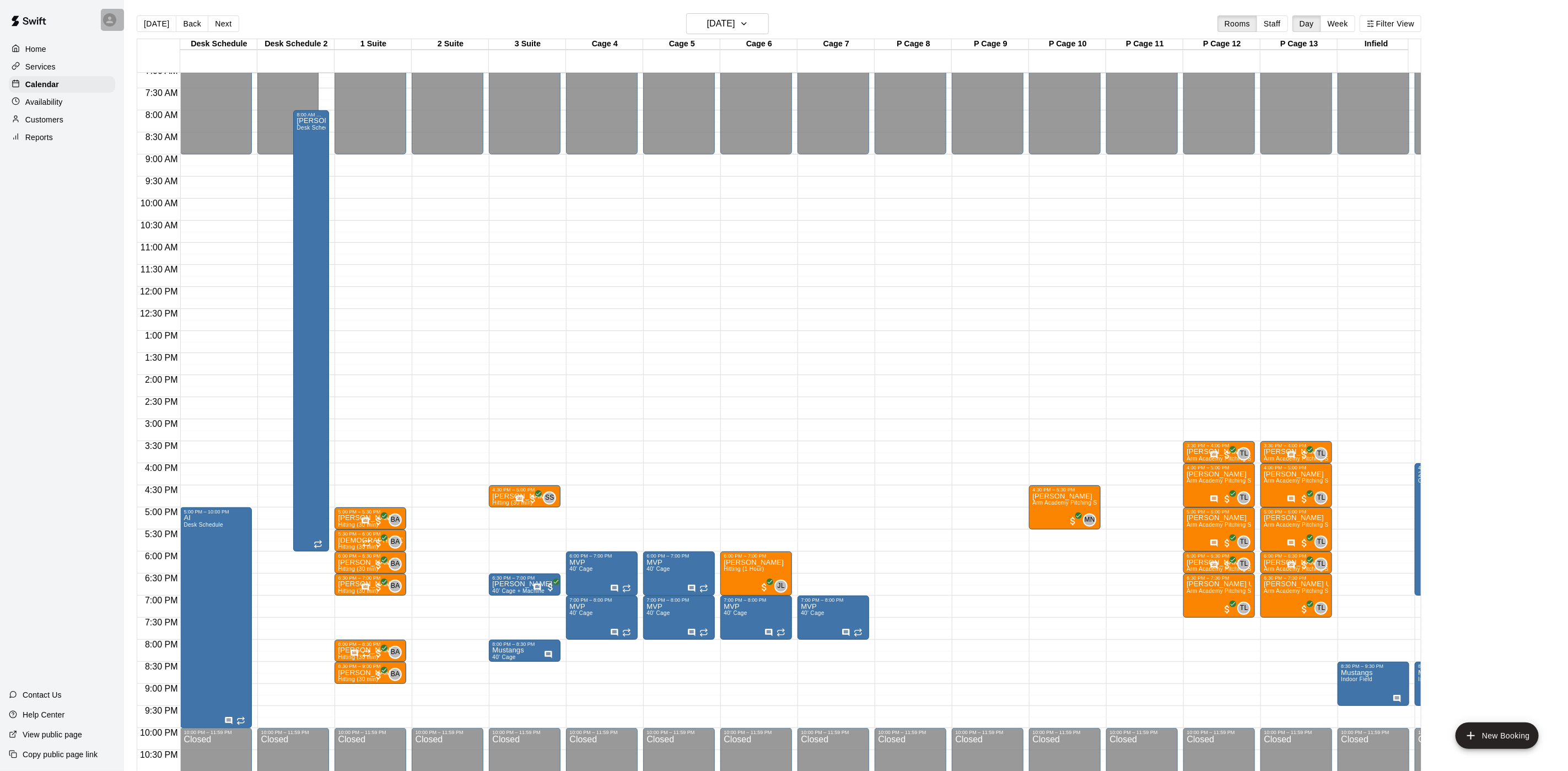
click at [115, 21] on div at bounding box center [110, 20] width 13 height 13
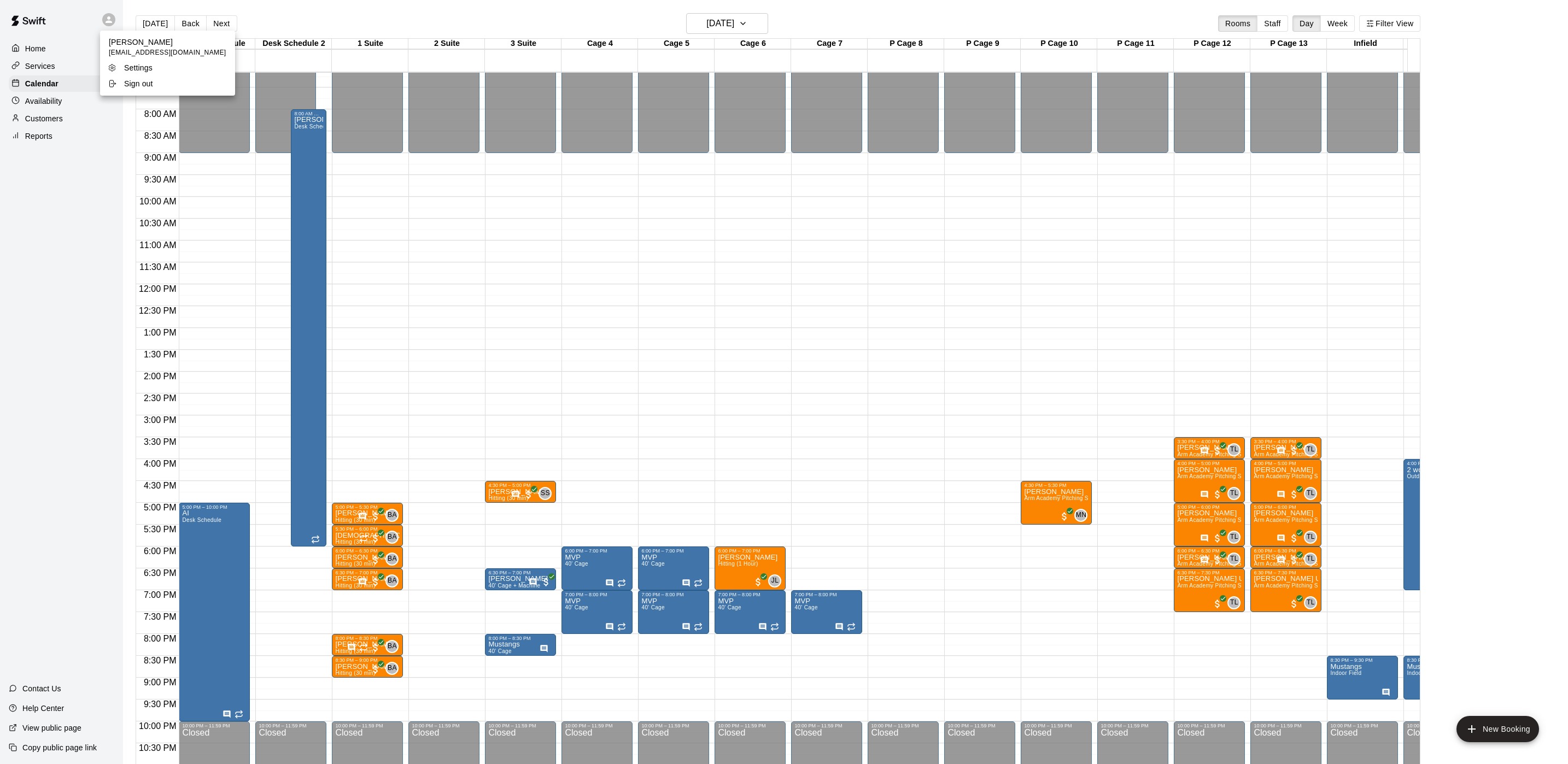
click at [147, 11] on div at bounding box center [784, 382] width 1568 height 764
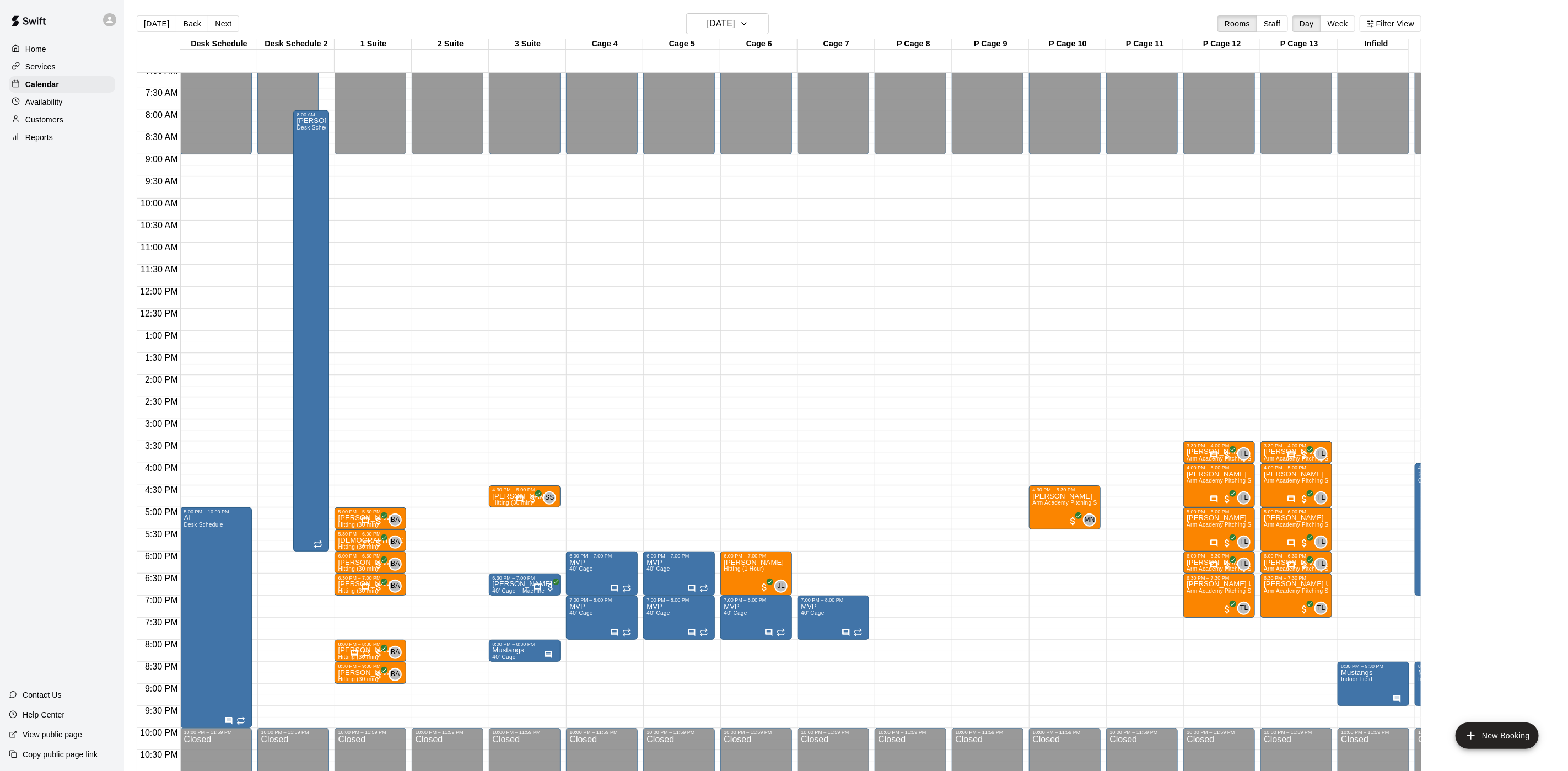
click at [149, 15] on button "[DATE]" at bounding box center [156, 24] width 40 height 17
click at [149, 15] on div "Today Back Next Tuesday Sep 09 Rooms Staff Day Week Filter View Desk Schedule 0…" at bounding box center [779, 399] width 1285 height 771
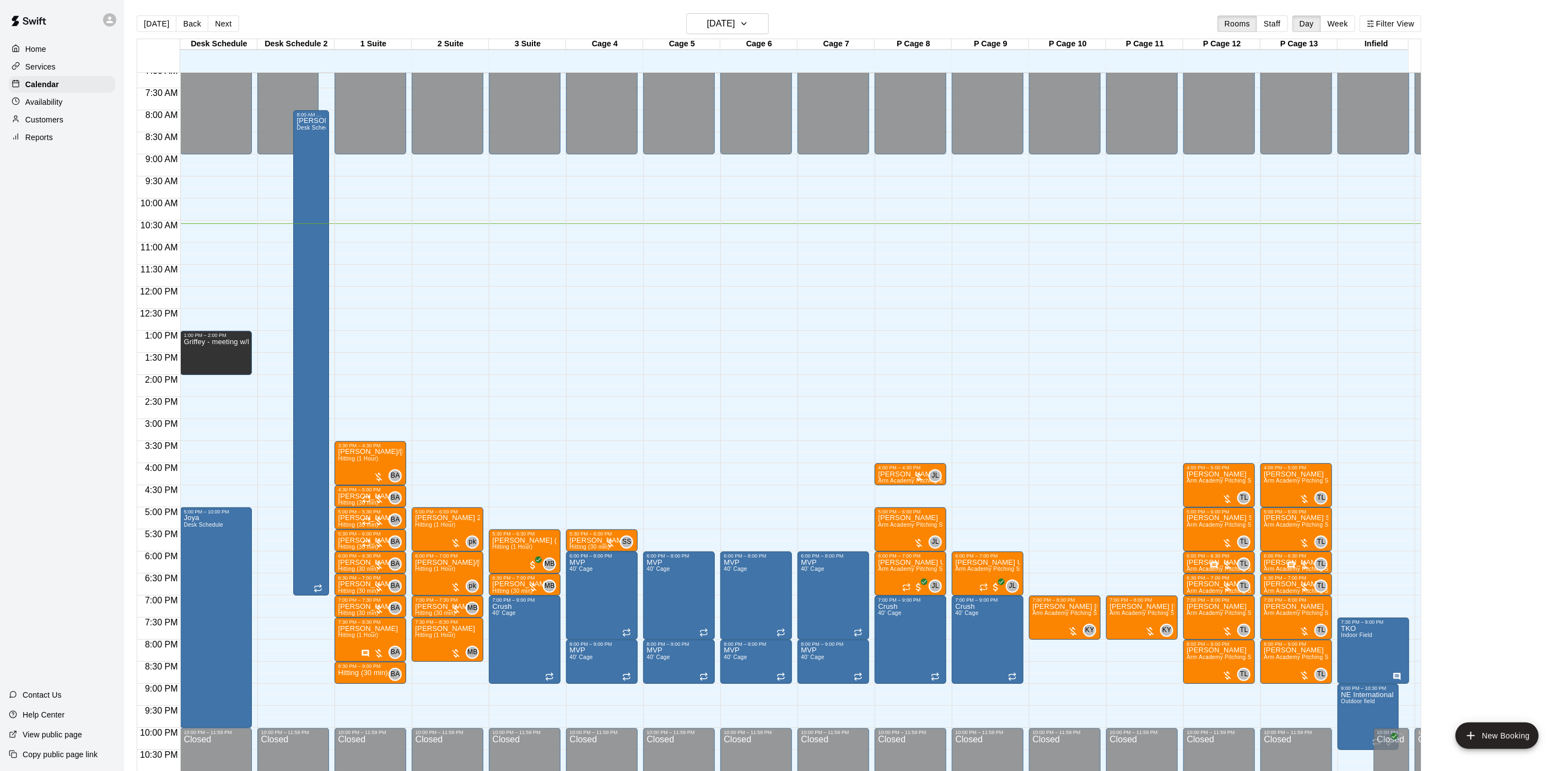
click at [217, 24] on button "Next" at bounding box center [223, 24] width 31 height 17
